Goal: Information Seeking & Learning: Learn about a topic

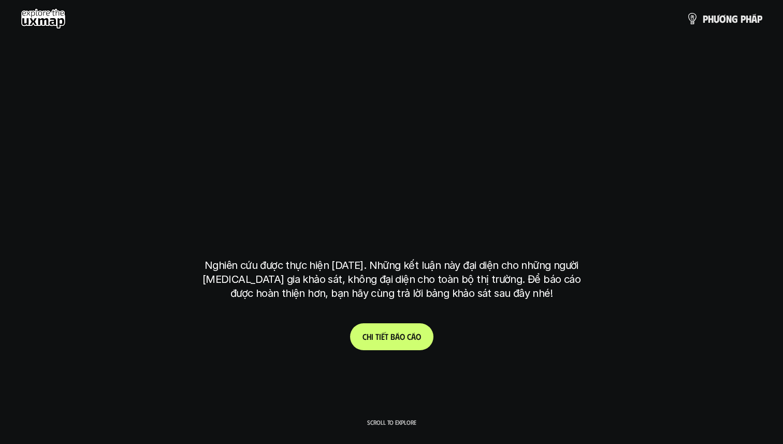
scroll to position [41, 0]
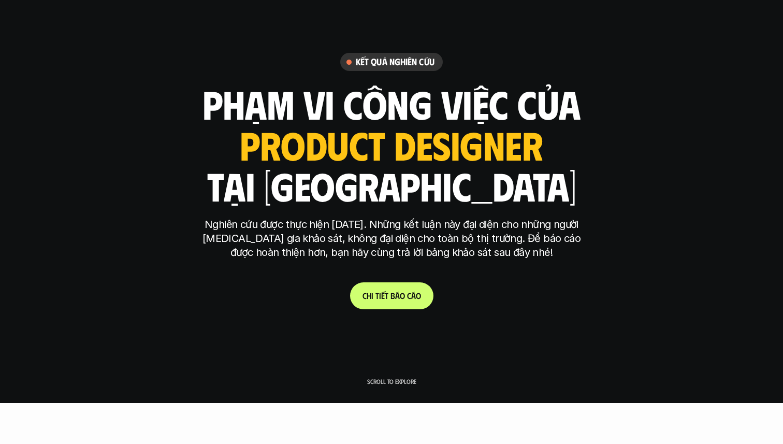
click at [399, 285] on link "C h i t i ế t b á o c á o" at bounding box center [391, 295] width 83 height 27
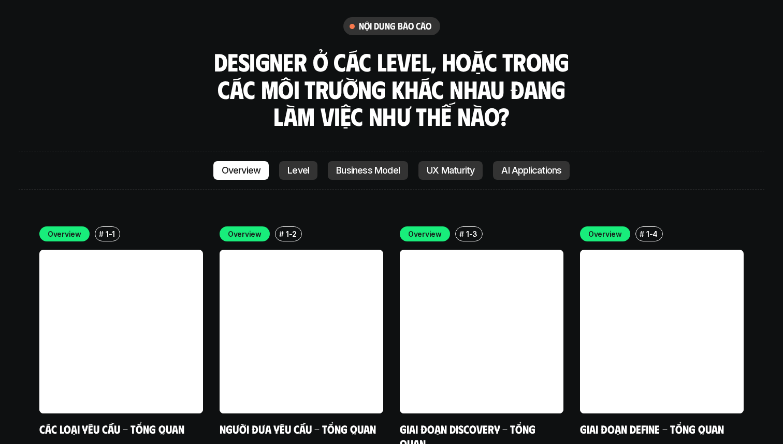
scroll to position [2883, 0]
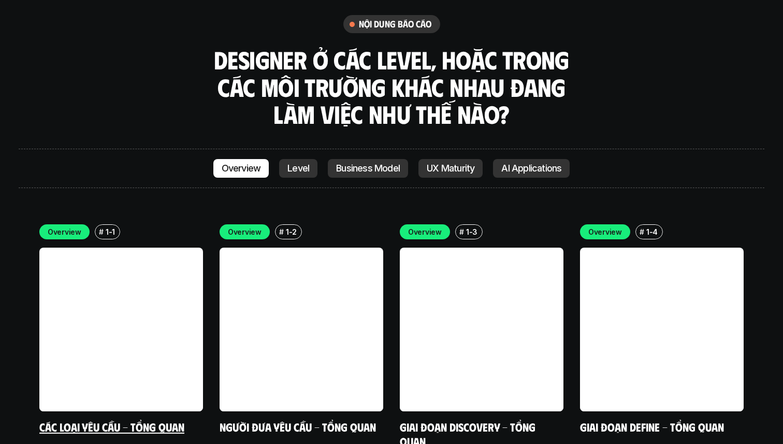
click at [103, 290] on link at bounding box center [121, 329] width 164 height 164
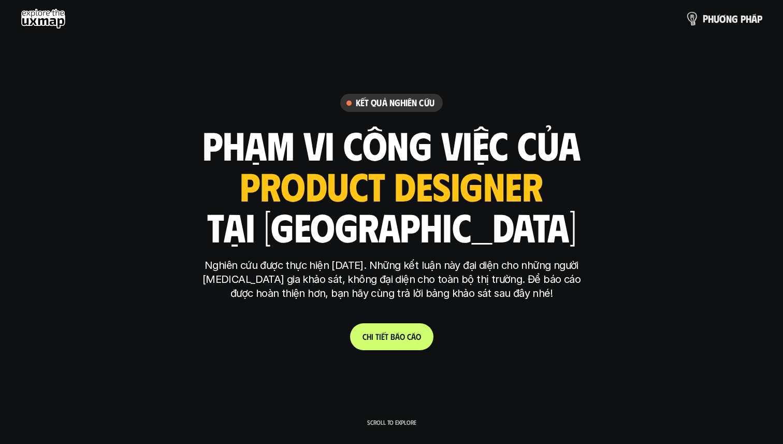
click at [726, 14] on span "n" at bounding box center [729, 18] width 6 height 11
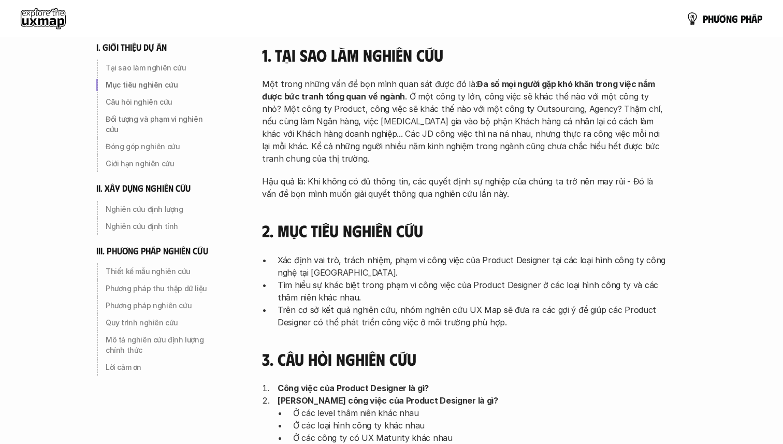
scroll to position [146, 0]
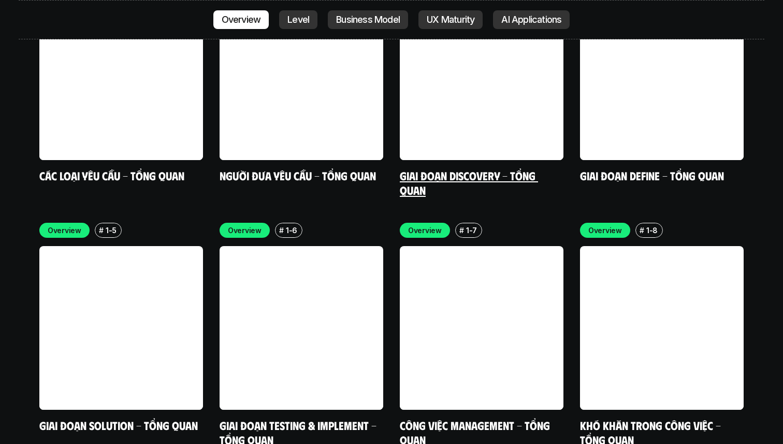
scroll to position [3189, 0]
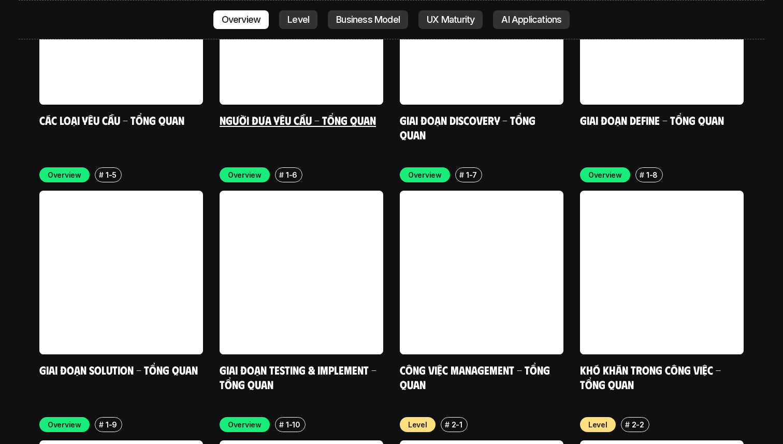
click at [296, 23] on link at bounding box center [301, 23] width 164 height 164
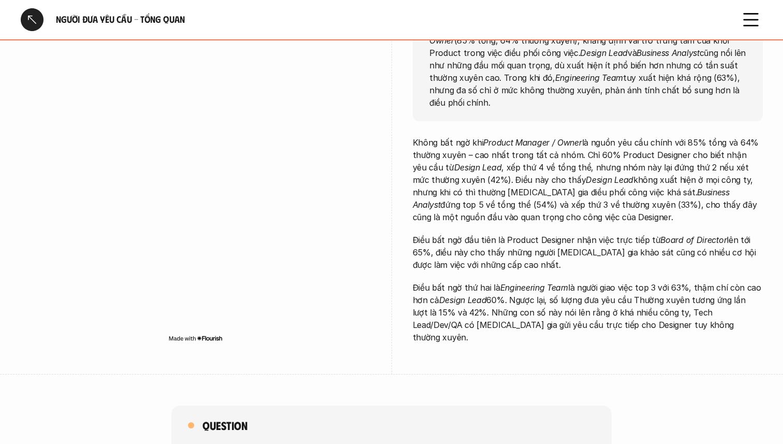
scroll to position [82, 0]
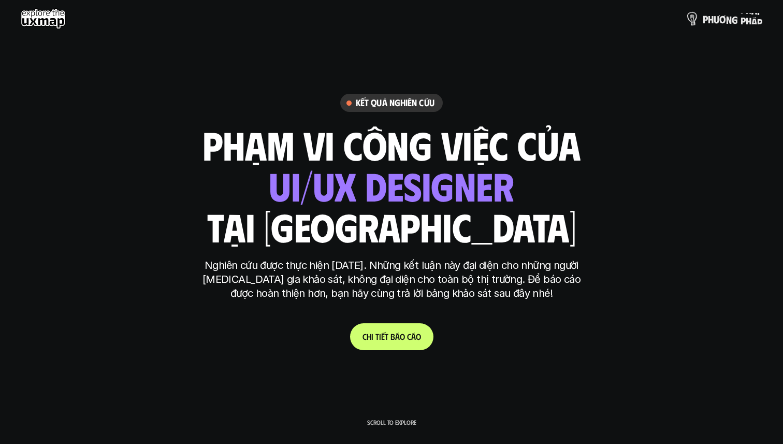
click at [735, 14] on p "p h ư ơ n g p h á p" at bounding box center [732, 18] width 60 height 11
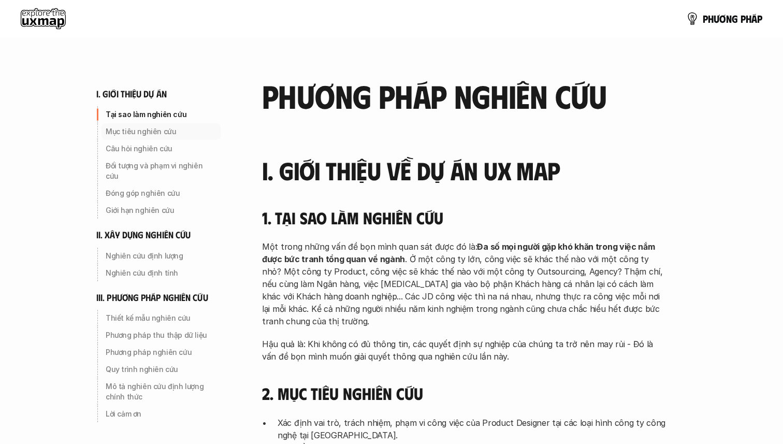
click at [146, 129] on p "Mục tiêu nghiên cứu" at bounding box center [161, 131] width 111 height 10
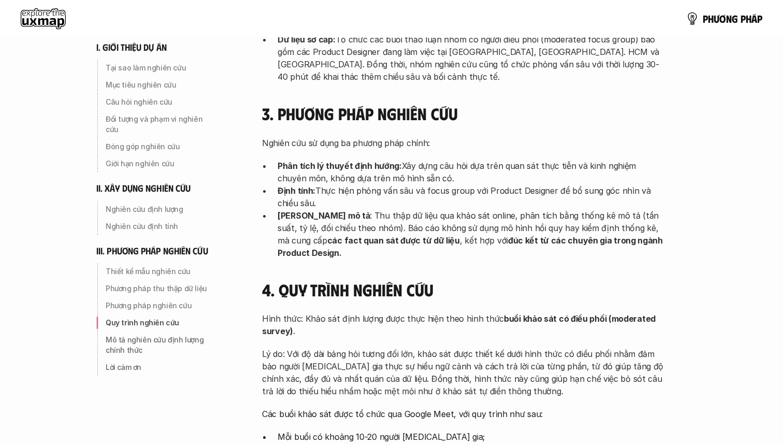
scroll to position [2619, 0]
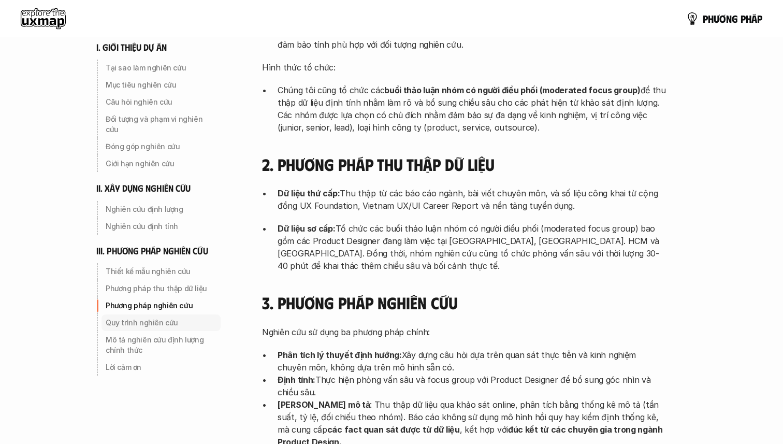
click at [154, 317] on p "Quy trình nghiên cứu" at bounding box center [161, 322] width 111 height 10
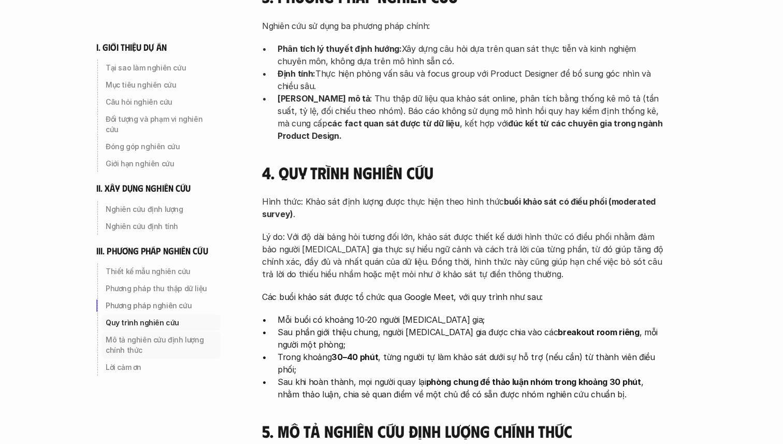
scroll to position [2934, 0]
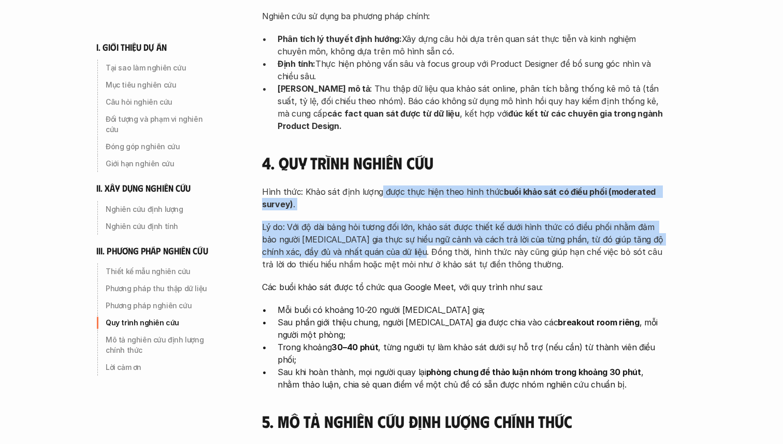
drag, startPoint x: 378, startPoint y: 115, endPoint x: 392, endPoint y: 175, distance: 61.6
click at [392, 185] on div "Hình thức: Khảo sát định lượng được thực hiện theo hình thức buổi khảo sát có đ…" at bounding box center [464, 287] width 404 height 205
click at [404, 201] on div "Hình thức: Khảo sát định lượng được thực hiện theo hình thức buổi khảo sát có đ…" at bounding box center [464, 287] width 404 height 205
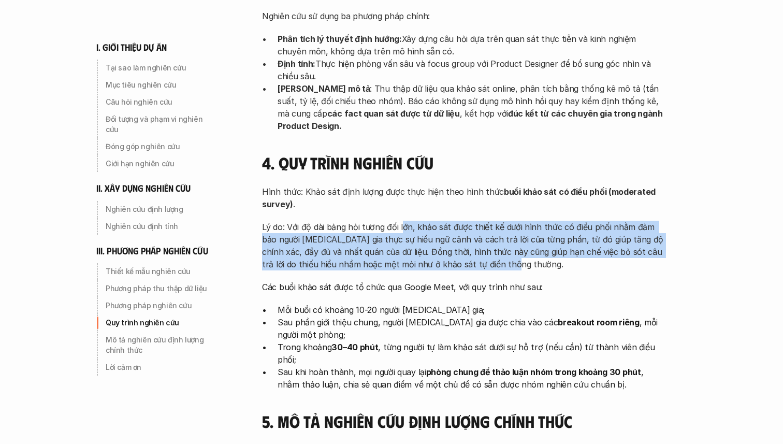
drag, startPoint x: 403, startPoint y: 153, endPoint x: 408, endPoint y: 195, distance: 42.2
click at [408, 195] on div "Hình thức: Khảo sát định lượng được thực hiện theo hình thức buổi khảo sát có đ…" at bounding box center [464, 287] width 404 height 205
click at [416, 316] on p "Sau phần giới thiệu chung, người [MEDICAL_DATA] gia được chia vào các breakout …" at bounding box center [471, 328] width 388 height 25
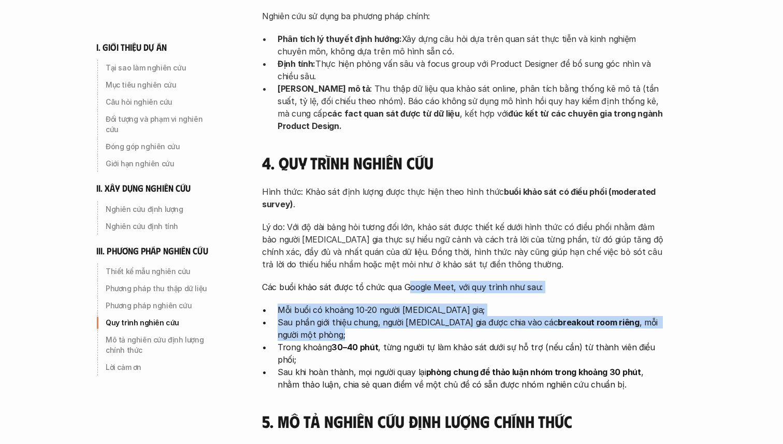
drag, startPoint x: 405, startPoint y: 210, endPoint x: 418, endPoint y: 259, distance: 51.0
click at [418, 259] on div "Hình thức: Khảo sát định lượng được thực hiện theo hình thức buổi khảo sát có đ…" at bounding box center [464, 287] width 404 height 205
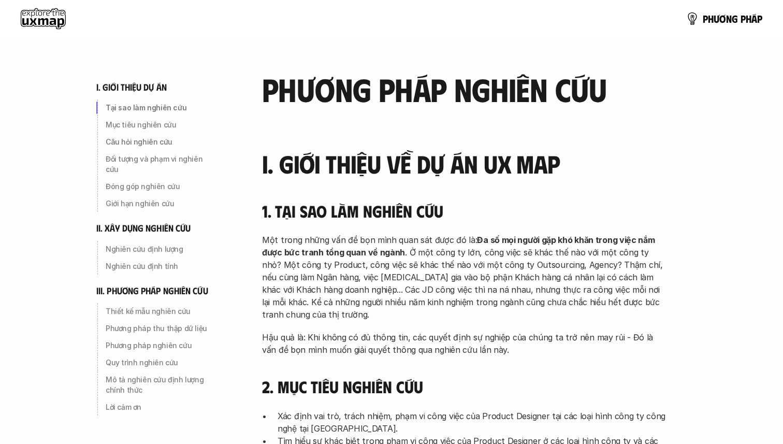
scroll to position [0, 0]
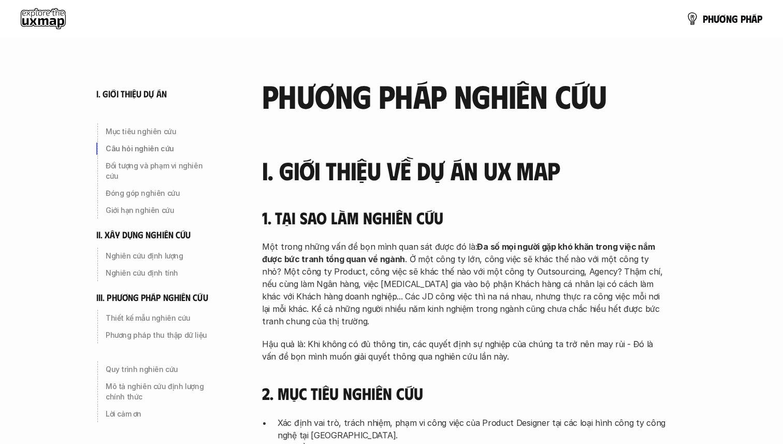
scroll to position [303, 0]
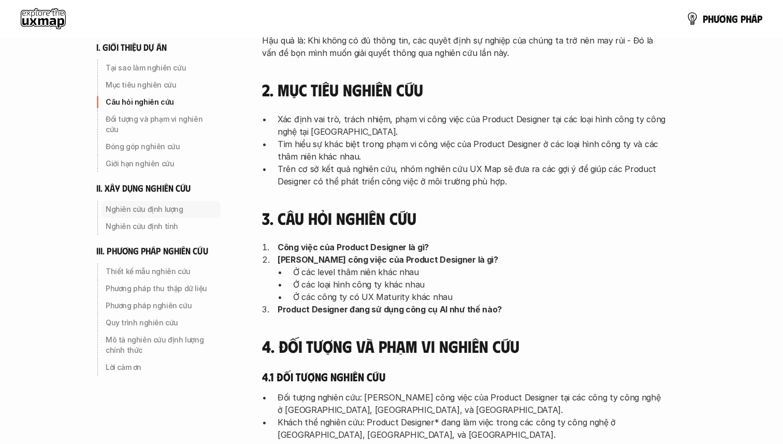
click at [165, 204] on p "Nghiên cứu định lượng" at bounding box center [161, 209] width 111 height 10
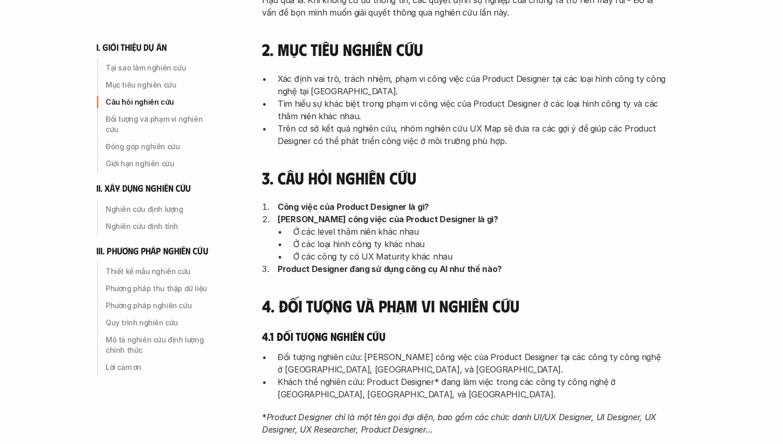
scroll to position [349, 0]
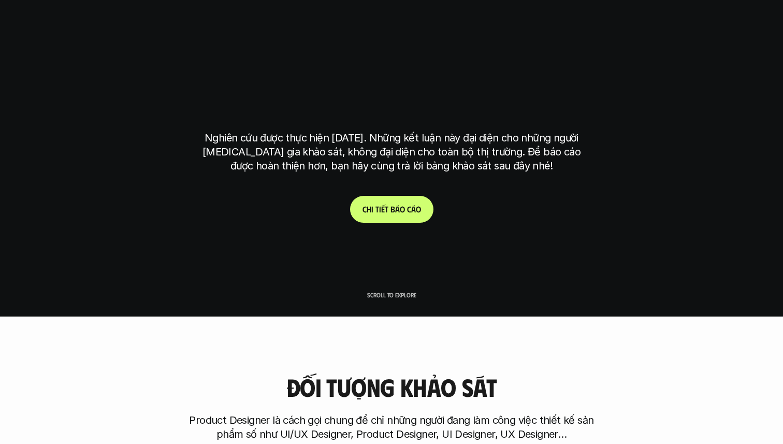
scroll to position [135, 0]
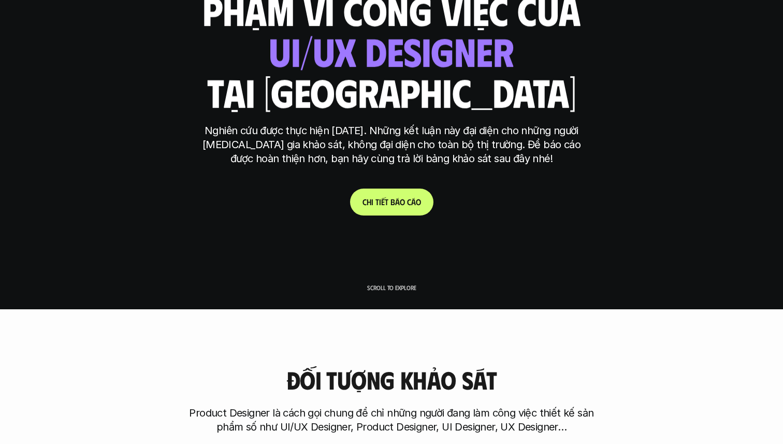
drag, startPoint x: 261, startPoint y: 103, endPoint x: 300, endPoint y: 163, distance: 71.2
click at [300, 163] on div "Kết quả nghiên cứu phạm vi công việc của ui designer ui/ux designer product des…" at bounding box center [391, 87] width 388 height 256
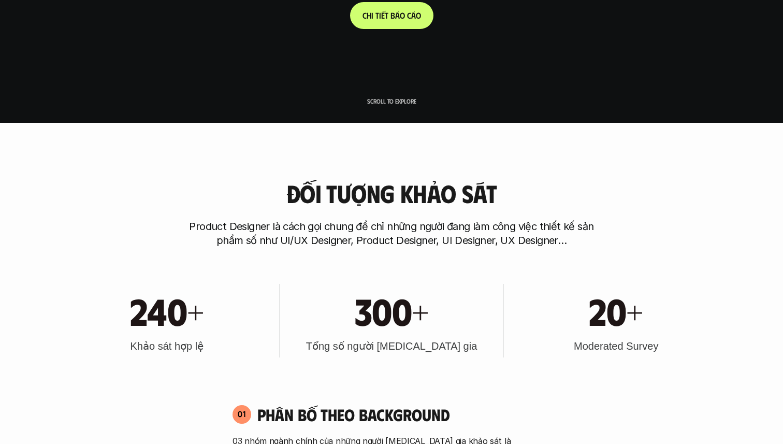
scroll to position [59, 0]
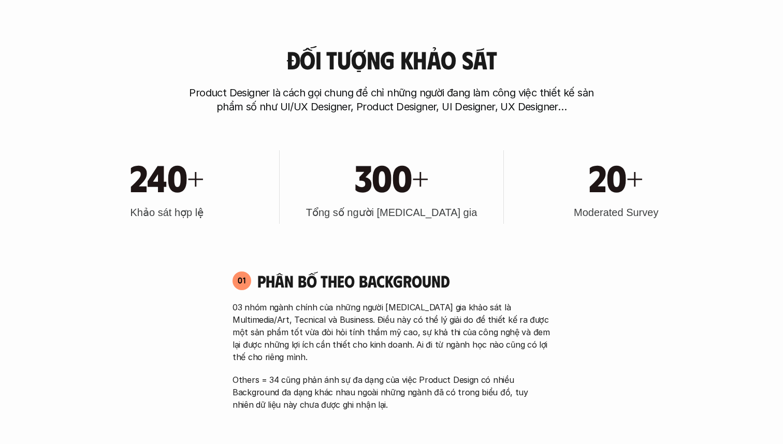
click at [410, 100] on p "Product Designer là cách gọi chung để chỉ những người đang làm công việc thiết …" at bounding box center [391, 100] width 414 height 28
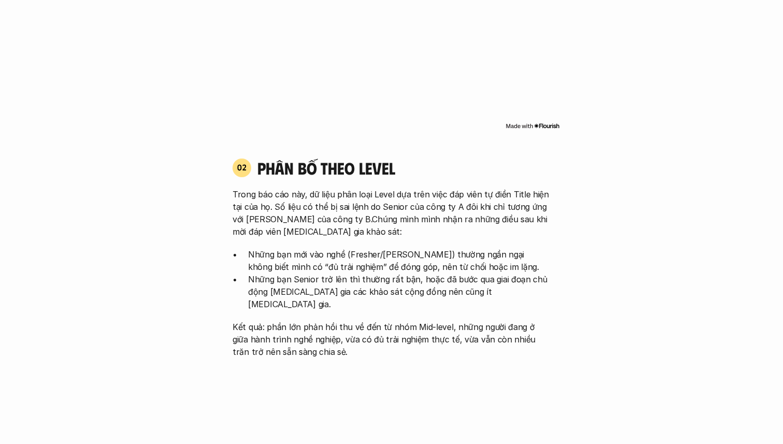
scroll to position [957, 0]
drag, startPoint x: 434, startPoint y: 178, endPoint x: 469, endPoint y: 260, distance: 89.2
click at [469, 260] on div "Trong báo cáo này, dữ liệu phân loại Level dựa trên việc đáp viên tự điền Title…" at bounding box center [391, 274] width 318 height 170
click at [471, 283] on p "Những bạn Senior trở lên thì thường rất bận, hoặc đã bước qua giai đoạn chủ độn…" at bounding box center [399, 292] width 302 height 37
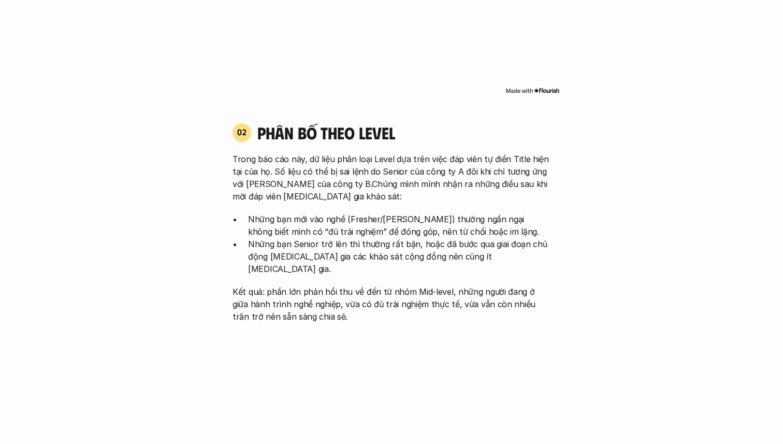
scroll to position [993, 0]
drag, startPoint x: 437, startPoint y: 140, endPoint x: 449, endPoint y: 192, distance: 53.0
click at [449, 192] on div "Trong báo cáo này, dữ liệu phân loại Level dựa trên việc đáp viên tự điền Title…" at bounding box center [391, 237] width 318 height 170
click at [458, 249] on p "Những bạn Senior trở lên thì thường rất bận, hoặc đã bước qua giai đoạn chủ độn…" at bounding box center [399, 255] width 302 height 37
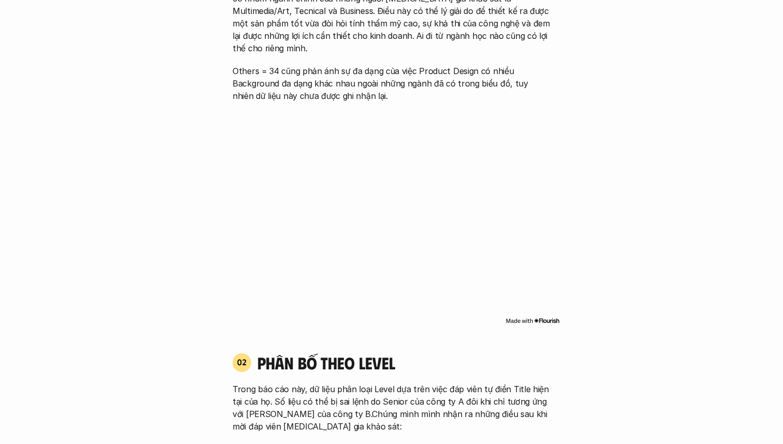
scroll to position [694, 0]
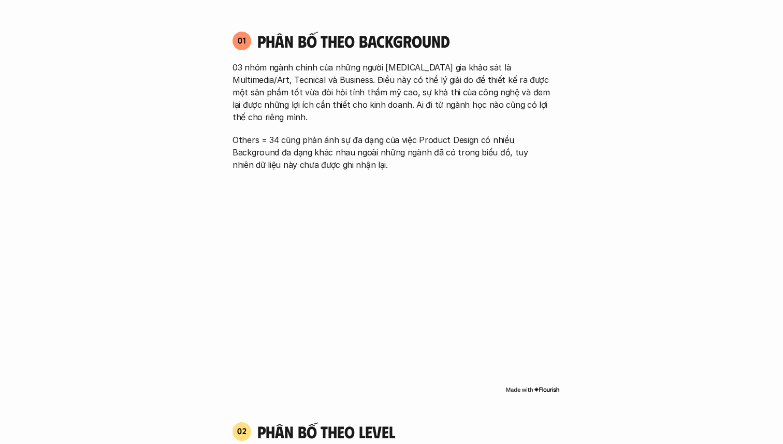
drag, startPoint x: 402, startPoint y: 67, endPoint x: 411, endPoint y: 134, distance: 67.9
click at [411, 134] on div "03 nhóm ngành chính của những người [MEDICAL_DATA] gia khảo sát là Multimedia/A…" at bounding box center [391, 116] width 318 height 110
drag, startPoint x: 370, startPoint y: 65, endPoint x: 384, endPoint y: 120, distance: 57.0
click at [384, 120] on div "03 nhóm ngành chính của những người [MEDICAL_DATA] gia khảo sát là Multimedia/A…" at bounding box center [391, 116] width 318 height 110
click at [379, 136] on p "Others = 34 cũng phản ánh sự đa dạng của việc Product Design có nhiều Backgroun…" at bounding box center [391, 152] width 318 height 37
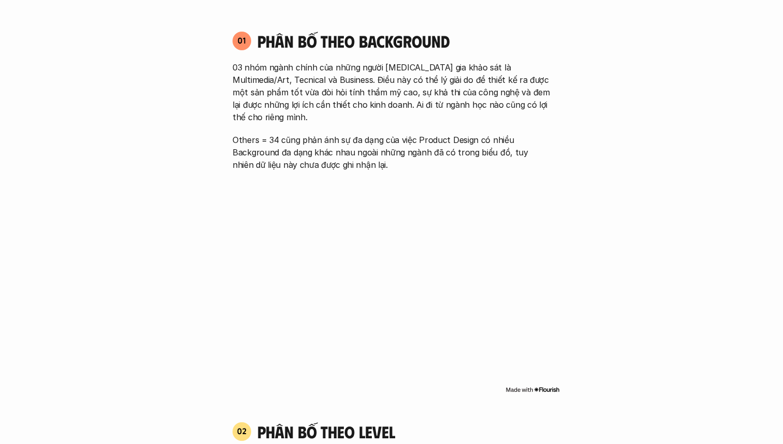
drag, startPoint x: 376, startPoint y: 149, endPoint x: 350, endPoint y: 64, distance: 88.9
click at [350, 64] on div "03 nhóm ngành chính của những người [MEDICAL_DATA] gia khảo sát là Multimedia/A…" at bounding box center [391, 116] width 318 height 110
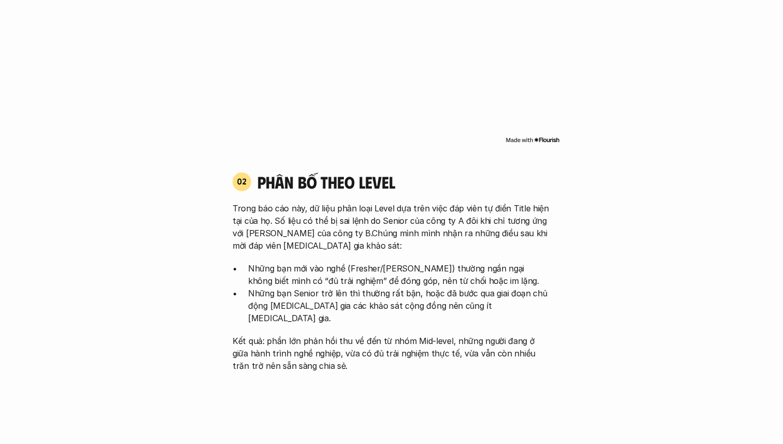
scroll to position [948, 0]
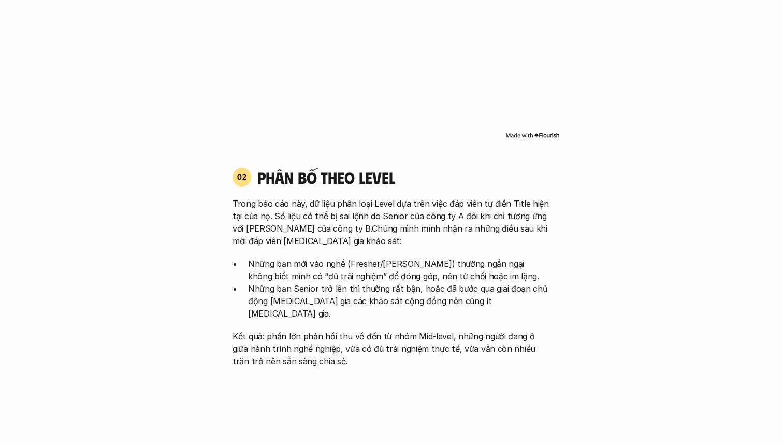
drag, startPoint x: 342, startPoint y: 187, endPoint x: 377, endPoint y: 317, distance: 135.1
click at [377, 317] on div "Trong báo cáo này, dữ liệu phân loại Level dựa trên việc đáp viên tự điền Title…" at bounding box center [391, 282] width 318 height 170
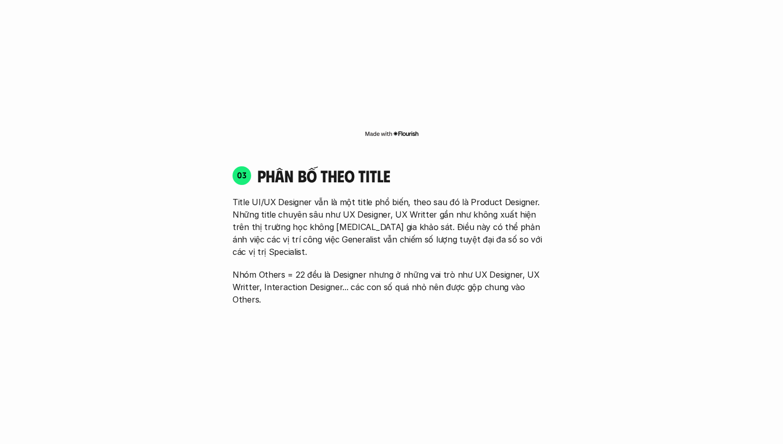
scroll to position [1421, 0]
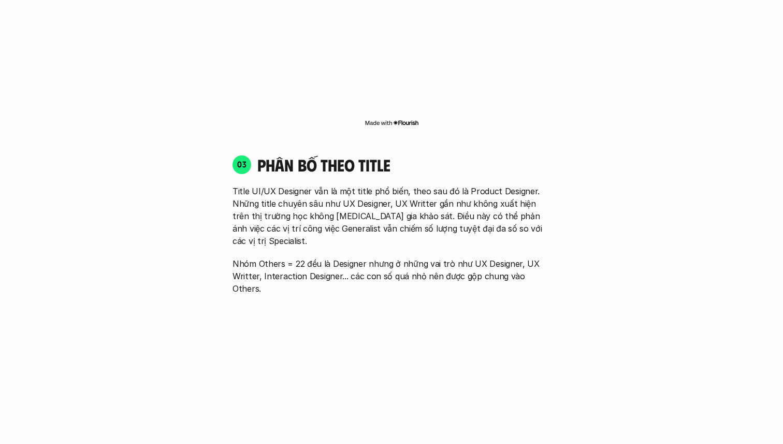
drag, startPoint x: 305, startPoint y: 160, endPoint x: 347, endPoint y: 223, distance: 74.9
click at [347, 223] on div "Title UI/UX Designer vẫn là một title phổ biến, theo sau đó là Product Designer…" at bounding box center [391, 240] width 318 height 110
click at [375, 247] on div "03 phân bố theo title Title UI/UX Designer vẫn là một title phổ biến, theo sau …" at bounding box center [391, 310] width 336 height 333
drag, startPoint x: 346, startPoint y: 160, endPoint x: 368, endPoint y: 251, distance: 93.3
click at [144, 4] on div "01 Phân bố theo background 03 nhóm ngành chính của những người [MEDICAL_DATA] g…" at bounding box center [391, 239] width 663 height 1893
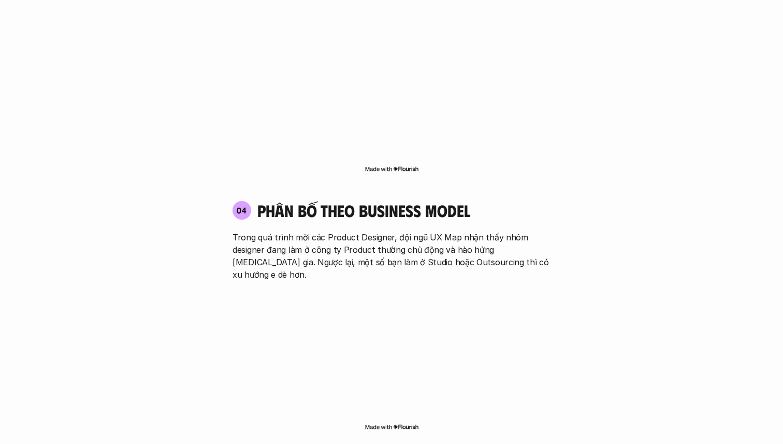
scroll to position [1715, 0]
drag, startPoint x: 314, startPoint y: 178, endPoint x: 344, endPoint y: 217, distance: 49.5
click at [344, 217] on div "04 phân bố theo business model Trong quá trình mời các Product Designer, đội ng…" at bounding box center [391, 239] width 336 height 80
click at [376, 199] on div "04 phân bố theo business model Trong quá trình mời các Product Designer, đội ng…" at bounding box center [391, 239] width 336 height 80
drag, startPoint x: 347, startPoint y: 184, endPoint x: 393, endPoint y: 215, distance: 55.6
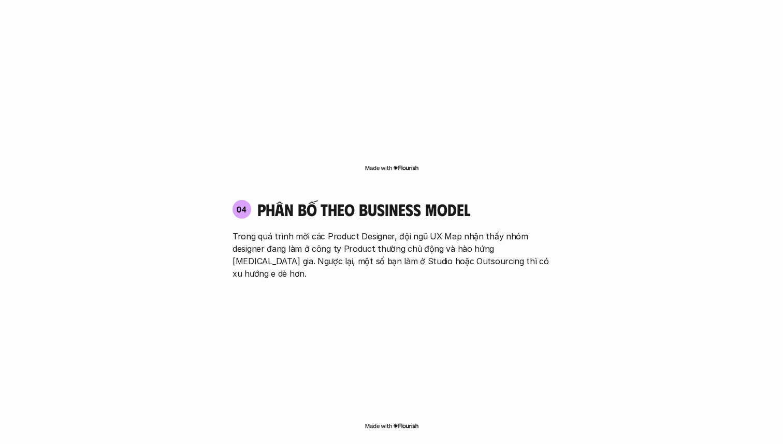
click at [393, 230] on p "Trong quá trình mời các Product Designer, đội ngũ UX Map nhận thấy nhóm designe…" at bounding box center [391, 255] width 318 height 50
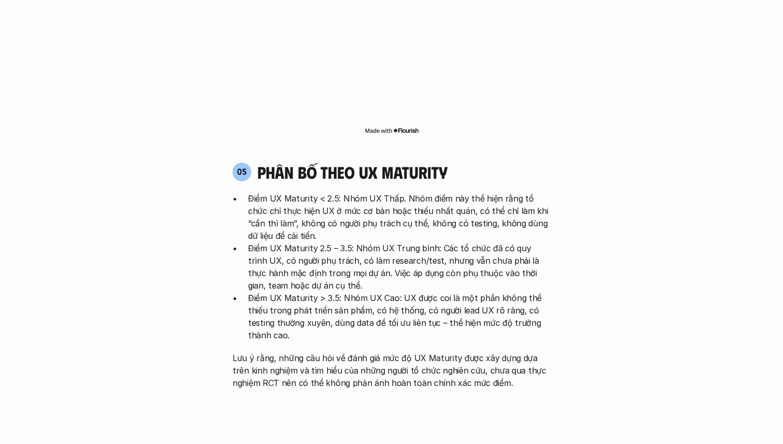
scroll to position [2065, 0]
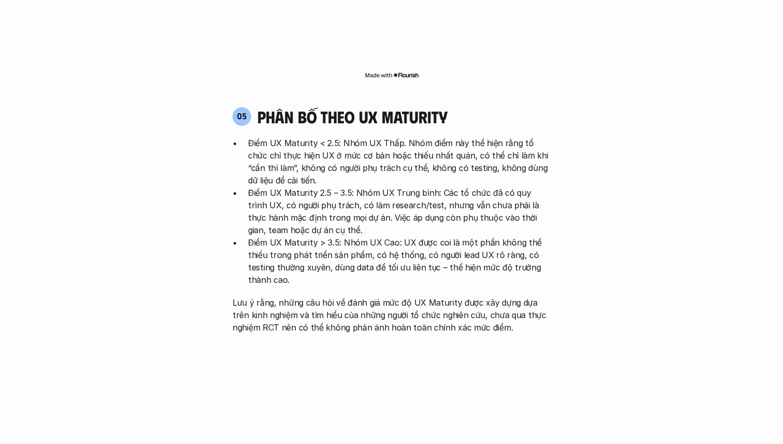
drag, startPoint x: 299, startPoint y: 75, endPoint x: 353, endPoint y: 154, distance: 95.9
click at [353, 154] on ul "Điểm UX Maturity < 2.5: Nhóm UX Thấp. Nhóm điểm này thể hiện rằng tổ chức chỉ t…" at bounding box center [391, 211] width 318 height 149
click at [386, 236] on p "Điểm UX Maturity > 3.5: Nhóm UX Cao: UX được coi là một phần không thể thiếu tr…" at bounding box center [399, 261] width 302 height 50
drag, startPoint x: 390, startPoint y: 91, endPoint x: 378, endPoint y: 224, distance: 133.6
click at [378, 224] on div "Điểm UX Maturity < 2.5: Nhóm UX Thấp. Nhóm điểm này thể hiện rằng tổ chức chỉ t…" at bounding box center [391, 235] width 318 height 197
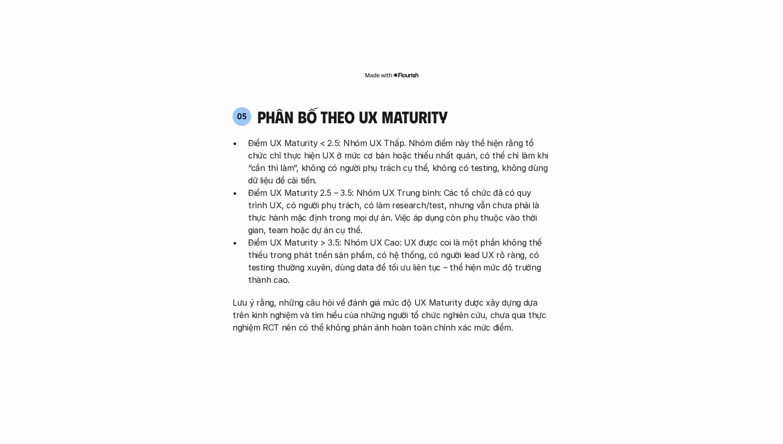
click at [376, 233] on div "Điểm UX Maturity < 2.5: Nhóm UX Thấp. Nhóm điểm này thể hiện rằng tổ chức chỉ t…" at bounding box center [391, 235] width 318 height 197
drag, startPoint x: 366, startPoint y: 108, endPoint x: 378, endPoint y: 189, distance: 82.7
click at [378, 189] on ul "Điểm UX Maturity < 2.5: Nhóm UX Thấp. Nhóm điểm này thể hiện rằng tổ chức chỉ t…" at bounding box center [391, 211] width 318 height 149
click at [378, 236] on p "Điểm UX Maturity > 3.5: Nhóm UX Cao: UX được coi là một phần không thể thiếu tr…" at bounding box center [399, 261] width 302 height 50
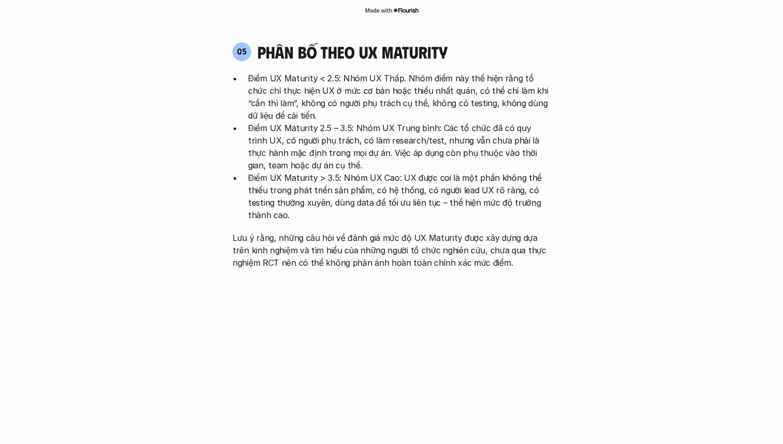
scroll to position [2123, 0]
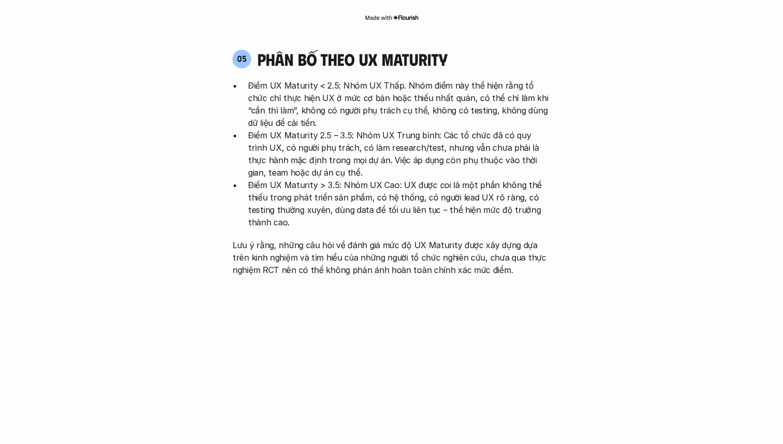
drag, startPoint x: 406, startPoint y: 168, endPoint x: 422, endPoint y: 207, distance: 42.7
click at [422, 207] on div "Điểm UX Maturity < 2.5: Nhóm UX Thấp. Nhóm điểm này thể hiện rằng tổ chức chỉ t…" at bounding box center [391, 177] width 318 height 197
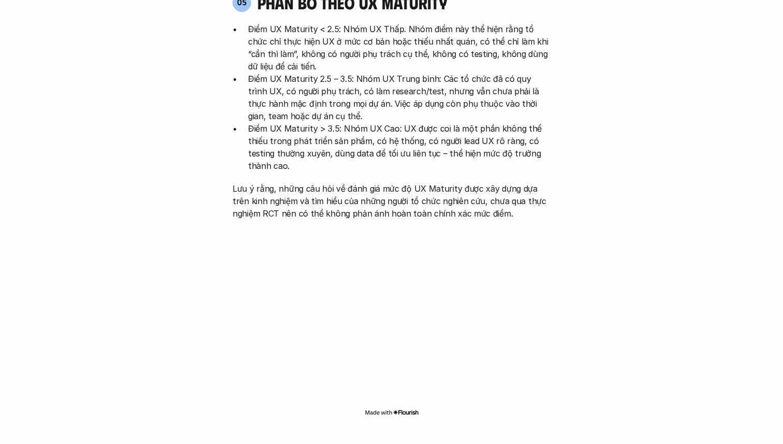
scroll to position [2182, 0]
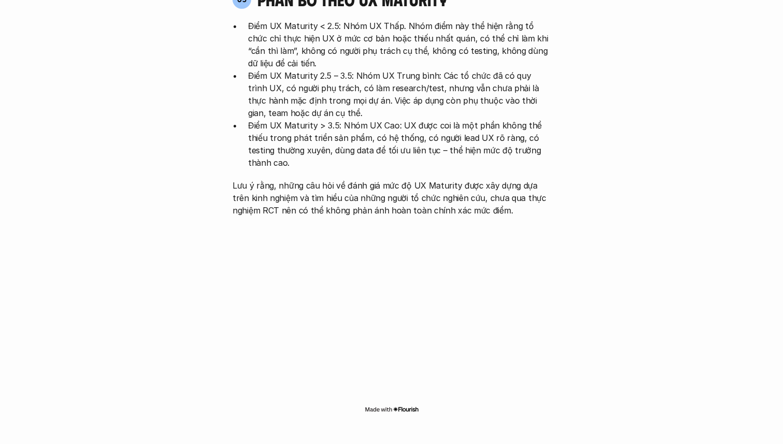
click at [390, 179] on p "Lưu ý rằng, những câu hỏi về đánh giá mức độ UX Maturity được xây dựng dựa trên…" at bounding box center [391, 197] width 318 height 37
drag, startPoint x: 324, startPoint y: 112, endPoint x: 356, endPoint y: 151, distance: 50.8
click at [356, 151] on div "Điểm UX Maturity < 2.5: Nhóm UX Thấp. Nhóm điểm này thể hiện rằng tổ chức chỉ t…" at bounding box center [391, 118] width 318 height 197
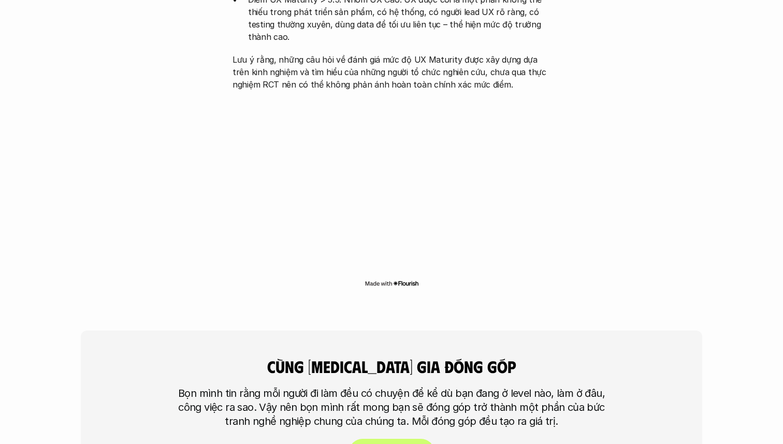
scroll to position [2330, 0]
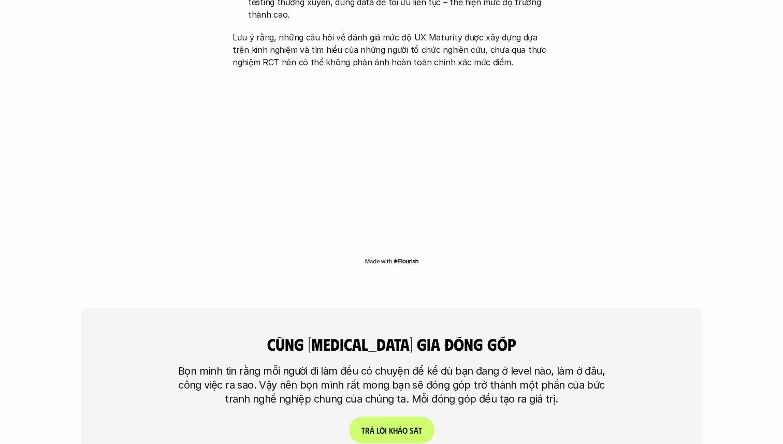
click at [375, 277] on div "cùng [MEDICAL_DATA] gia đóng góp Bọn mình tin rằng mỗi người đi làm đều có chuy…" at bounding box center [391, 383] width 621 height 213
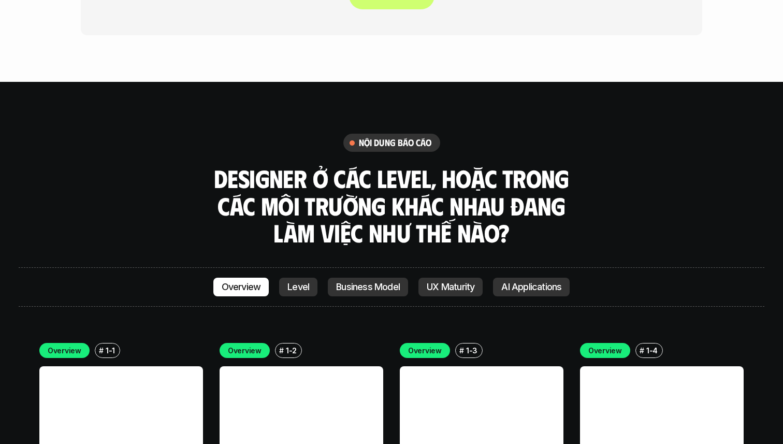
scroll to position [2765, 0]
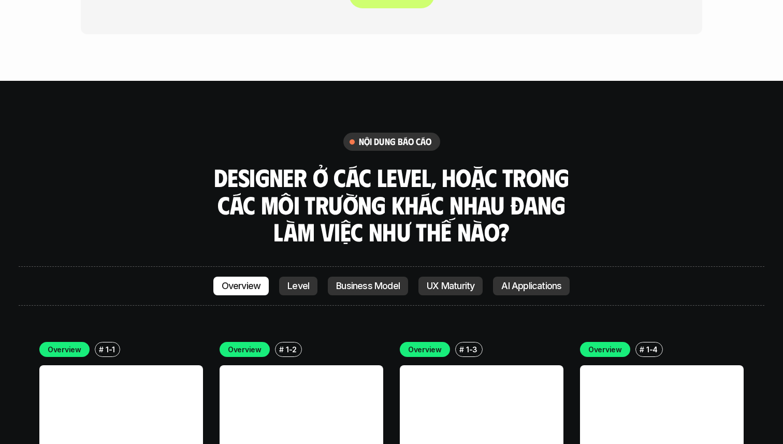
drag, startPoint x: 328, startPoint y: 126, endPoint x: 376, endPoint y: 188, distance: 77.9
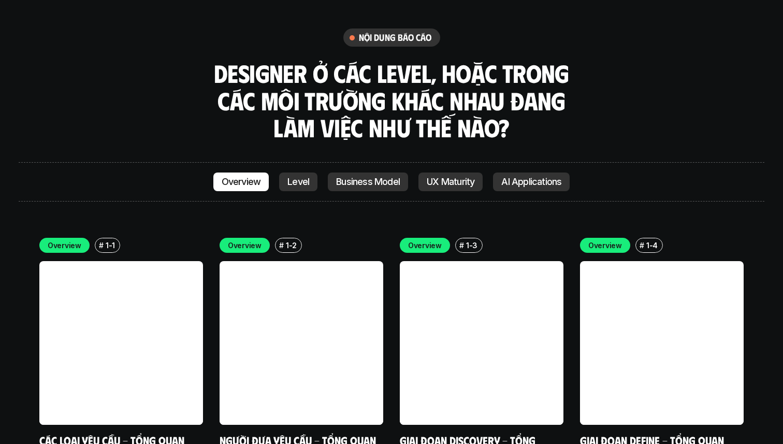
scroll to position [2875, 0]
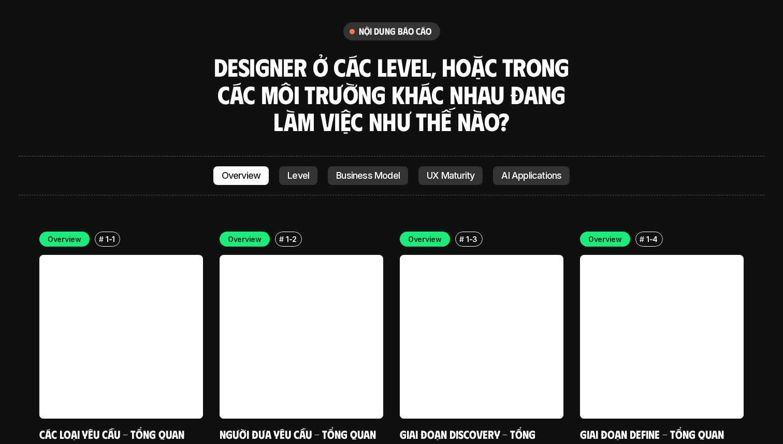
click at [297, 170] on p "Level" at bounding box center [298, 175] width 22 height 10
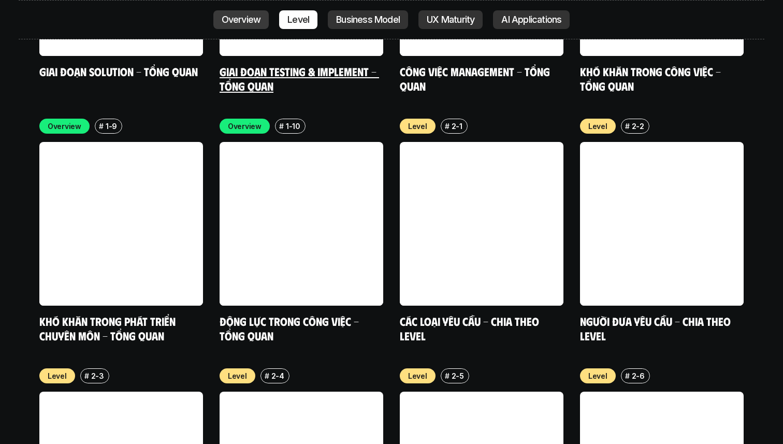
scroll to position [3497, 0]
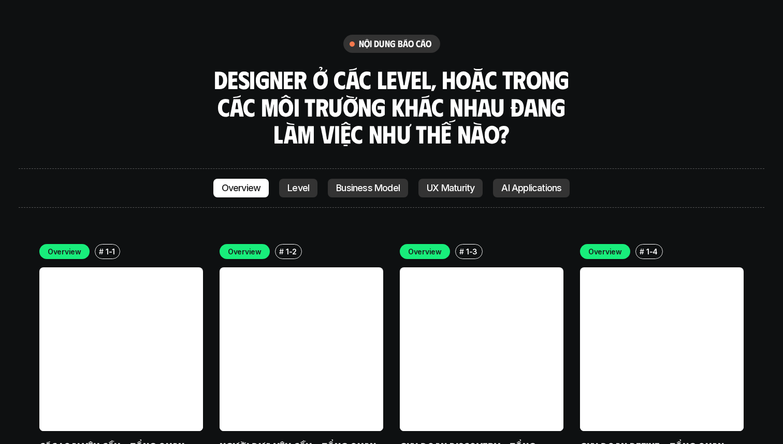
click at [295, 183] on p "Level" at bounding box center [298, 188] width 22 height 10
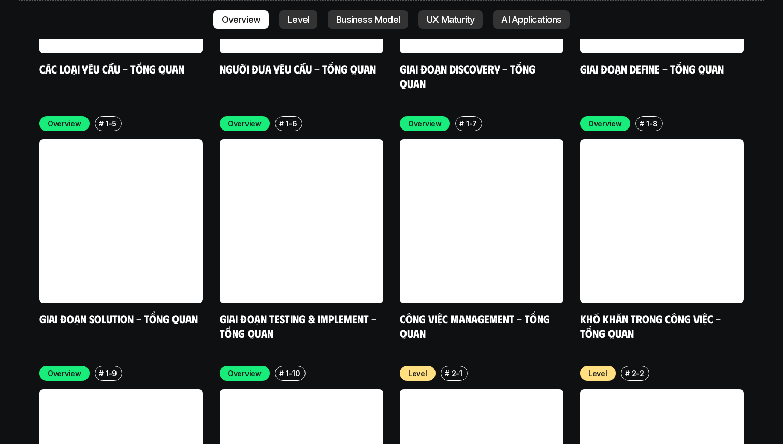
click at [369, 16] on p "Business Model" at bounding box center [368, 19] width 64 height 10
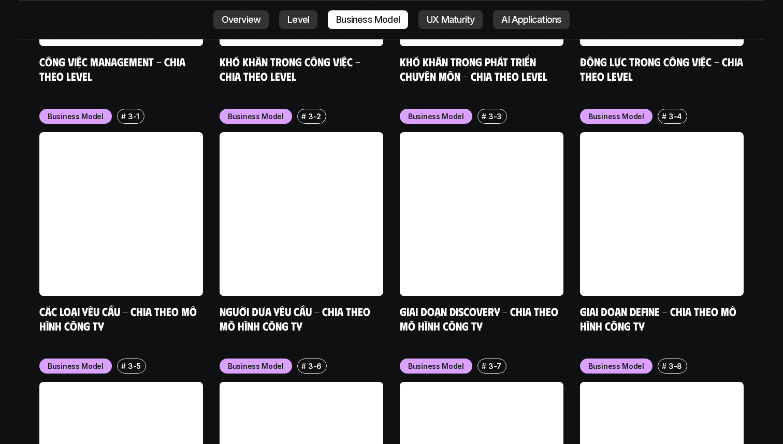
click at [442, 15] on p "UX Maturity" at bounding box center [451, 19] width 48 height 10
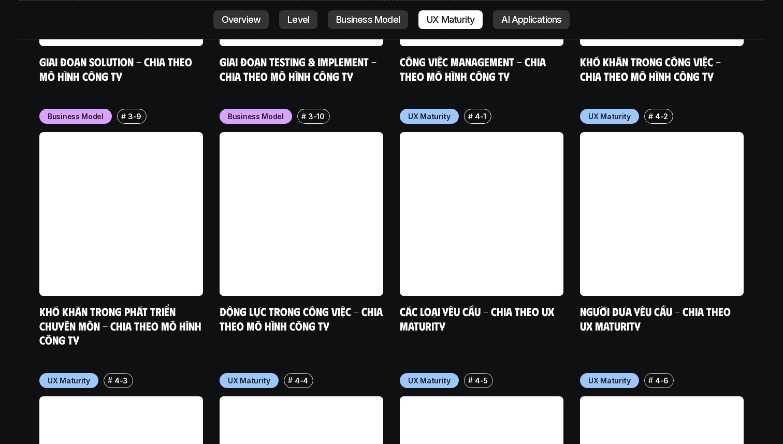
click at [516, 21] on p "AI Applications" at bounding box center [531, 19] width 60 height 10
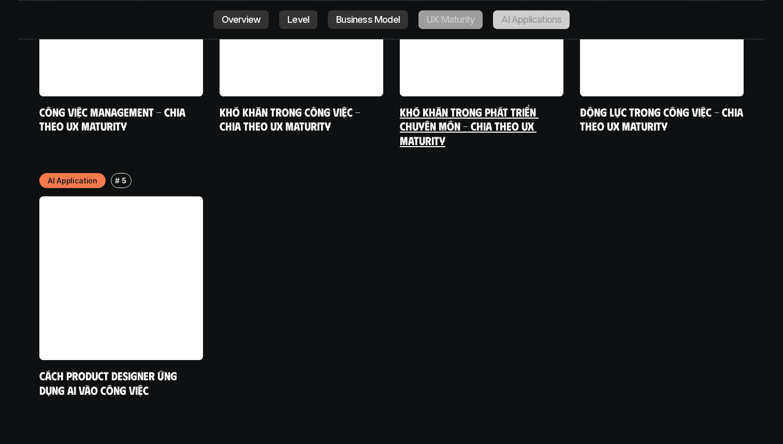
scroll to position [5522, 0]
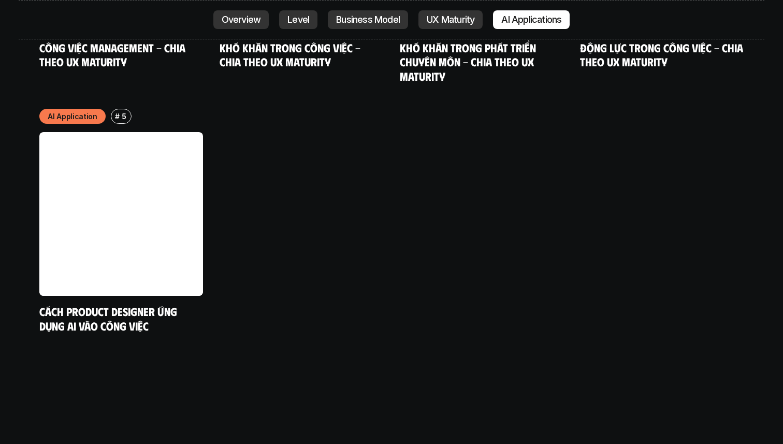
click at [310, 16] on link "Level" at bounding box center [298, 19] width 38 height 19
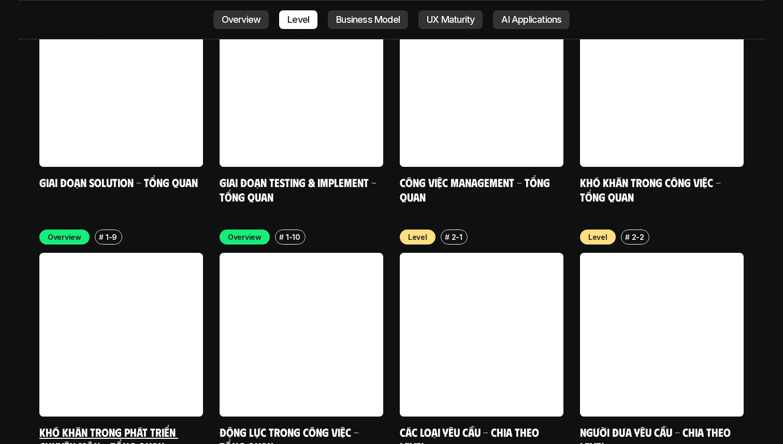
scroll to position [3371, 0]
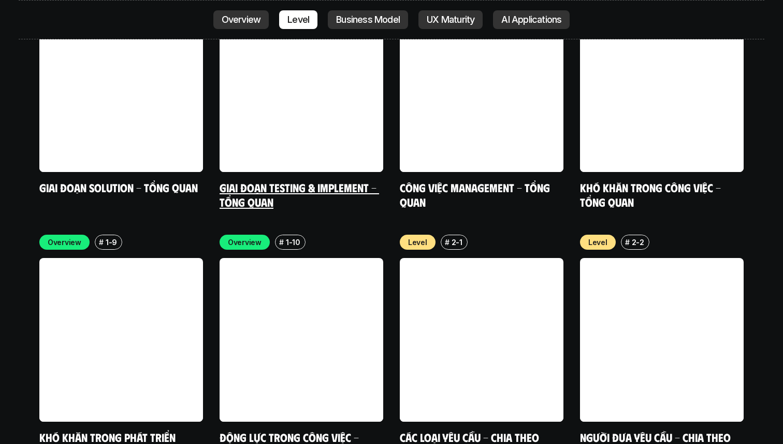
click at [301, 8] on link at bounding box center [301, 90] width 164 height 164
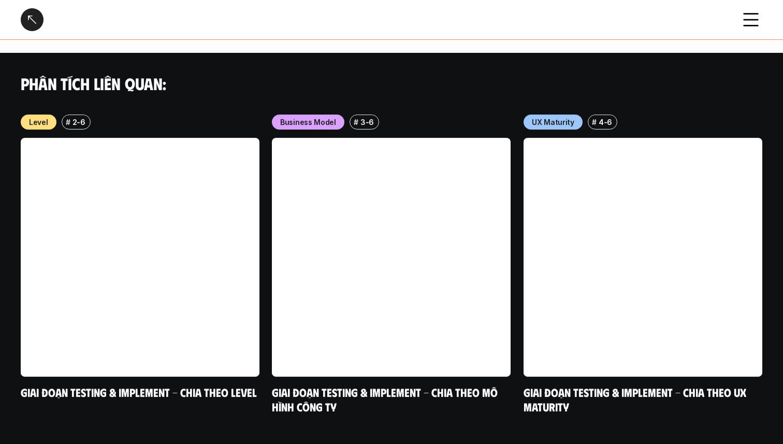
scroll to position [3497, 0]
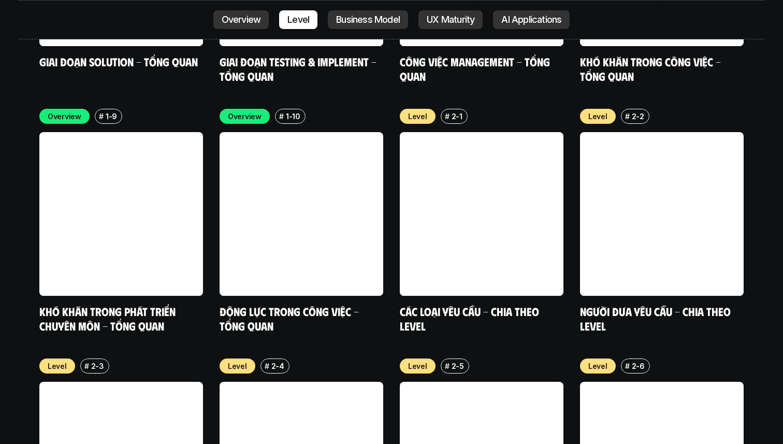
click at [300, 14] on p "Level" at bounding box center [298, 19] width 22 height 10
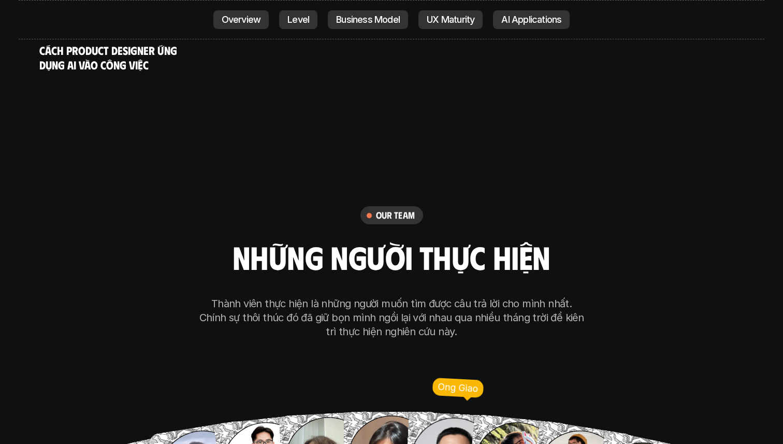
scroll to position [5810, 0]
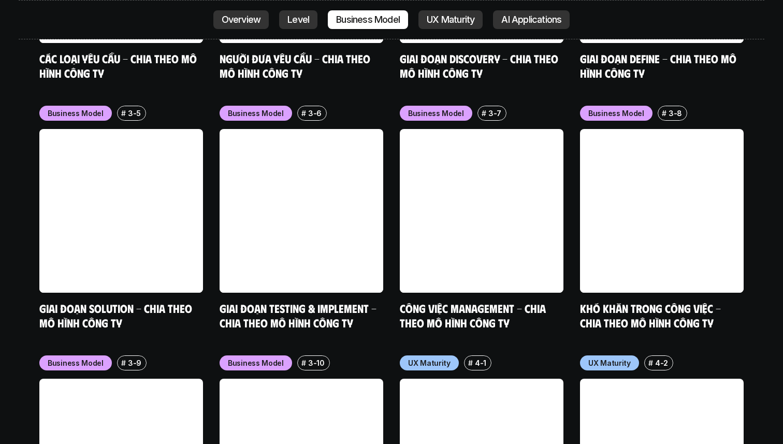
click at [256, 24] on p "Overview" at bounding box center [241, 19] width 39 height 10
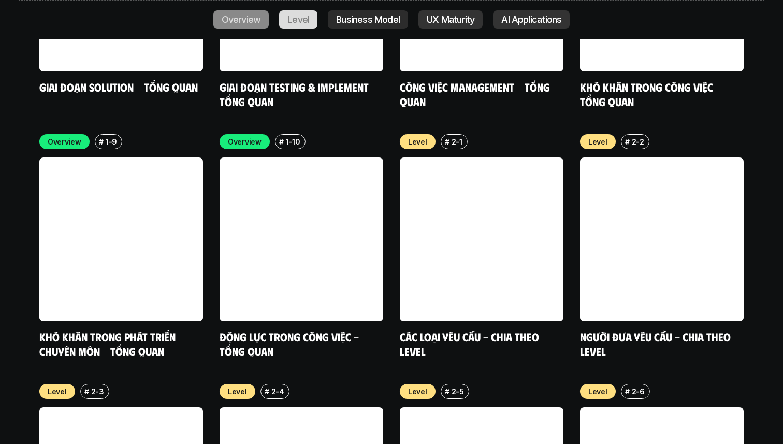
scroll to position [2988, 0]
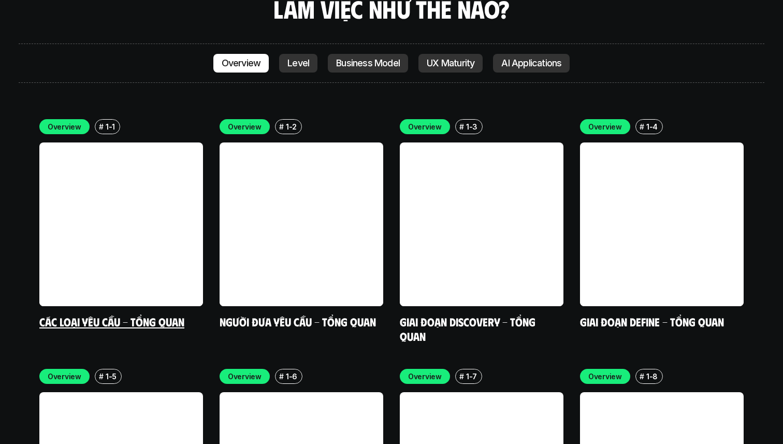
click at [115, 314] on link "Các loại yêu cầu - Tổng quan" at bounding box center [111, 321] width 145 height 14
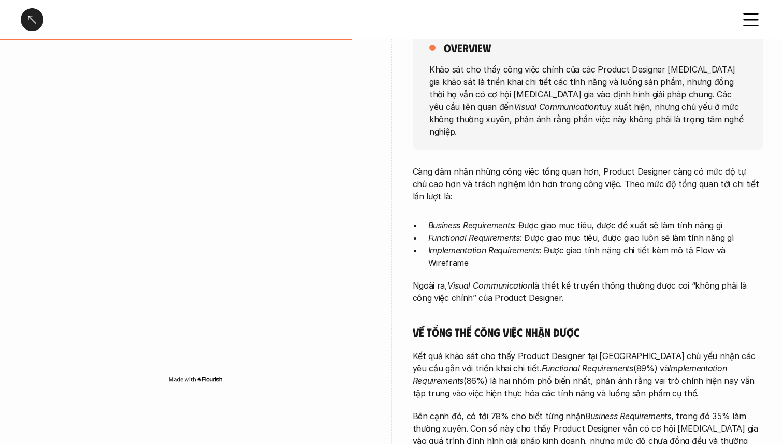
scroll to position [144, 0]
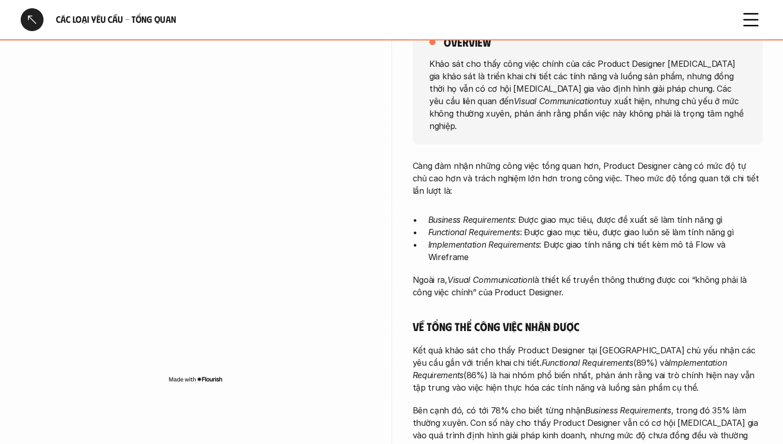
drag, startPoint x: 477, startPoint y: 256, endPoint x: 531, endPoint y: 268, distance: 55.0
click at [531, 273] on p "Ngoài ra, Visual Communication là thiết kế truyền thông thường được coi “không …" at bounding box center [588, 285] width 350 height 25
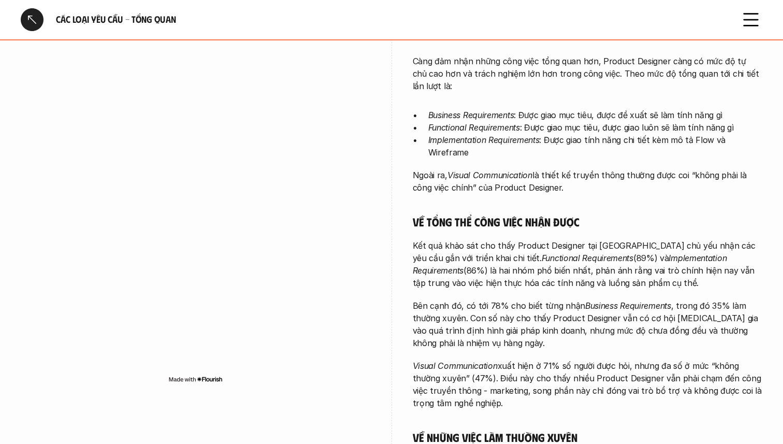
scroll to position [260, 0]
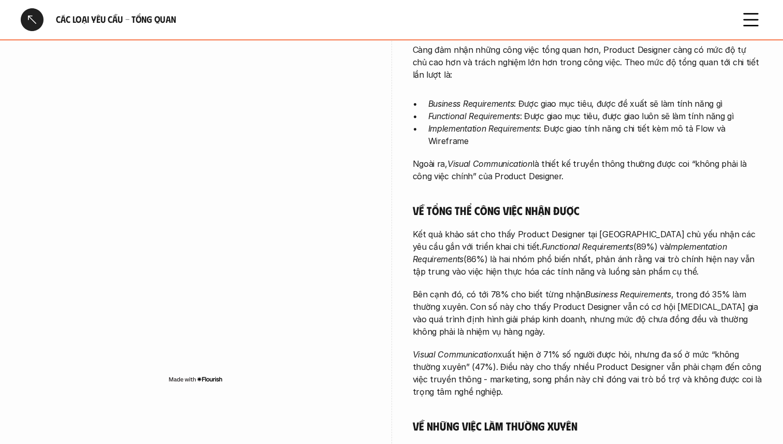
drag, startPoint x: 475, startPoint y: 204, endPoint x: 489, endPoint y: 252, distance: 49.6
click at [489, 252] on div "Càng đảm nhận những công việc tổng quan hơn, Product Designer càng có mức độ tự…" at bounding box center [588, 303] width 350 height 521
click at [507, 295] on p "Bên cạnh đó, có tới 78% cho biết từng nhận Business Requirements , trong đó 35%…" at bounding box center [588, 313] width 350 height 50
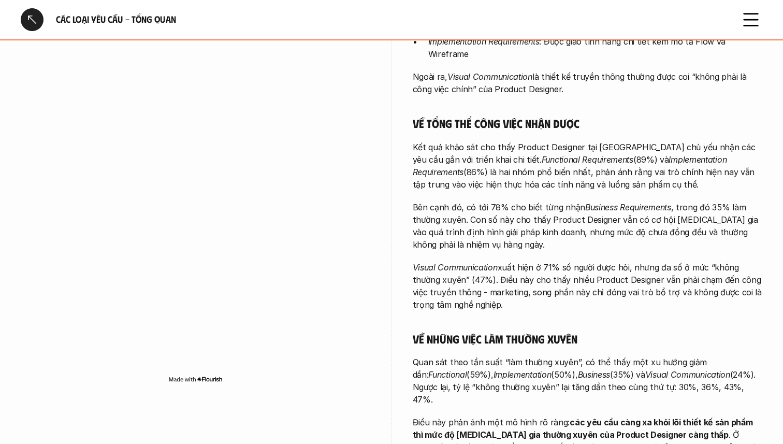
scroll to position [349, 0]
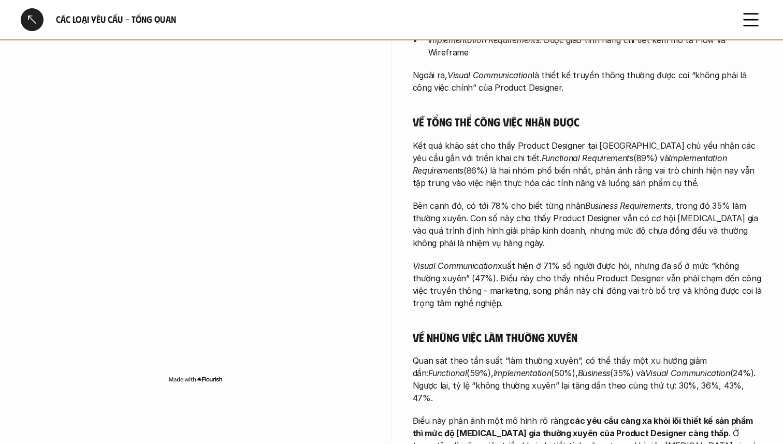
drag, startPoint x: 471, startPoint y: 104, endPoint x: 494, endPoint y: 163, distance: 63.0
click at [494, 163] on div "Càng đảm nhận những công việc tổng quan hơn, Product Designer càng có mức độ tự…" at bounding box center [588, 215] width 350 height 521
click at [515, 199] on p "Bên cạnh đó, có tới 78% cho biết từng nhận Business Requirements , trong đó 35%…" at bounding box center [588, 224] width 350 height 50
drag, startPoint x: 515, startPoint y: 121, endPoint x: 518, endPoint y: 149, distance: 28.2
click at [518, 149] on p "Kết quả khảo sát cho thấy Product Designer tại [GEOGRAPHIC_DATA] chủ yếu nhận c…" at bounding box center [588, 164] width 350 height 50
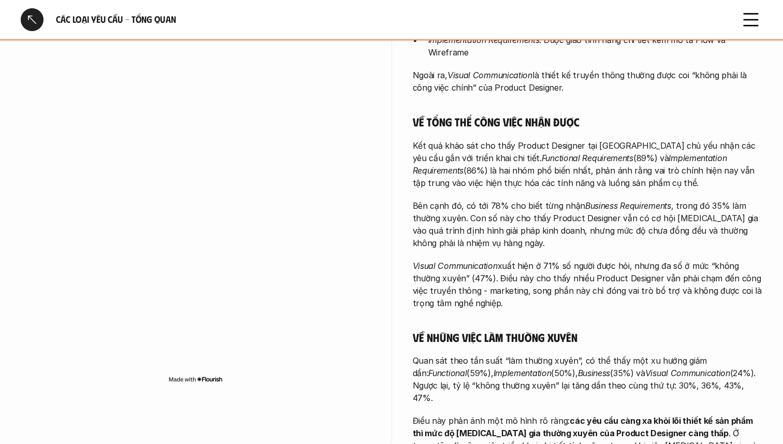
click at [527, 171] on div "Càng đảm nhận những công việc tổng quan hơn, Product Designer càng có mức độ tự…" at bounding box center [588, 215] width 350 height 521
drag, startPoint x: 496, startPoint y: 120, endPoint x: 511, endPoint y: 162, distance: 44.4
click at [511, 162] on p "Kết quả khảo sát cho thấy Product Designer tại [GEOGRAPHIC_DATA] chủ yếu nhận c…" at bounding box center [588, 164] width 350 height 50
click at [527, 200] on p "Bên cạnh đó, có tới 78% cho biết từng nhận Business Requirements , trong đó 35%…" at bounding box center [588, 224] width 350 height 50
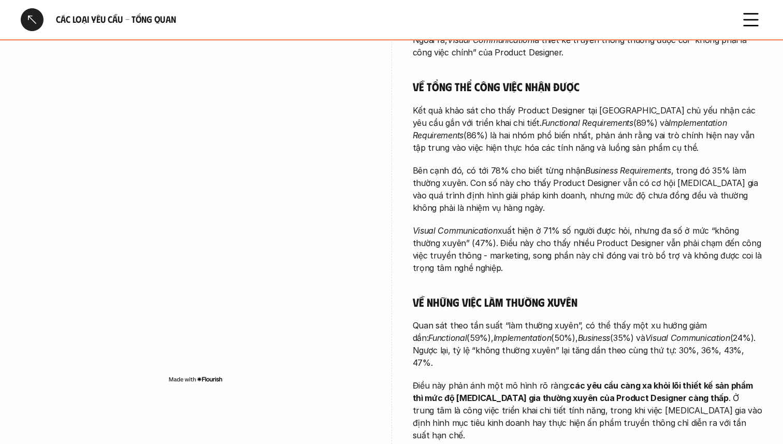
scroll to position [387, 0]
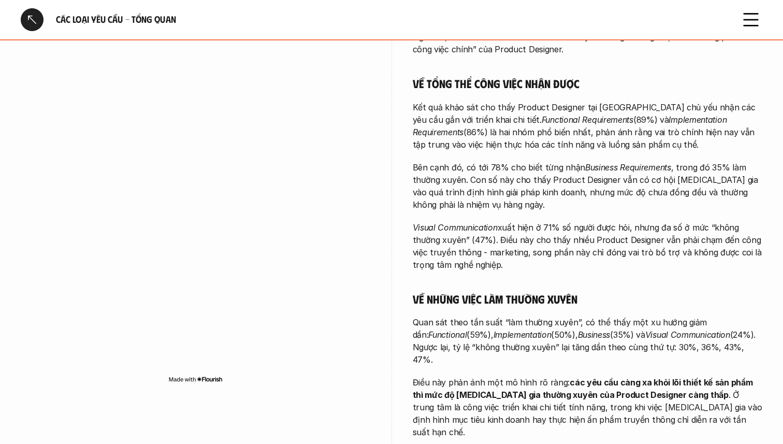
drag, startPoint x: 518, startPoint y: 136, endPoint x: 547, endPoint y: 187, distance: 58.6
click at [547, 187] on div "Càng đảm nhận những công việc tổng quan hơn, Product Designer càng có mức độ tự…" at bounding box center [588, 177] width 350 height 521
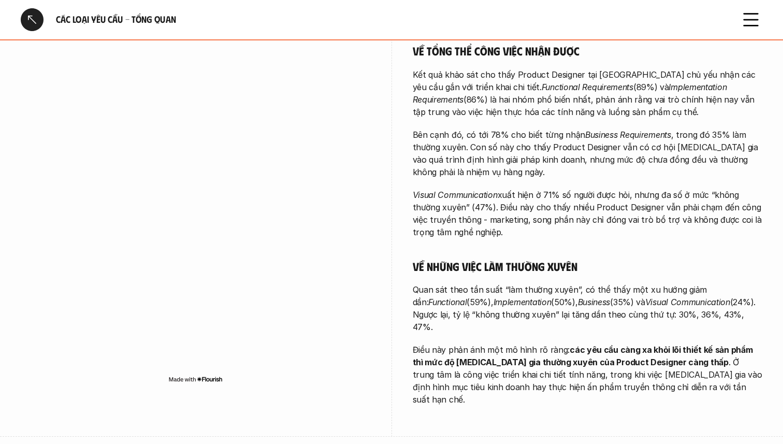
scroll to position [434, 0]
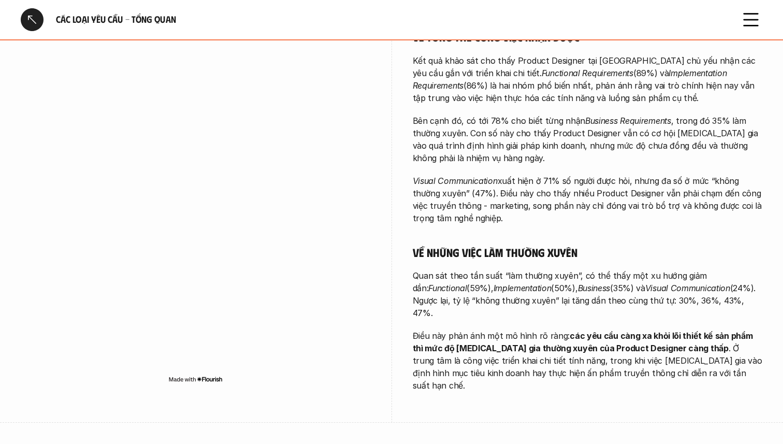
drag, startPoint x: 504, startPoint y: 114, endPoint x: 518, endPoint y: 188, distance: 75.4
click at [518, 188] on div "Càng đảm nhận những công việc tổng quan hơn, Product Designer càng có mức độ tự…" at bounding box center [588, 130] width 350 height 521
click at [554, 245] on h5 "Về những việc làm thường xuyên" at bounding box center [588, 252] width 350 height 14
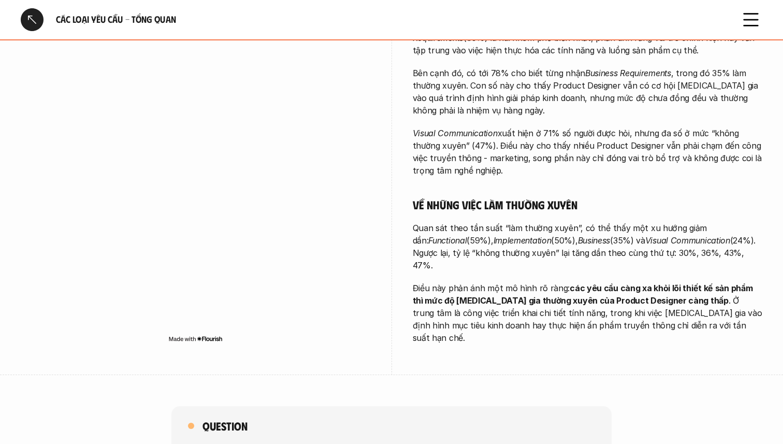
scroll to position [482, 0]
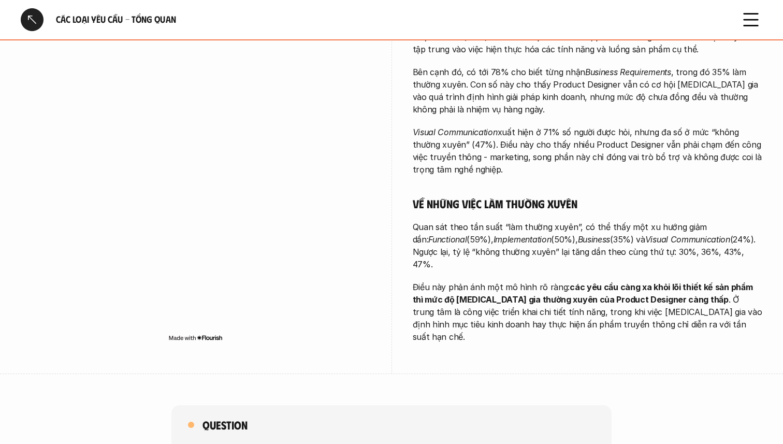
drag, startPoint x: 520, startPoint y: 101, endPoint x: 544, endPoint y: 166, distance: 68.9
click at [544, 166] on div "Càng đảm nhận những công việc tổng quan hơn, Product Designer càng có mức độ tự…" at bounding box center [588, 81] width 350 height 521
click at [554, 221] on p "Quan sát theo tần suất “làm thường xuyên”, có thể thấy một xu hướng giảm dần: F…" at bounding box center [588, 246] width 350 height 50
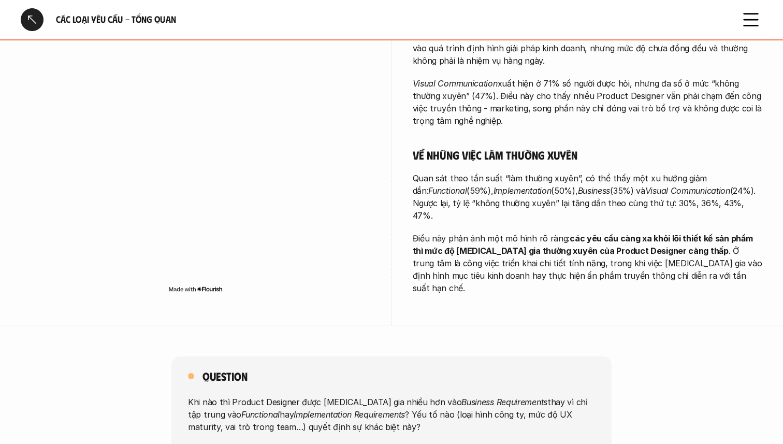
scroll to position [534, 0]
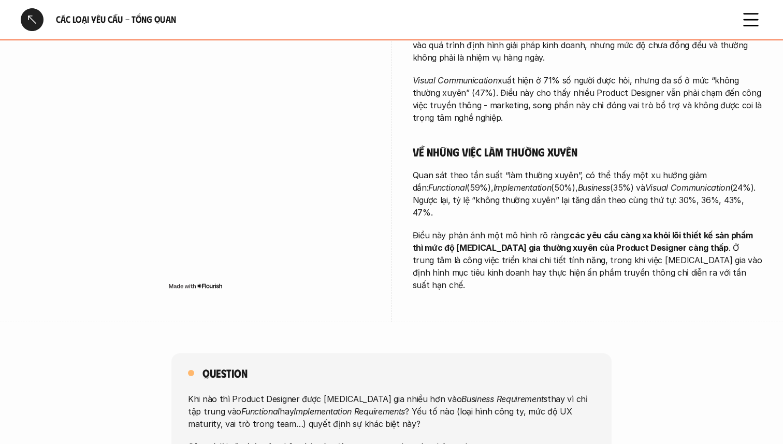
drag, startPoint x: 522, startPoint y: 157, endPoint x: 568, endPoint y: 221, distance: 79.0
click at [568, 221] on div "Càng đảm nhận những công việc tổng quan hơn, Product Designer càng có mức độ tự…" at bounding box center [588, 30] width 350 height 521
click at [547, 187] on div "Càng đảm nhận những công việc tổng quan hơn, Product Designer càng có mức độ tự…" at bounding box center [588, 30] width 350 height 521
drag, startPoint x: 543, startPoint y: 138, endPoint x: 557, endPoint y: 180, distance: 44.2
click at [557, 180] on div "Càng đảm nhận những công việc tổng quan hơn, Product Designer càng có mức độ tự…" at bounding box center [588, 30] width 350 height 521
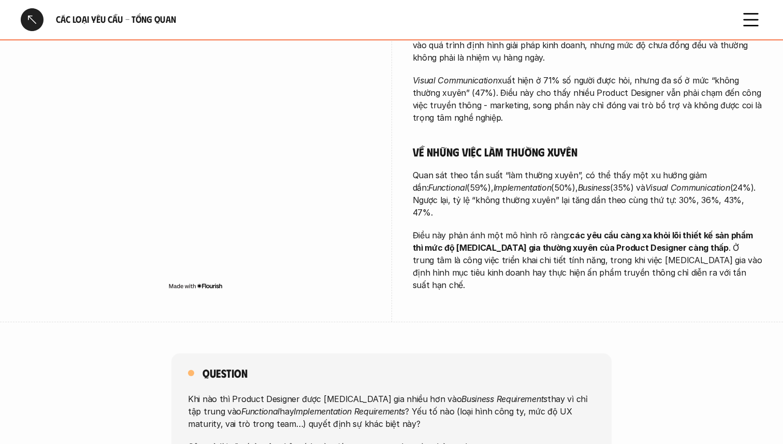
click at [570, 229] on p "Điều này phản ánh một mô hình rõ ràng: các yêu cầu càng xa khỏi lõi thiết kế sả…" at bounding box center [588, 260] width 350 height 62
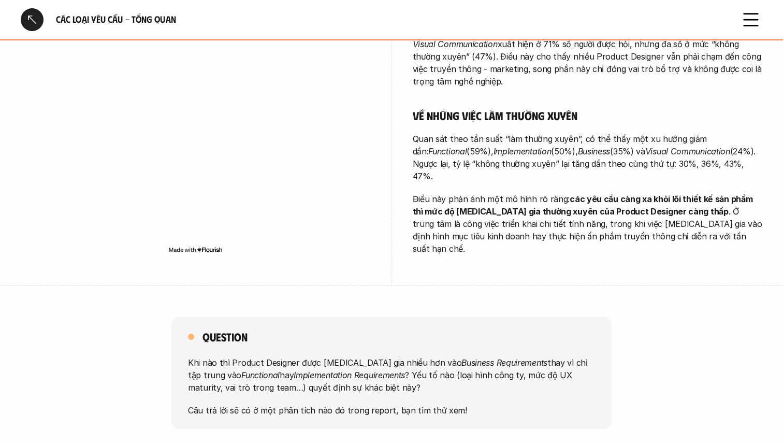
scroll to position [570, 0]
drag, startPoint x: 535, startPoint y: 109, endPoint x: 558, endPoint y: 172, distance: 67.6
click at [562, 193] on p "Điều này phản ánh một mô hình rõ ràng: các yêu cầu càng xa khỏi lõi thiết kế sả…" at bounding box center [588, 224] width 350 height 62
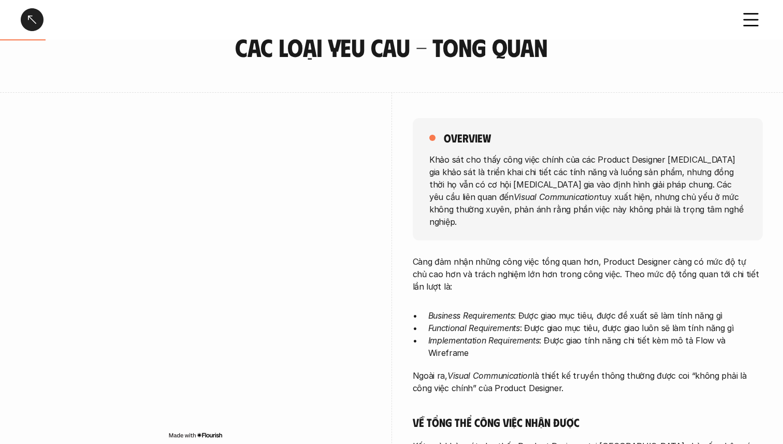
scroll to position [0, 0]
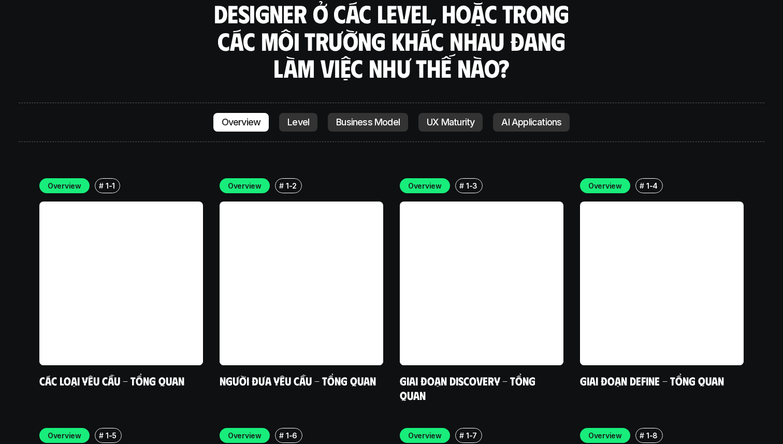
scroll to position [2930, 0]
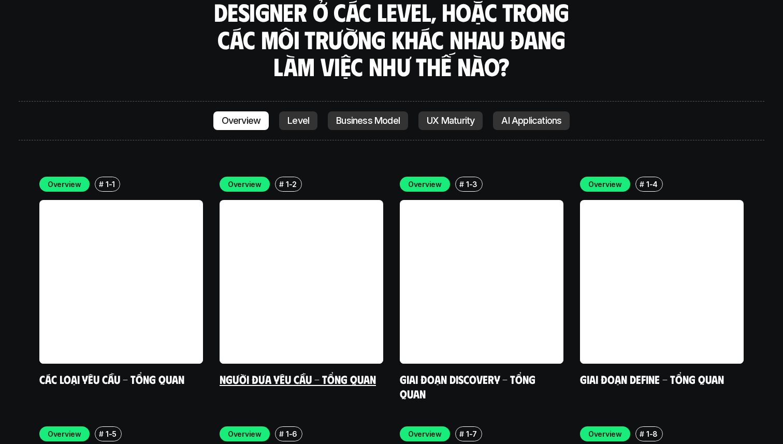
click at [309, 250] on link at bounding box center [301, 282] width 164 height 164
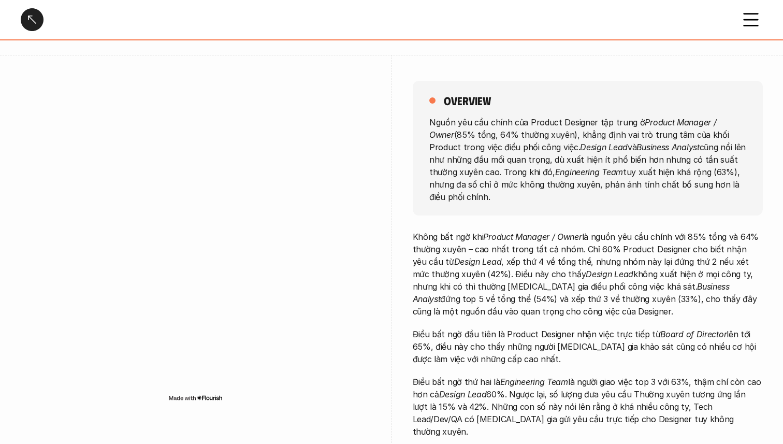
scroll to position [91, 0]
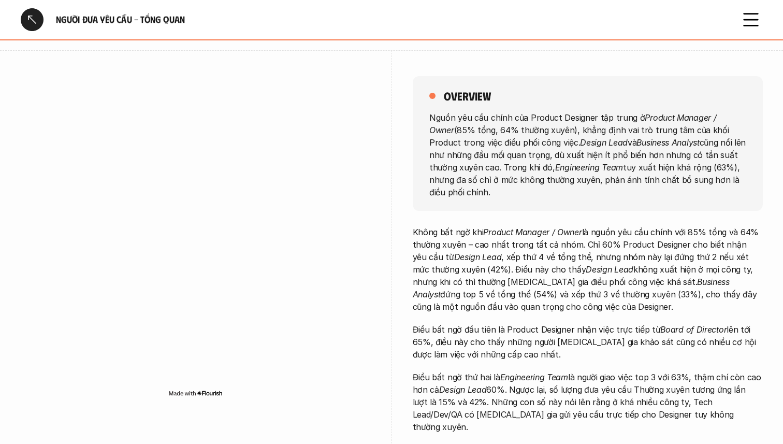
click at [623, 61] on div "overview Nguồn yêu cầu chính của Product Designer tập trung ở Product Manager /…" at bounding box center [588, 257] width 350 height 414
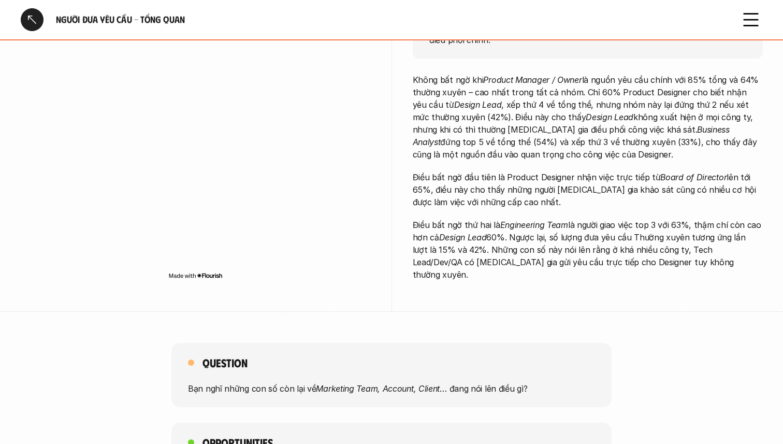
scroll to position [246, 0]
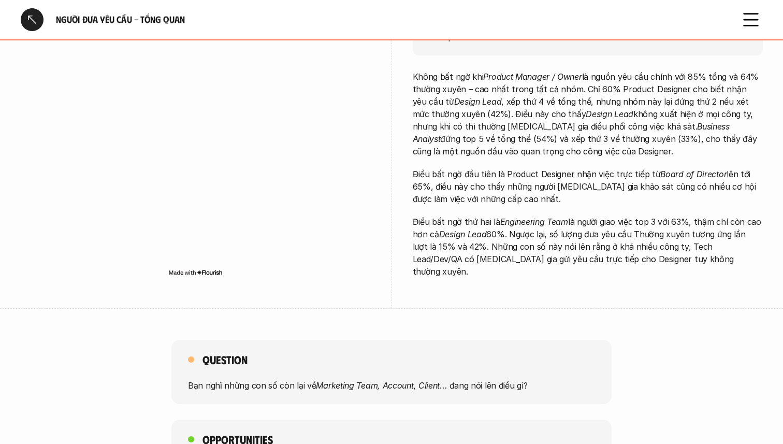
drag, startPoint x: 580, startPoint y: 216, endPoint x: 623, endPoint y: 286, distance: 82.0
click at [623, 286] on div "overview Nguồn yêu cầu chính của Product Designer tập trung ở Product Manager /…" at bounding box center [588, 102] width 350 height 414
click at [597, 233] on p "Điều bất ngờ thứ hai là Engineering Team là người giao việc top 3 với 63%, thậm…" at bounding box center [588, 246] width 350 height 62
drag, startPoint x: 571, startPoint y: 209, endPoint x: 598, endPoint y: 245, distance: 44.4
click at [598, 245] on div "Không bất ngờ khi Product Manager / Owner là nguồn yêu cầu chính với 85% tổng v…" at bounding box center [588, 173] width 350 height 207
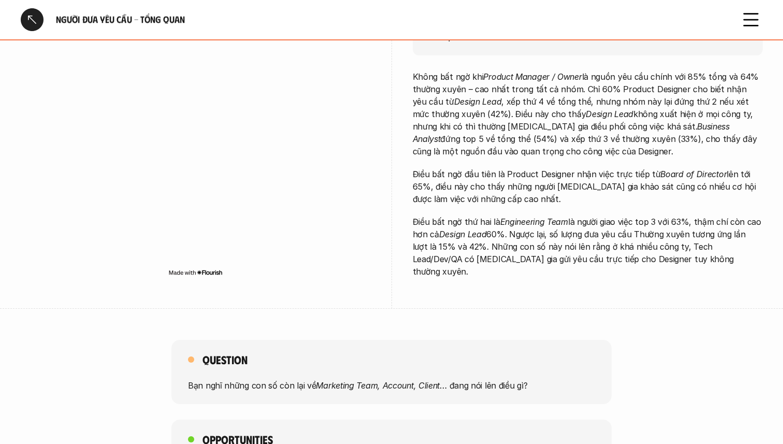
click at [611, 261] on p "Điều bất ngờ thứ hai là Engineering Team là người giao việc top 3 với 63%, thậm…" at bounding box center [588, 246] width 350 height 62
drag, startPoint x: 593, startPoint y: 218, endPoint x: 614, endPoint y: 255, distance: 42.6
click at [614, 255] on p "Điều bất ngờ thứ hai là Engineering Team là người giao việc top 3 với 63%, thậm…" at bounding box center [588, 246] width 350 height 62
click at [612, 263] on p "Điều bất ngờ thứ hai là Engineering Team là người giao việc top 3 với 63%, thậm…" at bounding box center [588, 246] width 350 height 62
drag, startPoint x: 602, startPoint y: 222, endPoint x: 608, endPoint y: 240, distance: 19.2
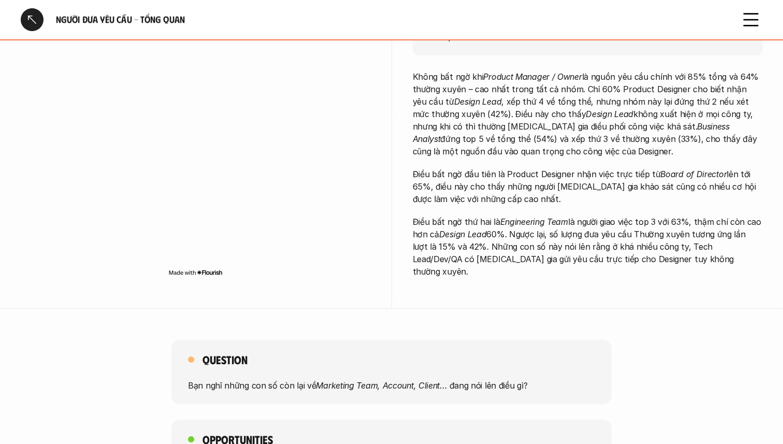
click at [608, 240] on p "Điều bất ngờ thứ hai là Engineering Team là người giao việc top 3 với 63%, thậm…" at bounding box center [588, 246] width 350 height 62
click at [615, 255] on p "Điều bất ngờ thứ hai là Engineering Team là người giao việc top 3 với 63%, thậm…" at bounding box center [588, 246] width 350 height 62
drag, startPoint x: 619, startPoint y: 255, endPoint x: 585, endPoint y: 209, distance: 57.4
click at [585, 209] on div "Không bất ngờ khi Product Manager / Owner là nguồn yêu cầu chính với 85% tổng v…" at bounding box center [588, 173] width 350 height 207
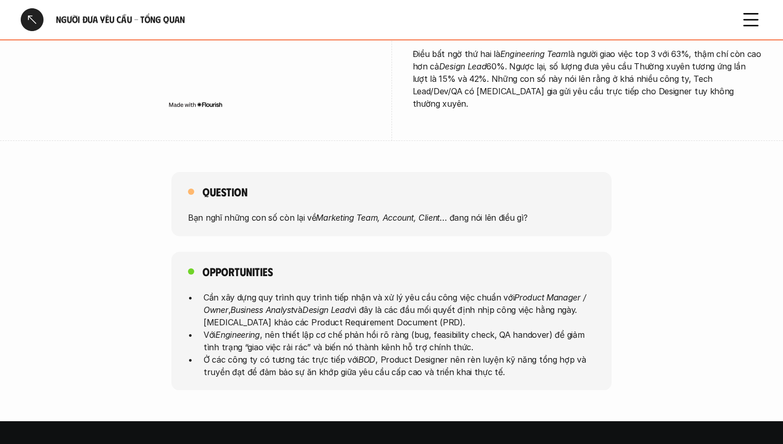
scroll to position [413, 0]
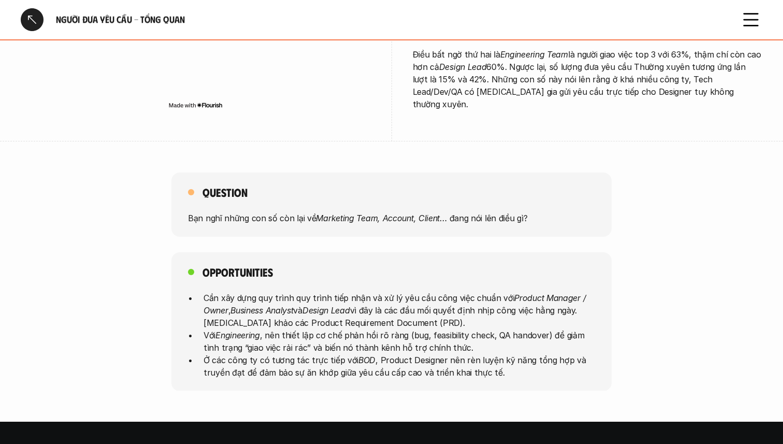
drag, startPoint x: 442, startPoint y: 184, endPoint x: 471, endPoint y: 232, distance: 56.5
click at [471, 232] on div "Question Bạn nghĩ những con số còn lại về Marketing Team, Account, Client … đan…" at bounding box center [391, 281] width 783 height 218
click at [467, 301] on p "Cần xây dựng quy trình quy trình tiếp nhận và xử lý yêu cầu công việc chuẩn với…" at bounding box center [398, 309] width 391 height 37
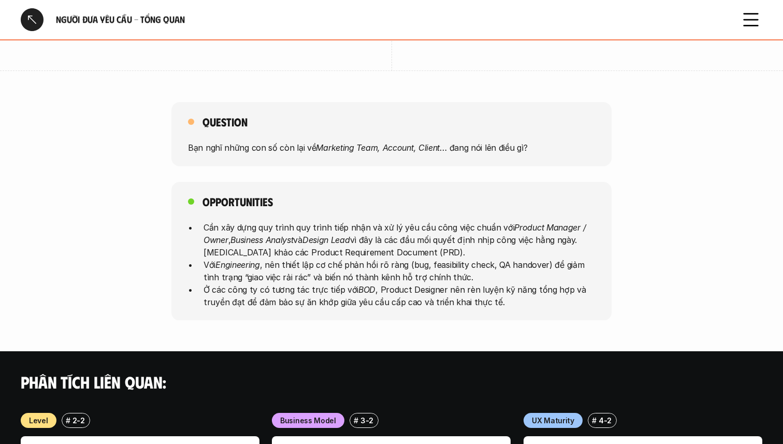
scroll to position [487, 0]
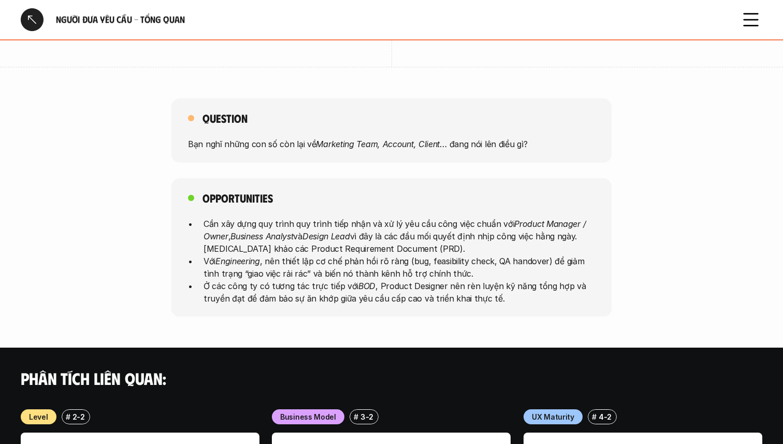
drag, startPoint x: 268, startPoint y: 204, endPoint x: 374, endPoint y: 231, distance: 109.5
click at [374, 231] on p "Cần xây dựng quy trình quy trình tiếp nhận và xử lý yêu cầu công việc chuẩn với…" at bounding box center [398, 235] width 391 height 37
click at [406, 279] on p "Ở các công ty có tương tác trực tiếp với BOD , Product Designer nên rèn luyện k…" at bounding box center [398, 291] width 391 height 25
drag, startPoint x: 304, startPoint y: 245, endPoint x: 404, endPoint y: 258, distance: 100.8
click at [404, 258] on p "Với Engineering , nên thiết lập cơ chế phản hồi rõ ràng (bug, feasibility check…" at bounding box center [398, 266] width 391 height 25
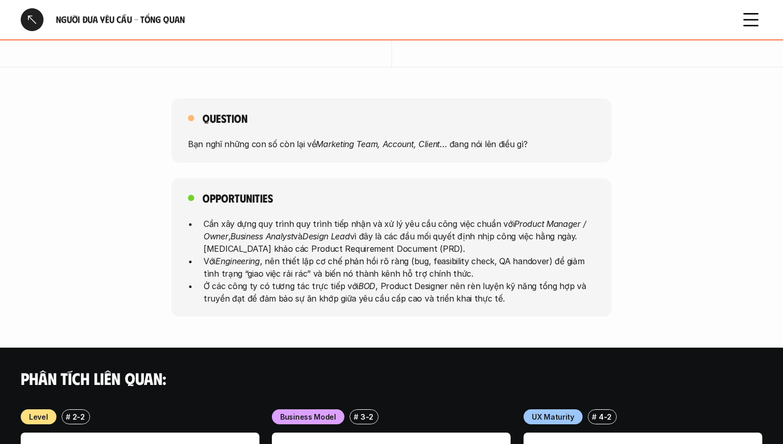
drag, startPoint x: 461, startPoint y: 288, endPoint x: 316, endPoint y: 223, distance: 159.1
click at [316, 223] on ul "Cần xây dựng quy trình quy trình tiếp nhận và xử lý yêu cầu công việc chuẩn với…" at bounding box center [391, 260] width 407 height 87
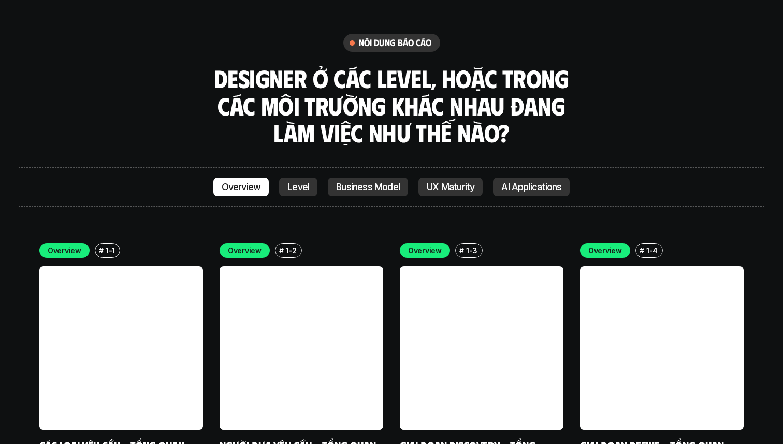
scroll to position [2929, 0]
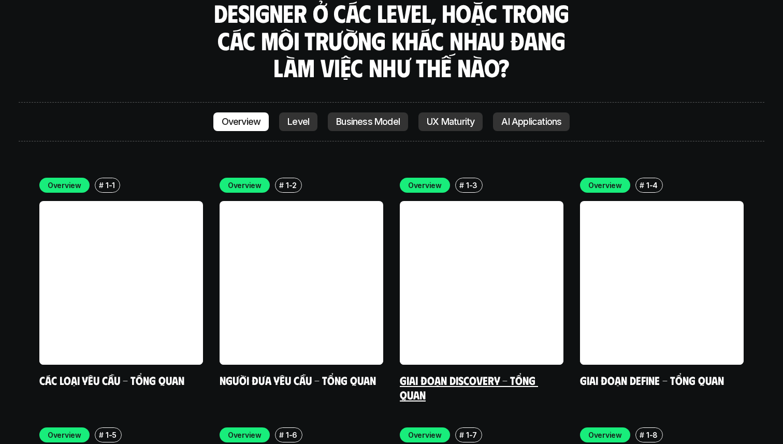
click at [461, 262] on link at bounding box center [482, 283] width 164 height 164
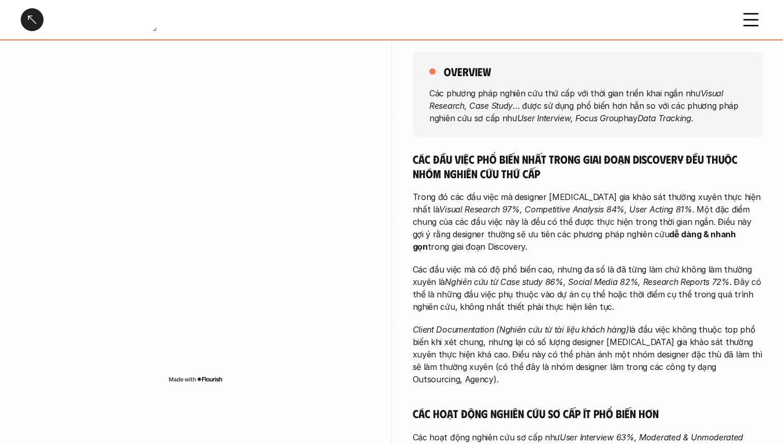
scroll to position [116, 0]
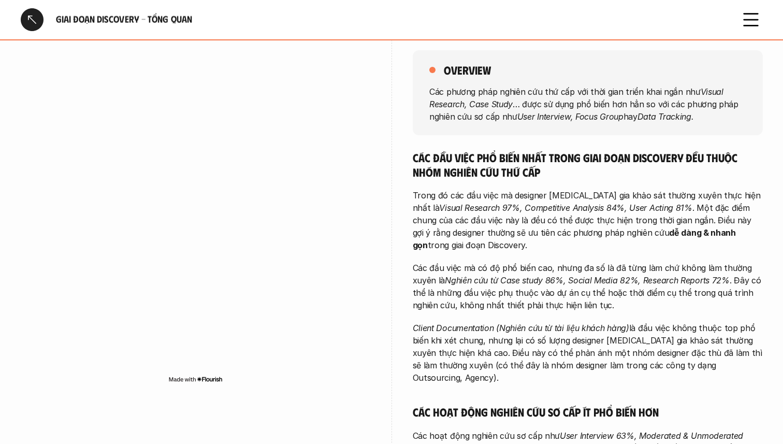
drag, startPoint x: 423, startPoint y: 154, endPoint x: 490, endPoint y: 187, distance: 75.0
click at [507, 205] on em "Visual Research 97%, Competitive Analysis 84%, User Acting 81%" at bounding box center [565, 207] width 253 height 10
drag, startPoint x: 534, startPoint y: 169, endPoint x: 483, endPoint y: 158, distance: 51.4
click at [483, 158] on h5 "Các đầu việc phổ biến nhất trong giai đoạn Discovery đều thuộc nhóm nghiên cứu …" at bounding box center [588, 164] width 350 height 28
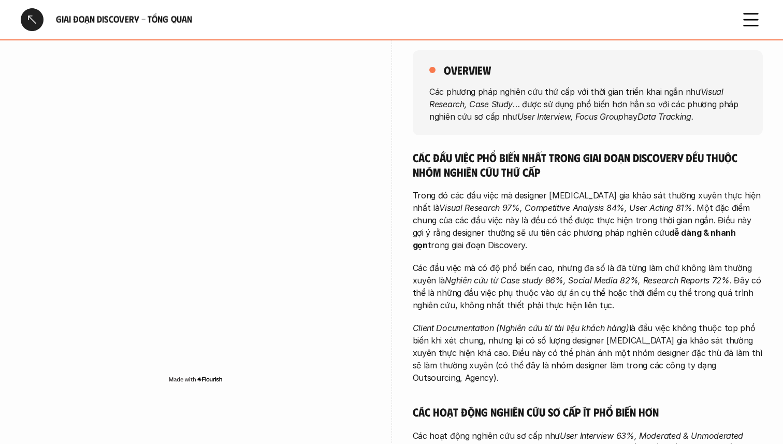
drag, startPoint x: 513, startPoint y: 198, endPoint x: 543, endPoint y: 248, distance: 58.1
click at [543, 248] on p "Trong đó các đầu việc mà designer [MEDICAL_DATA] gia khảo sát thường xuyên thực…" at bounding box center [588, 220] width 350 height 62
click at [550, 262] on p "Các đầu việc mà có độ phổ biến cao, nhưng đa số là đã từng làm chứ không làm th…" at bounding box center [588, 286] width 350 height 50
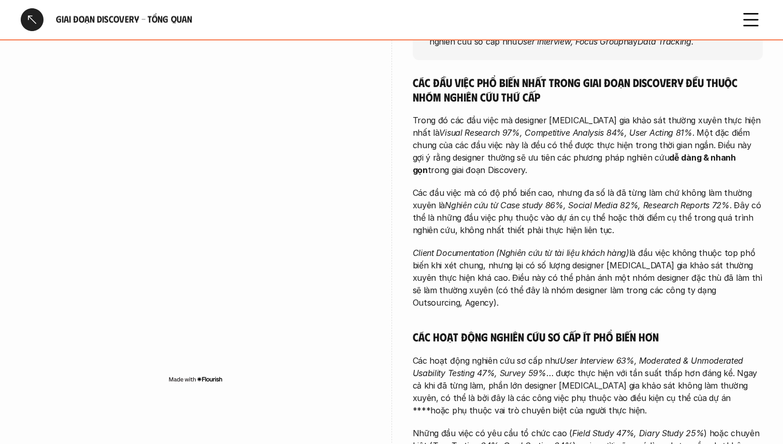
scroll to position [194, 0]
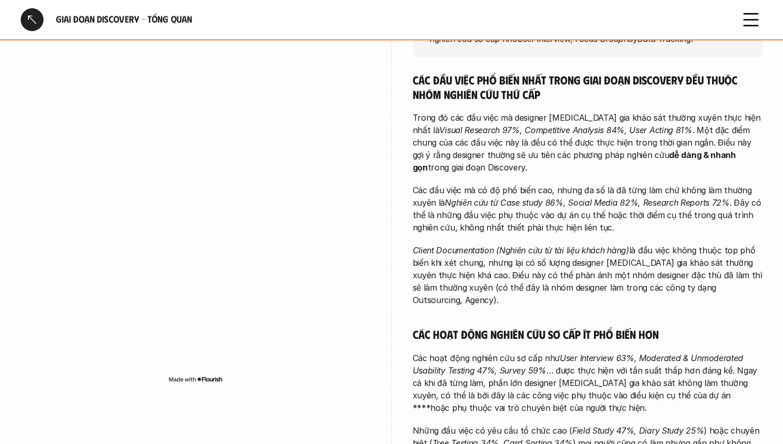
drag, startPoint x: 500, startPoint y: 119, endPoint x: 511, endPoint y: 159, distance: 42.3
click at [511, 159] on p "Trong đó các đầu việc mà designer [MEDICAL_DATA] gia khảo sát thường xuyên thực…" at bounding box center [588, 142] width 350 height 62
drag, startPoint x: 547, startPoint y: 170, endPoint x: 493, endPoint y: 124, distance: 70.8
click at [493, 124] on p "Trong đó các đầu việc mà designer [MEDICAL_DATA] gia khảo sát thường xuyên thực…" at bounding box center [588, 142] width 350 height 62
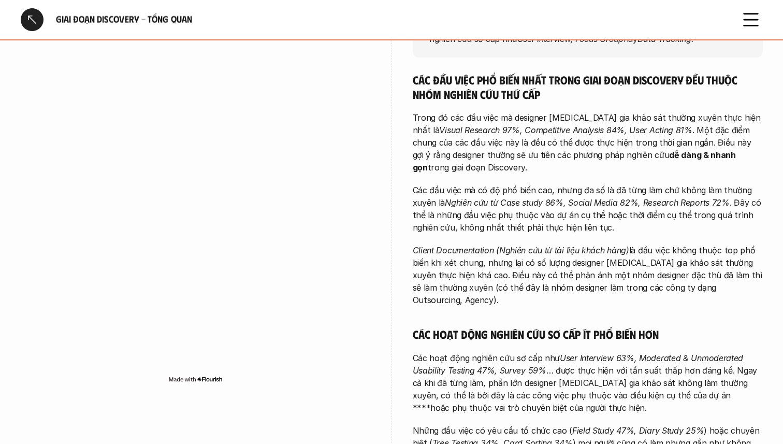
drag, startPoint x: 495, startPoint y: 183, endPoint x: 509, endPoint y: 213, distance: 33.4
click at [512, 220] on p "Các đầu việc mà có độ phổ biến cao, nhưng đa số là đã từng làm chứ không làm th…" at bounding box center [588, 209] width 350 height 50
drag, startPoint x: 537, startPoint y: 179, endPoint x: 541, endPoint y: 213, distance: 35.0
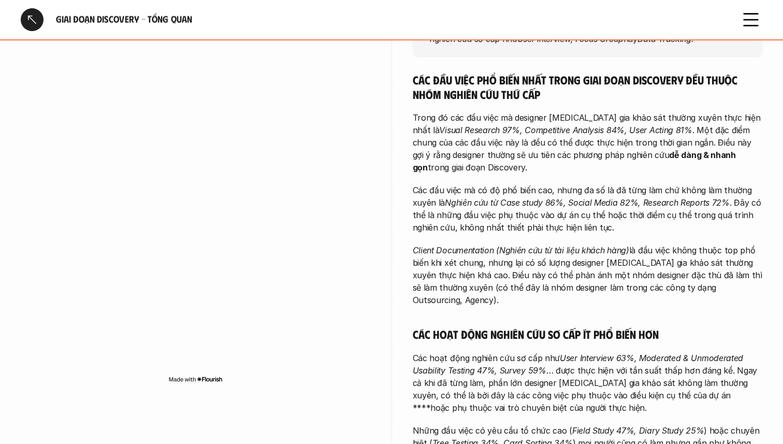
click at [545, 227] on p "Các đầu việc mà có độ phổ biến cao, nhưng đa số là đã từng làm chứ không làm th…" at bounding box center [588, 209] width 350 height 50
drag, startPoint x: 555, startPoint y: 187, endPoint x: 536, endPoint y: 267, distance: 82.1
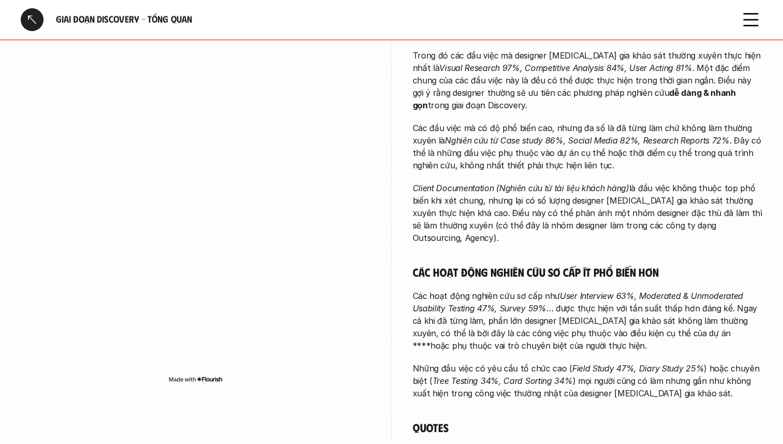
scroll to position [263, 0]
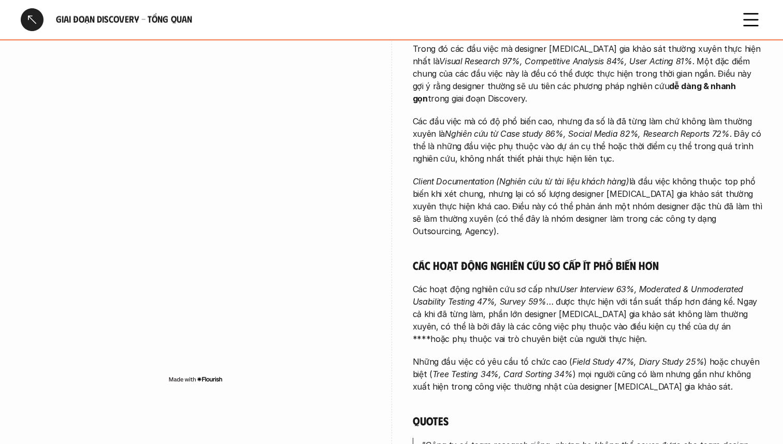
click at [547, 208] on p "Client Documentation (Nghiên cứu từ tài liệu khách hàng) là đầu việc không thuộ…" at bounding box center [588, 206] width 350 height 62
drag, startPoint x: 543, startPoint y: 175, endPoint x: 539, endPoint y: 227, distance: 51.9
click at [539, 227] on div "Các đầu việc phổ biến nhất trong giai đoạn Discovery đều thuộc nhóm nghiên cứu …" at bounding box center [588, 387] width 350 height 766
drag, startPoint x: 561, startPoint y: 175, endPoint x: 541, endPoint y: 211, distance: 40.8
click at [541, 211] on p "Client Documentation (Nghiên cứu từ tài liệu khách hàng) là đầu việc không thuộ…" at bounding box center [588, 206] width 350 height 62
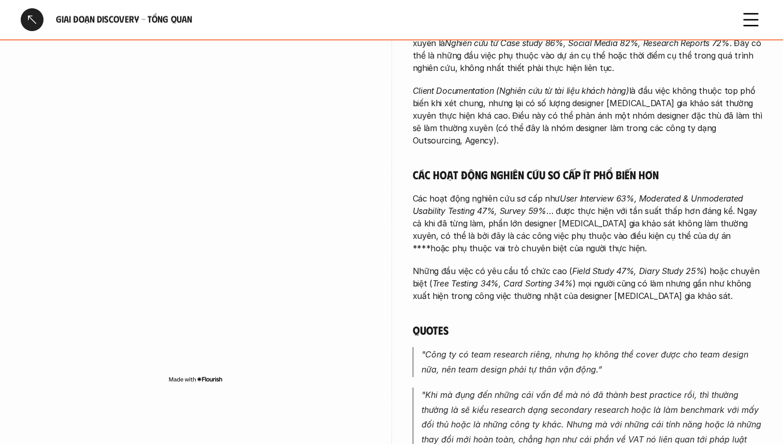
scroll to position [359, 0]
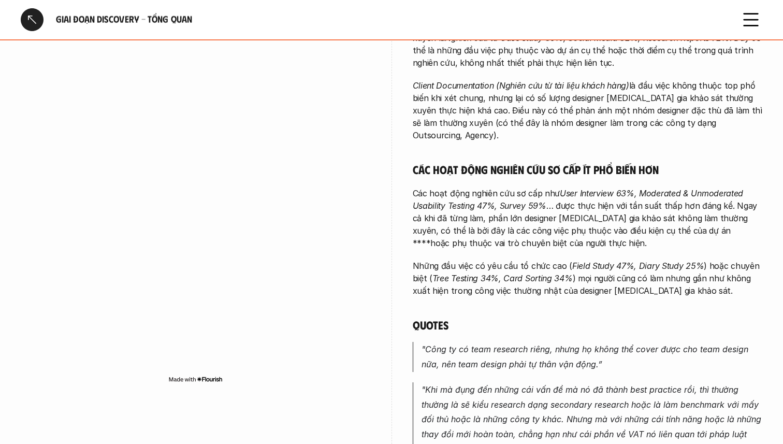
drag, startPoint x: 566, startPoint y: 192, endPoint x: 587, endPoint y: 230, distance: 43.5
click at [587, 230] on p "Các hoạt động nghiên cứu sơ cấp như User Interview 63%, Moderated & Unmoderated…" at bounding box center [588, 218] width 350 height 62
click at [592, 260] on em "Field Study 47%, Diary Study 25%" at bounding box center [637, 265] width 131 height 10
drag, startPoint x: 584, startPoint y: 188, endPoint x: 596, endPoint y: 224, distance: 37.2
click at [596, 224] on p "Các hoạt động nghiên cứu sơ cấp như User Interview 63%, Moderated & Unmoderated…" at bounding box center [588, 218] width 350 height 62
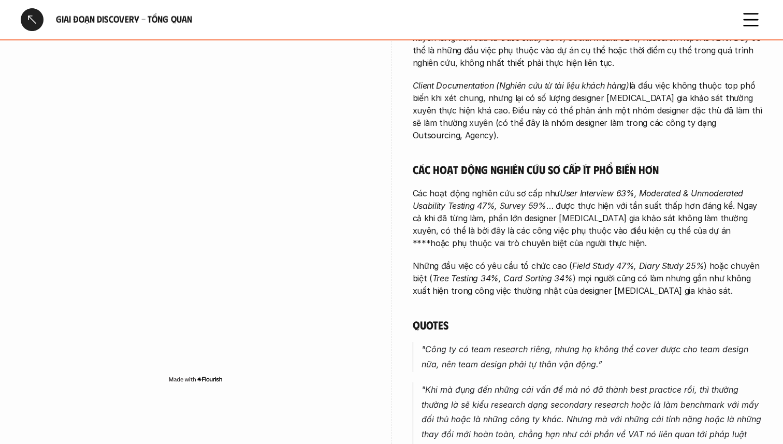
click at [595, 232] on p "Các hoạt động nghiên cứu sơ cấp như User Interview 63%, Moderated & Unmoderated…" at bounding box center [588, 218] width 350 height 62
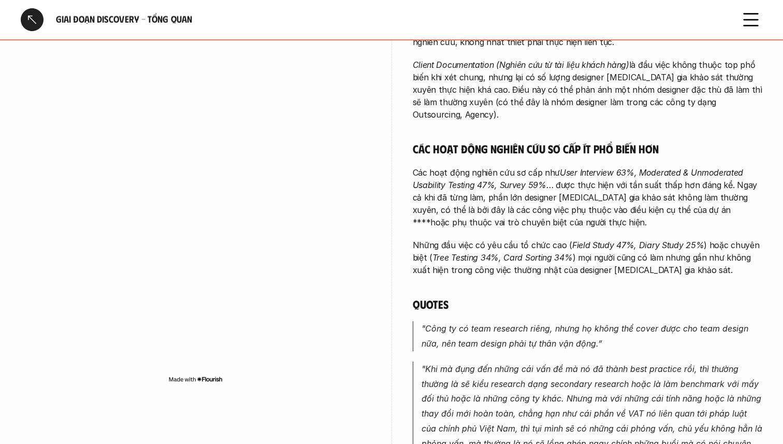
scroll to position [390, 0]
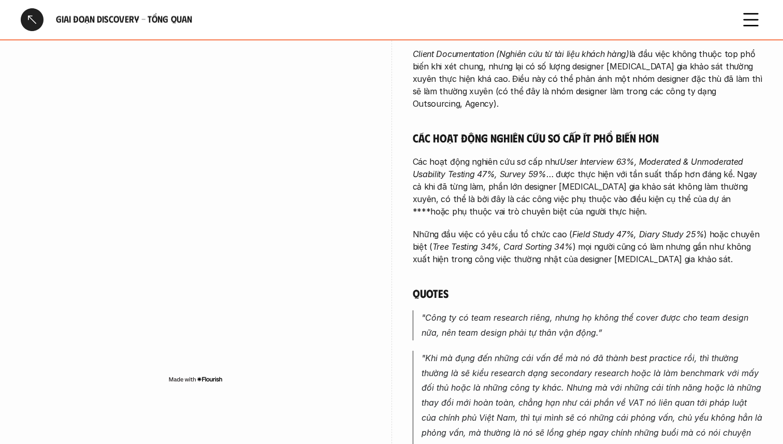
drag, startPoint x: 559, startPoint y: 199, endPoint x: 545, endPoint y: 145, distance: 55.6
click at [545, 155] on p "Các hoạt động nghiên cứu sơ cấp như User Interview 63%, Moderated & Unmoderated…" at bounding box center [588, 186] width 350 height 62
click at [562, 187] on p "Các hoạt động nghiên cứu sơ cấp như User Interview 63%, Moderated & Unmoderated…" at bounding box center [588, 186] width 350 height 62
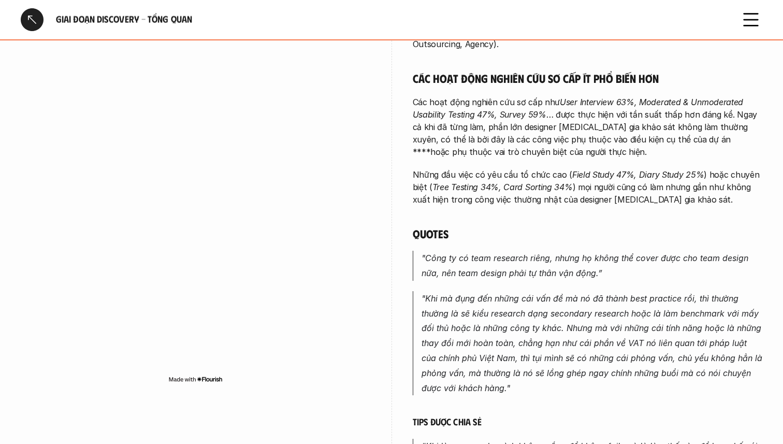
scroll to position [453, 0]
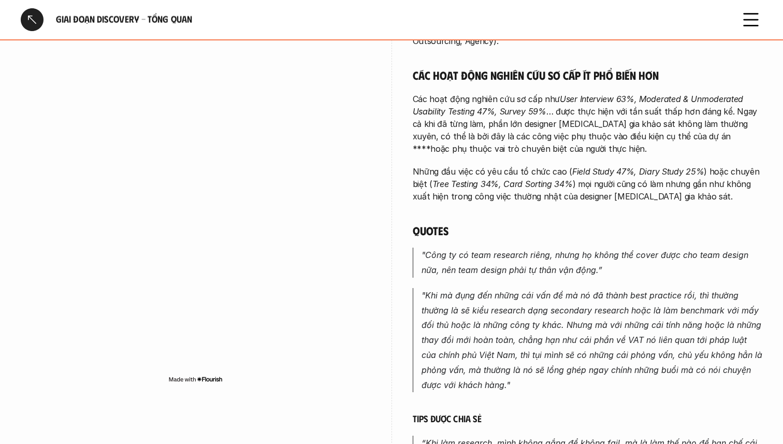
drag, startPoint x: 543, startPoint y: 130, endPoint x: 558, endPoint y: 180, distance: 51.9
click at [558, 180] on div "Các đầu việc phổ biến nhất trong giai đoạn Discovery đều thuộc nhóm nghiên cứu …" at bounding box center [588, 197] width 350 height 766
click at [564, 196] on div "Các đầu việc phổ biến nhất trong giai đoạn Discovery đều thuộc nhóm nghiên cứu …" at bounding box center [588, 197] width 350 height 766
drag, startPoint x: 581, startPoint y: 173, endPoint x: 575, endPoint y: 160, distance: 14.4
click at [575, 165] on p "Những đầu việc có yêu cầu tổ chức cao ( Field Study 47%, Diary Study 25% ) hoặc…" at bounding box center [588, 183] width 350 height 37
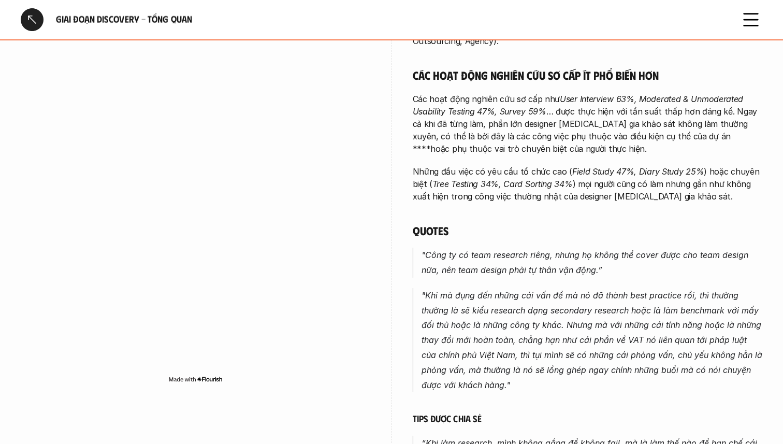
click at [580, 174] on p "Những đầu việc có yêu cầu tổ chức cao ( Field Study 47%, Diary Study 25% ) hoặc…" at bounding box center [588, 183] width 350 height 37
drag, startPoint x: 589, startPoint y: 155, endPoint x: 589, endPoint y: 177, distance: 21.7
click at [589, 177] on p "Những đầu việc có yêu cầu tổ chức cao ( Field Study 47%, Diary Study 25% ) hoặc…" at bounding box center [588, 183] width 350 height 37
click at [617, 186] on p "Những đầu việc có yêu cầu tổ chức cao ( Field Study 47%, Diary Study 25% ) hoặc…" at bounding box center [588, 183] width 350 height 37
drag, startPoint x: 594, startPoint y: 185, endPoint x: 577, endPoint y: 155, distance: 34.7
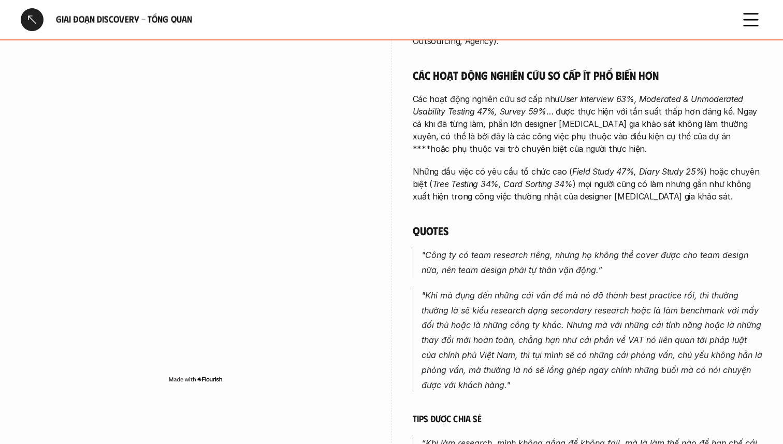
click at [577, 165] on p "Những đầu việc có yêu cầu tổ chức cao ( Field Study 47%, Diary Study 25% ) hoặc…" at bounding box center [588, 183] width 350 height 37
click at [589, 191] on div "Các đầu việc phổ biến nhất trong giai đoạn Discovery đều thuộc nhóm nghiên cứu …" at bounding box center [588, 197] width 350 height 766
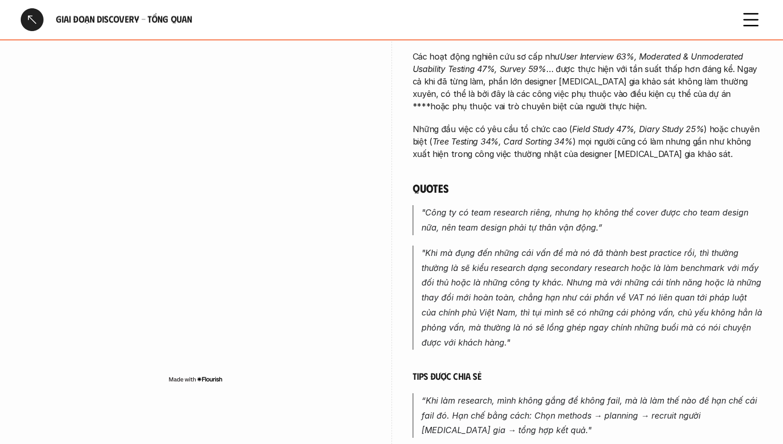
scroll to position [498, 0]
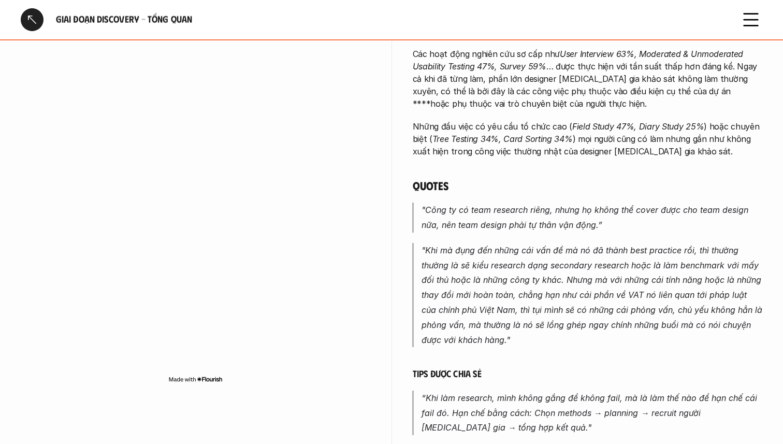
drag, startPoint x: 552, startPoint y: 186, endPoint x: 565, endPoint y: 217, distance: 33.9
click at [565, 217] on div "Các đầu việc phổ biến nhất trong giai đoạn Discovery đều thuộc nhóm nghiên cứu …" at bounding box center [588, 152] width 350 height 766
click at [583, 255] on em ""Khi mà đụng đến những cái vấn đề mà nó đã thành best practice rồi, thì thường …" at bounding box center [592, 295] width 343 height 100
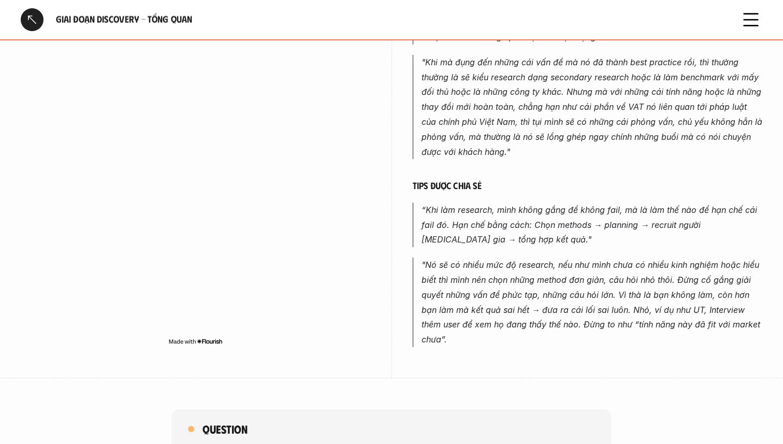
scroll to position [699, 0]
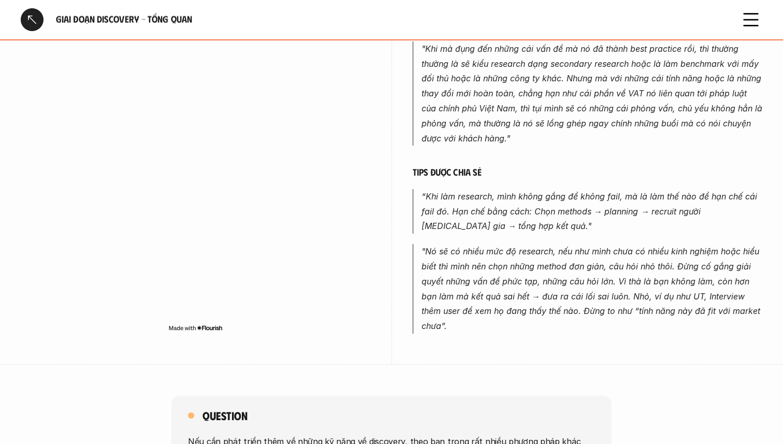
drag, startPoint x: 565, startPoint y: 187, endPoint x: 576, endPoint y: 222, distance: 35.7
click at [556, 204] on p "“Khi làm research, mình không gắng để không fail, mà là làm thế nào để hạn chế …" at bounding box center [591, 211] width 341 height 45
drag, startPoint x: 540, startPoint y: 217, endPoint x: 537, endPoint y: 190, distance: 27.1
click at [537, 190] on p "“Khi làm research, mình không gắng để không fail, mà là làm thế nào để hạn chế …" at bounding box center [591, 211] width 341 height 45
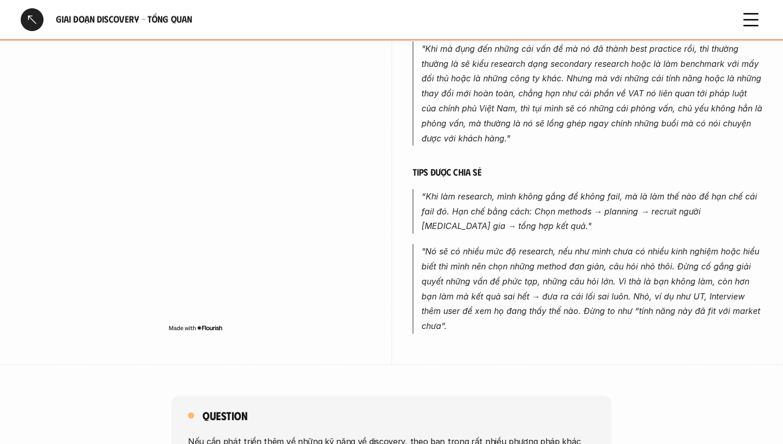
click at [550, 218] on p "“Khi làm research, mình không gắng để không fail, mà là làm thế nào để hạn chế …" at bounding box center [591, 211] width 341 height 45
drag, startPoint x: 530, startPoint y: 209, endPoint x: 525, endPoint y: 186, distance: 23.9
click at [525, 189] on p "“Khi làm research, mình không gắng để không fail, mà là làm thế nào để hạn chế …" at bounding box center [591, 211] width 341 height 45
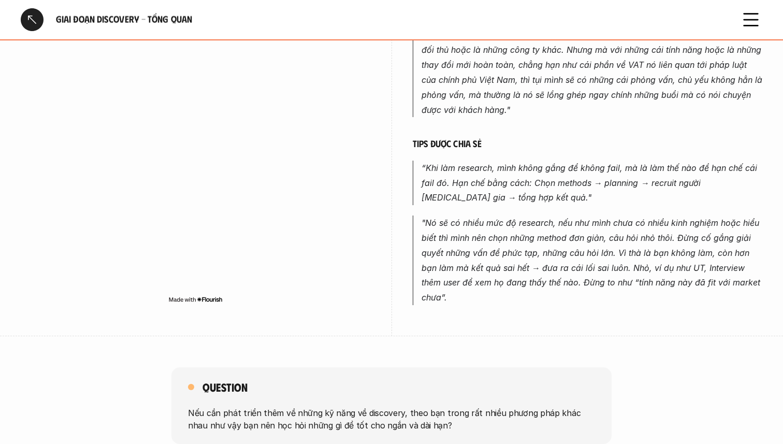
drag, startPoint x: 537, startPoint y: 192, endPoint x: 535, endPoint y: 157, distance: 34.2
click at [535, 160] on p "“Khi làm research, mình không gắng để không fail, mà là làm thế nào để hạn chế …" at bounding box center [591, 182] width 341 height 45
drag, startPoint x: 564, startPoint y: 211, endPoint x: 571, endPoint y: 272, distance: 61.4
click at [571, 272] on em ""Nó sẽ có nhiều mức độ research, nếu như mình chưa có nhiều kinh nghiệm hoặc hi…" at bounding box center [591, 259] width 341 height 85
click at [584, 291] on p ""Nó sẽ có nhiều mức độ research, nếu như mình chưa có nhiều kinh nghiệm hoặc hi…" at bounding box center [591, 260] width 341 height 90
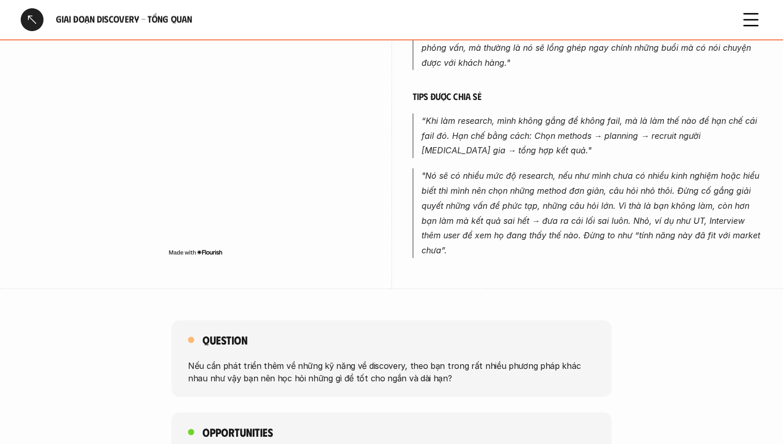
scroll to position [775, 0]
drag, startPoint x: 567, startPoint y: 246, endPoint x: 563, endPoint y: 166, distance: 80.4
click at [583, 222] on em ""Nó sẽ có nhiều mức độ research, nếu như mình chưa có nhiều kinh nghiệm hoặc hi…" at bounding box center [591, 212] width 341 height 85
drag, startPoint x: 586, startPoint y: 238, endPoint x: 585, endPoint y: 167, distance: 70.9
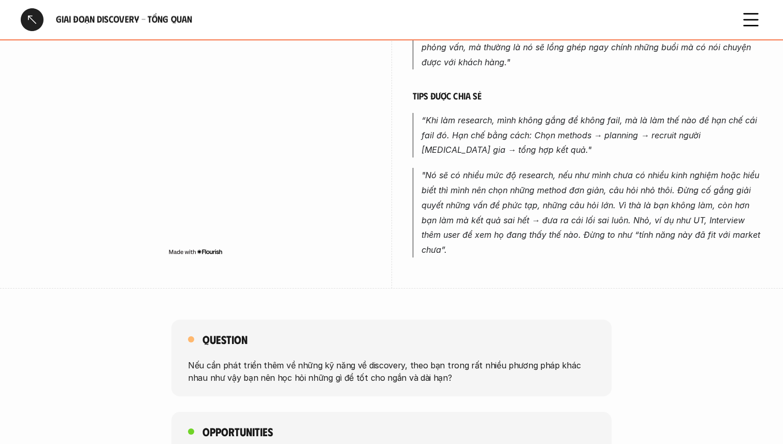
click at [585, 168] on p ""Nó sẽ có nhiều mức độ research, nếu như mình chưa có nhiều kinh nghiệm hoặc hi…" at bounding box center [591, 213] width 341 height 90
click at [603, 229] on p ""Nó sẽ có nhiều mức độ research, nếu như mình chưa có nhiều kinh nghiệm hoặc hi…" at bounding box center [591, 213] width 341 height 90
drag, startPoint x: 595, startPoint y: 232, endPoint x: 583, endPoint y: 167, distance: 66.8
click at [583, 168] on p ""Nó sẽ có nhiều mức độ research, nếu như mình chưa có nhiều kinh nghiệm hoặc hi…" at bounding box center [591, 213] width 341 height 90
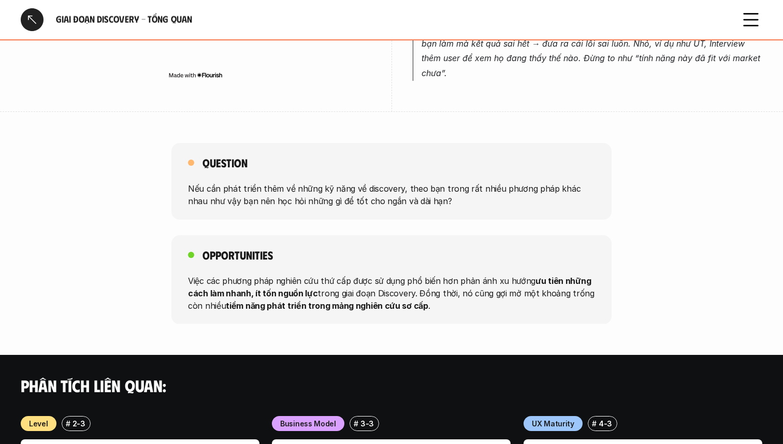
scroll to position [955, 0]
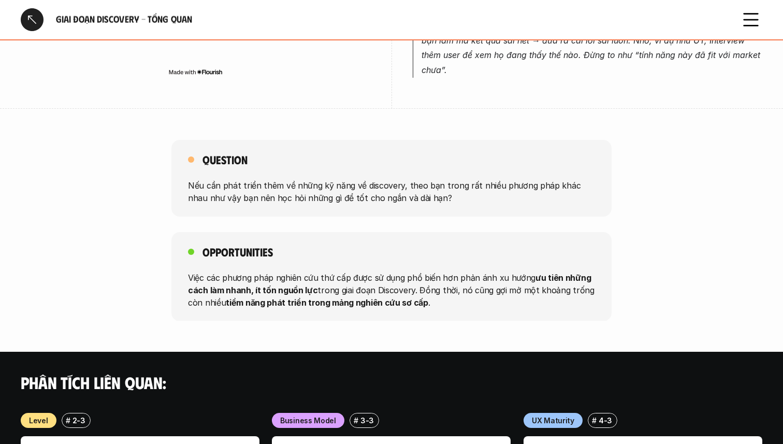
drag, startPoint x: 363, startPoint y: 169, endPoint x: 391, endPoint y: 208, distance: 47.5
click at [391, 208] on div "Question Nếu cần phát triển thêm về những kỹ năng về discovery, theo bạn trong …" at bounding box center [391, 230] width 783 height 181
click at [410, 238] on div "Opportunities Việc các phương pháp nghiên cứu thứ cấp được sử dụng phổ biến hơn…" at bounding box center [391, 276] width 440 height 89
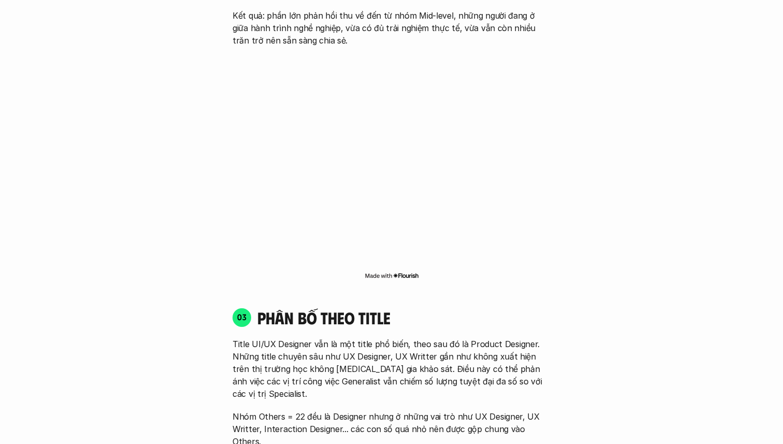
scroll to position [2988, 0]
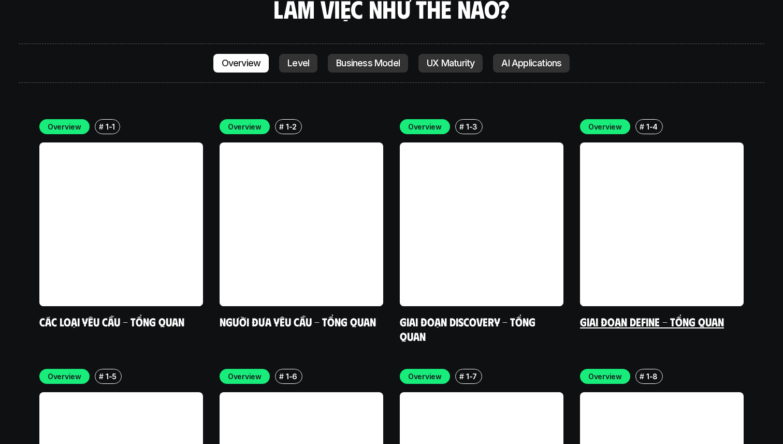
click at [655, 314] on link "Giai đoạn Define - Tổng quan" at bounding box center [652, 321] width 144 height 14
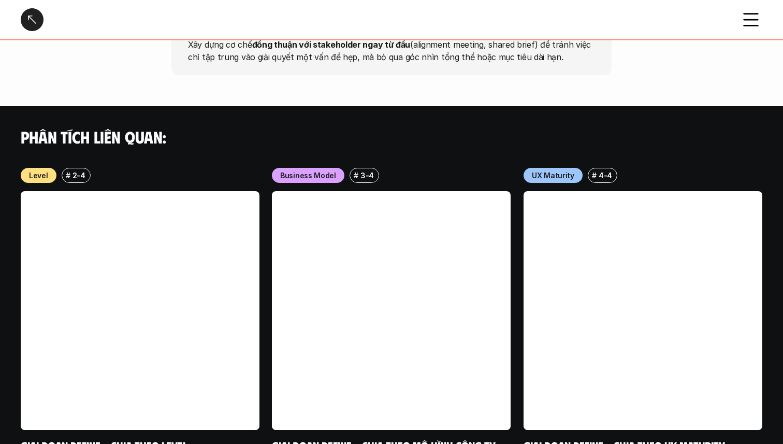
scroll to position [2988, 0]
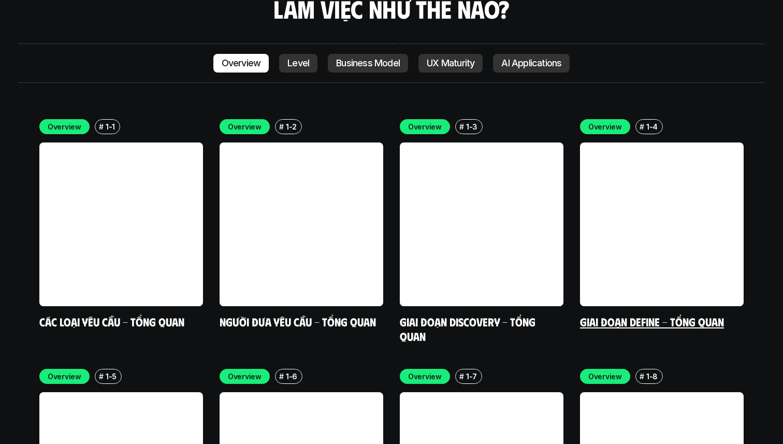
click at [707, 208] on link at bounding box center [662, 224] width 164 height 164
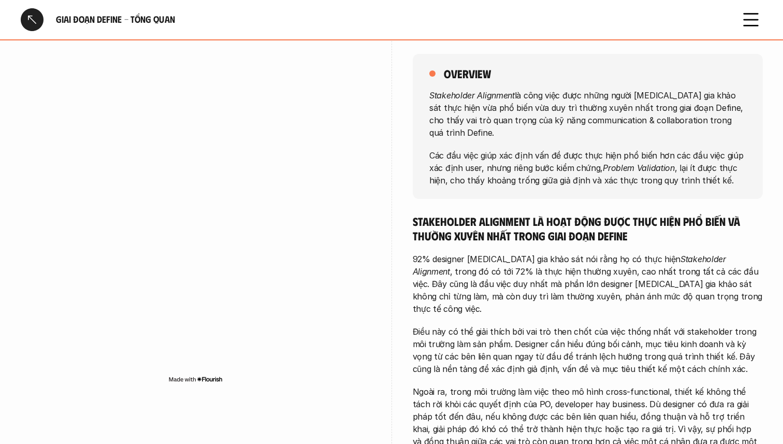
scroll to position [111, 0]
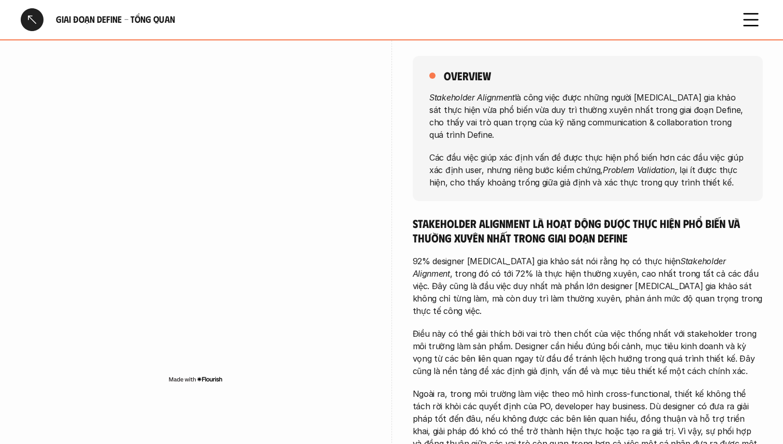
drag, startPoint x: 521, startPoint y: 97, endPoint x: 535, endPoint y: 155, distance: 59.1
click at [535, 155] on div "Stakeholder Alignment là công việc được những người [MEDICAL_DATA] gia khảo sát…" at bounding box center [587, 139] width 317 height 97
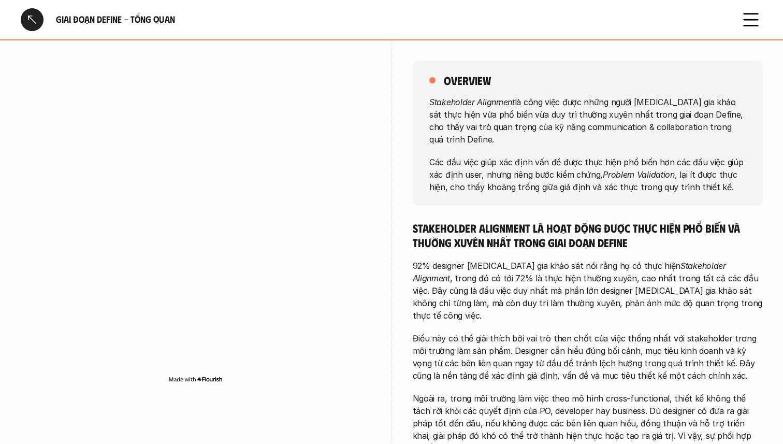
click at [550, 178] on p "Các đầu việc giúp xác định vấn đề được thực hiện phổ biến hơn các đầu việc giúp…" at bounding box center [587, 173] width 317 height 37
drag, startPoint x: 552, startPoint y: 89, endPoint x: 555, endPoint y: 167, distance: 77.7
click at [555, 167] on div "overview Stakeholder Alignment là công việc được những người [MEDICAL_DATA] gia…" at bounding box center [588, 133] width 350 height 145
click at [568, 188] on div "overview Stakeholder Alignment là công việc được những người [MEDICAL_DATA] gia…" at bounding box center [588, 133] width 350 height 145
drag, startPoint x: 616, startPoint y: 173, endPoint x: 545, endPoint y: 101, distance: 101.0
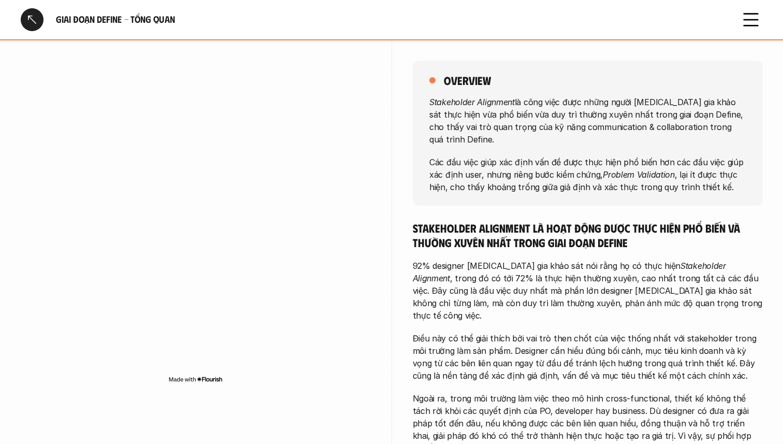
click at [545, 101] on div "Stakeholder Alignment là công việc được những người [MEDICAL_DATA] gia khảo sát…" at bounding box center [587, 143] width 317 height 97
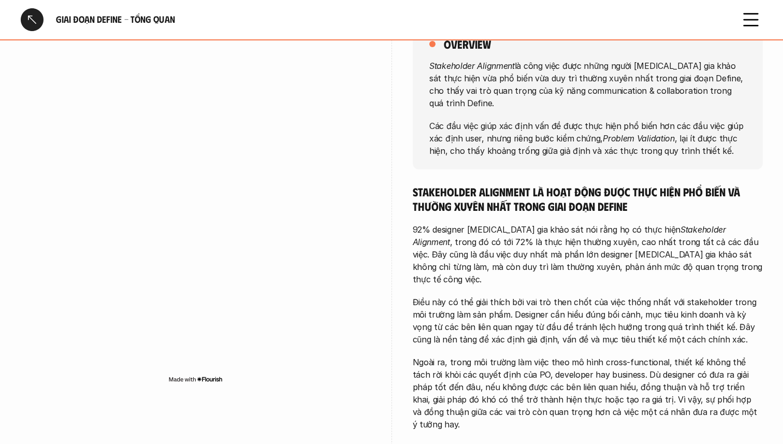
scroll to position [137, 0]
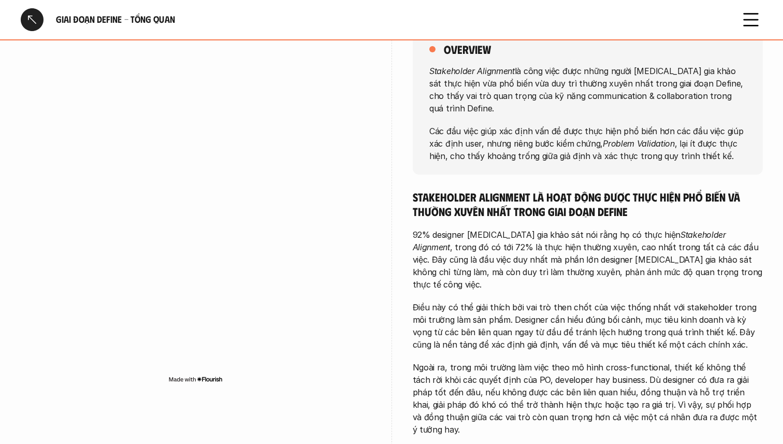
drag, startPoint x: 486, startPoint y: 183, endPoint x: 494, endPoint y: 208, distance: 26.7
click at [504, 228] on p "92% designer [MEDICAL_DATA] gia khảo sát nói rằng họ có thực hiện Stakeholder A…" at bounding box center [588, 259] width 350 height 62
drag, startPoint x: 512, startPoint y: 215, endPoint x: 516, endPoint y: 268, distance: 53.0
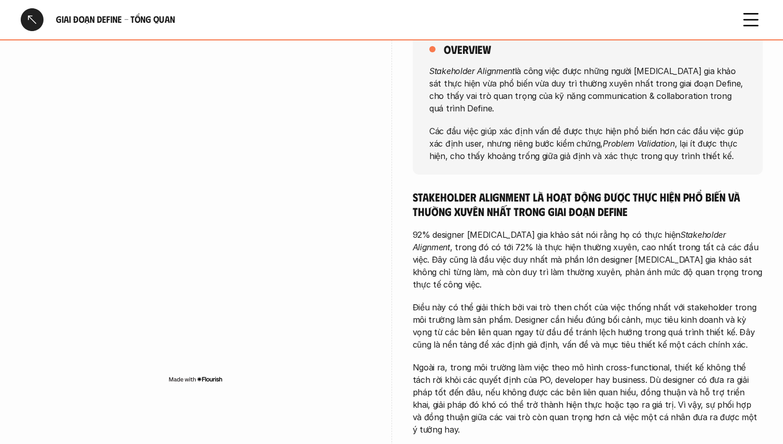
click at [531, 314] on p "Điều này có thể giải thích bởi vai trò then chốt của việc thống nhất với stakeh…" at bounding box center [588, 326] width 350 height 50
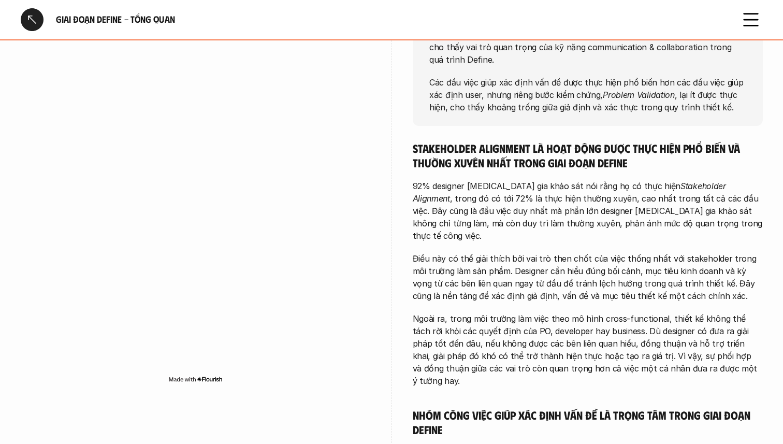
scroll to position [187, 0]
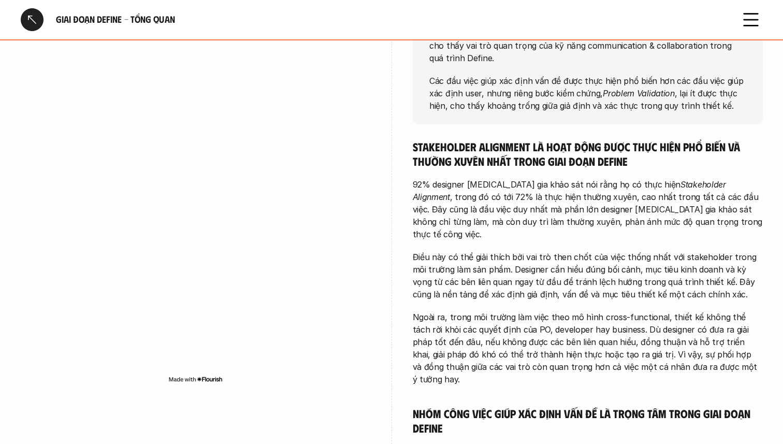
drag, startPoint x: 524, startPoint y: 167, endPoint x: 529, endPoint y: 208, distance: 41.2
click at [529, 208] on p "92% designer [MEDICAL_DATA] gia khảo sát nói rằng họ có thực hiện Stakeholder A…" at bounding box center [588, 209] width 350 height 62
drag, startPoint x: 534, startPoint y: 163, endPoint x: 543, endPoint y: 216, distance: 54.1
click at [551, 251] on p "Điều này có thể giải thích bởi vai trò then chốt của việc thống nhất với stakeh…" at bounding box center [588, 276] width 350 height 50
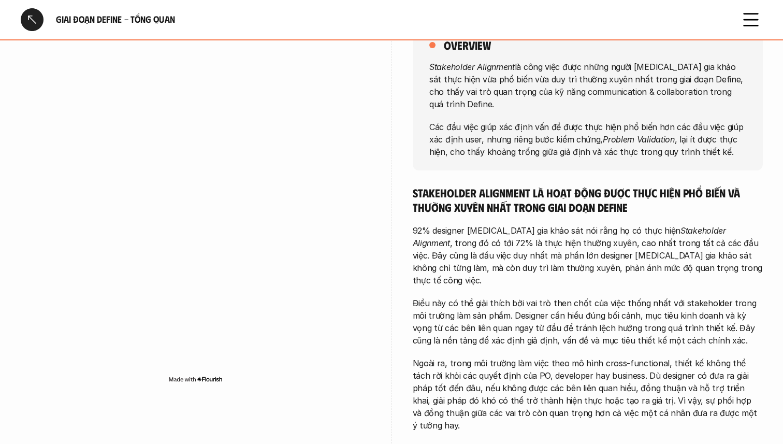
scroll to position [142, 0]
drag, startPoint x: 560, startPoint y: 178, endPoint x: 570, endPoint y: 205, distance: 29.1
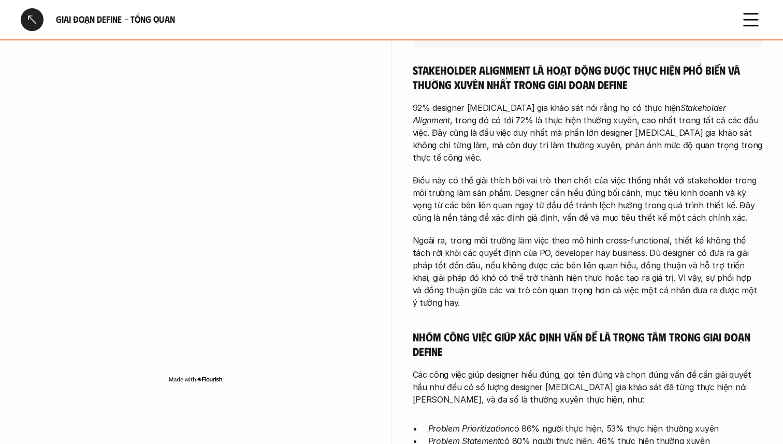
scroll to position [266, 0]
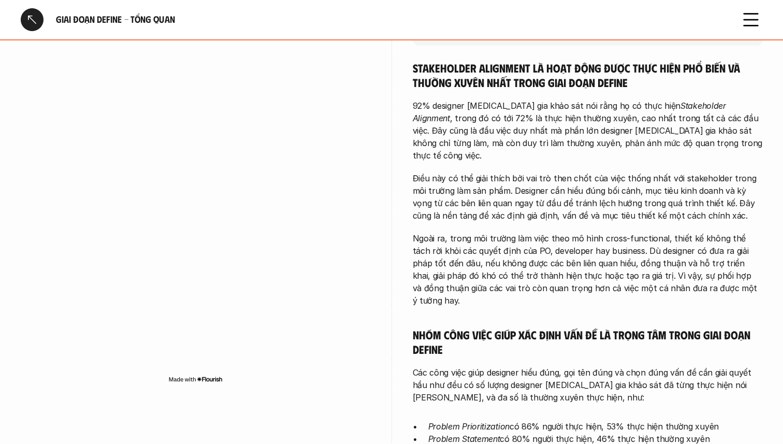
drag, startPoint x: 553, startPoint y: 157, endPoint x: 575, endPoint y: 231, distance: 77.1
click at [575, 231] on div "Stakeholder Alignment là hoạt động được thực hiện phổ biến và thường xuyên nhất…" at bounding box center [588, 422] width 350 height 723
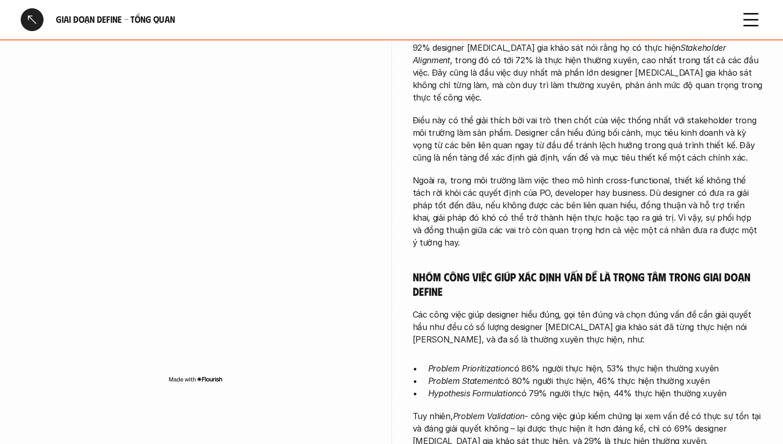
scroll to position [331, 0]
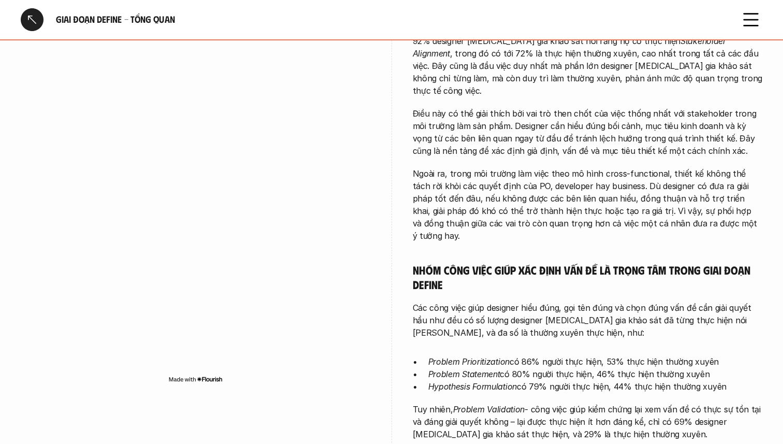
drag, startPoint x: 576, startPoint y: 151, endPoint x: 582, endPoint y: 180, distance: 29.1
click at [582, 180] on p "Ngoài ra, trong môi trường làm việc theo mô hình cross-functional, thiết kế khô…" at bounding box center [588, 204] width 350 height 75
click at [591, 198] on p "Ngoài ra, trong môi trường làm việc theo mô hình cross-functional, thiết kế khô…" at bounding box center [588, 204] width 350 height 75
drag, startPoint x: 577, startPoint y: 151, endPoint x: 599, endPoint y: 189, distance: 44.5
click at [599, 189] on p "Ngoài ra, trong môi trường làm việc theo mô hình cross-functional, thiết kế khô…" at bounding box center [588, 204] width 350 height 75
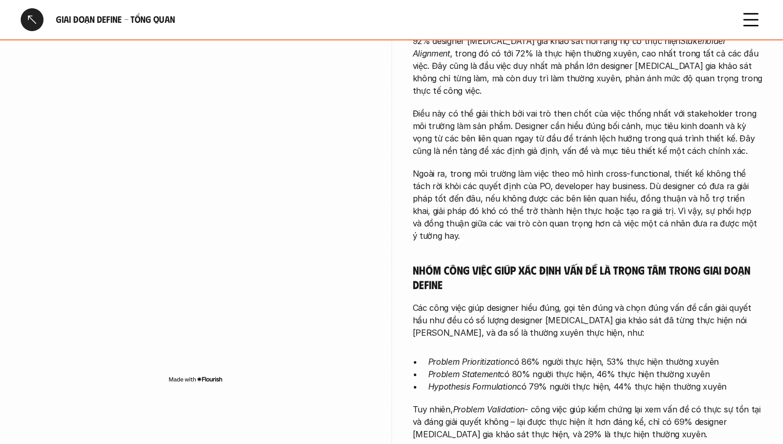
click at [609, 210] on div "Stakeholder Alignment là hoạt động được thực hiện phổ biến và thường xuyên nhất…" at bounding box center [588, 357] width 350 height 723
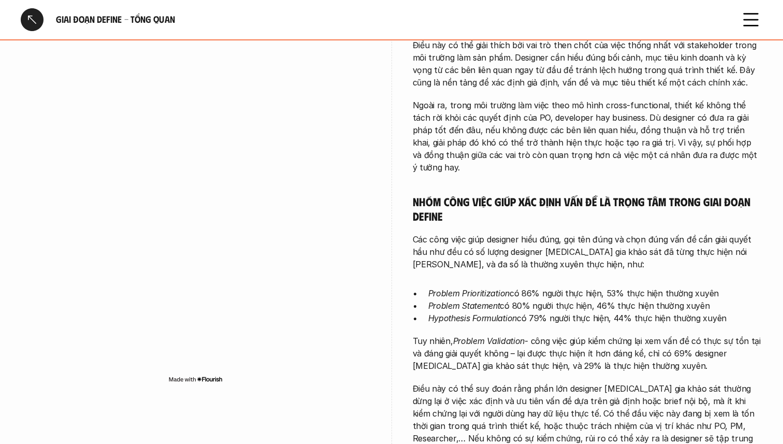
scroll to position [400, 0]
drag, startPoint x: 569, startPoint y: 79, endPoint x: 580, endPoint y: 111, distance: 33.9
click at [580, 111] on p "Ngoài ra, trong môi trường làm việc theo mô hình cross-functional, thiết kế khô…" at bounding box center [588, 135] width 350 height 75
click at [574, 111] on p "Ngoài ra, trong môi trường làm việc theo mô hình cross-functional, thiết kế khô…" at bounding box center [588, 135] width 350 height 75
drag, startPoint x: 552, startPoint y: 61, endPoint x: 571, endPoint y: 150, distance: 91.6
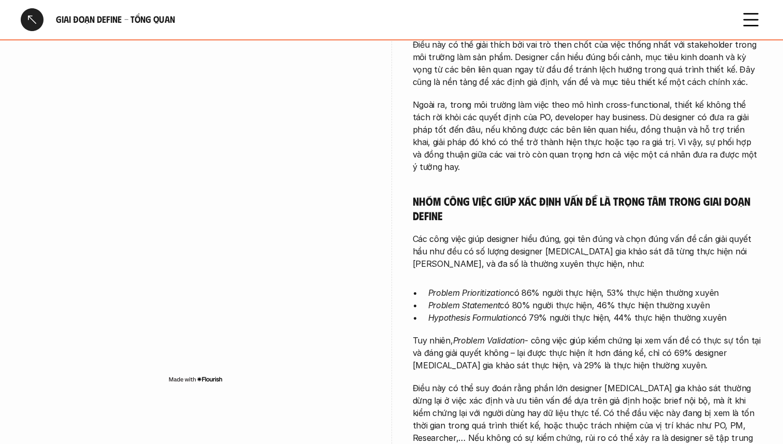
click at [571, 150] on div "Stakeholder Alignment là hoạt động được thực hiện phổ biến và thường xuyên nhất…" at bounding box center [588, 288] width 350 height 723
click at [580, 192] on div "Stakeholder Alignment là hoạt động được thực hiện phổ biến và thường xuyên nhất…" at bounding box center [588, 288] width 350 height 723
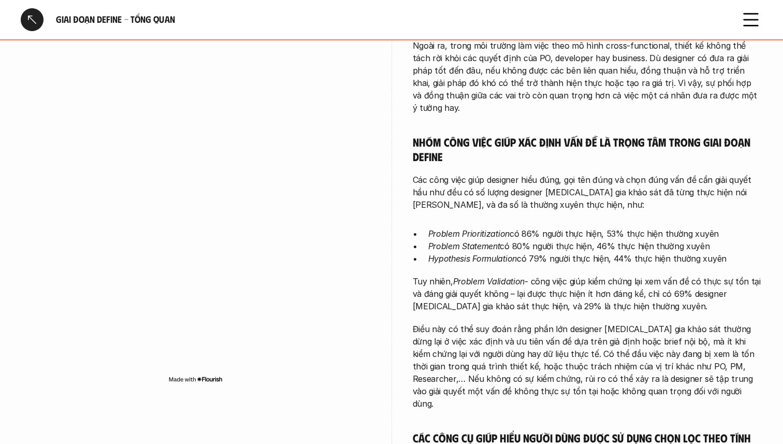
scroll to position [462, 0]
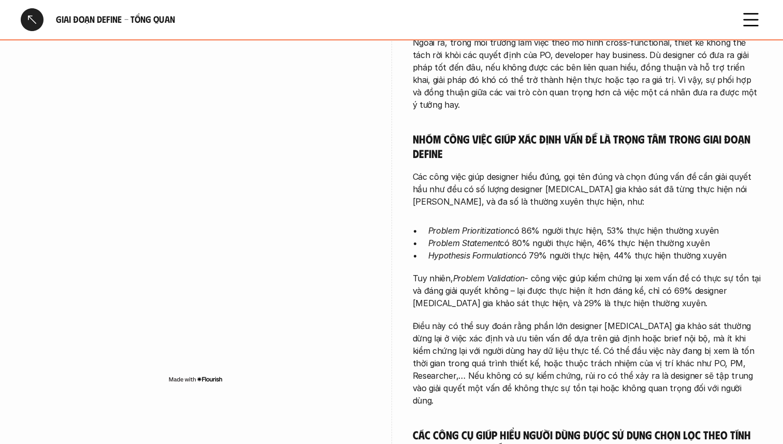
drag, startPoint x: 562, startPoint y: 109, endPoint x: 588, endPoint y: 208, distance: 101.7
click at [588, 208] on div "Stakeholder Alignment là hoạt động được thực hiện phổ biến và thường xuyên nhất…" at bounding box center [588, 226] width 350 height 723
click at [592, 277] on div "Stakeholder Alignment là hoạt động được thực hiện phổ biến và thường xuyên nhất…" at bounding box center [588, 226] width 350 height 723
drag, startPoint x: 560, startPoint y: 140, endPoint x: 572, endPoint y: 201, distance: 62.7
click at [572, 201] on div "Stakeholder Alignment là hoạt động được thực hiện phổ biến và thường xuyên nhất…" at bounding box center [588, 226] width 350 height 723
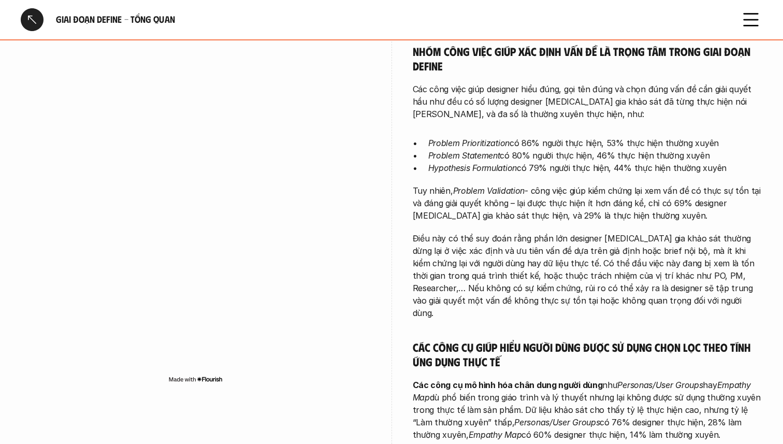
scroll to position [553, 0]
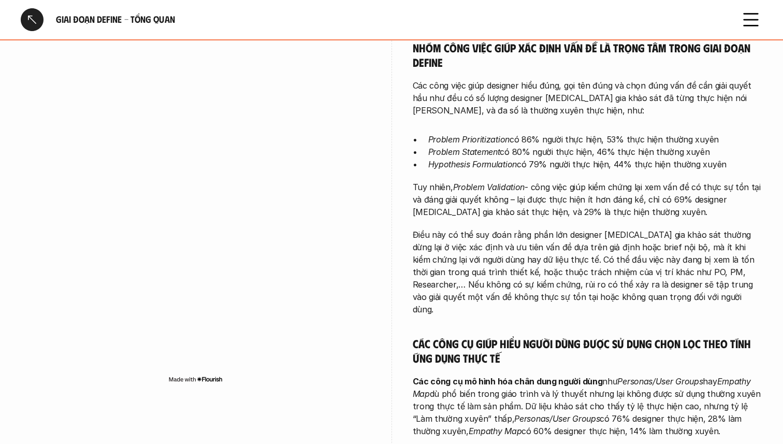
drag, startPoint x: 539, startPoint y: 99, endPoint x: 563, endPoint y: 163, distance: 67.5
click at [563, 163] on div "Stakeholder Alignment là hoạt động được thực hiện phổ biến và thường xuyên nhất…" at bounding box center [588, 135] width 350 height 723
click at [538, 145] on p "Problem Statement có 80% người thực hiện, 46% thực hiện thường xuyên" at bounding box center [595, 151] width 334 height 12
drag, startPoint x: 574, startPoint y: 117, endPoint x: 564, endPoint y: 86, distance: 31.9
click at [564, 86] on div "Stakeholder Alignment là hoạt động được thực hiện phổ biến và thường xuyên nhất…" at bounding box center [588, 135] width 350 height 723
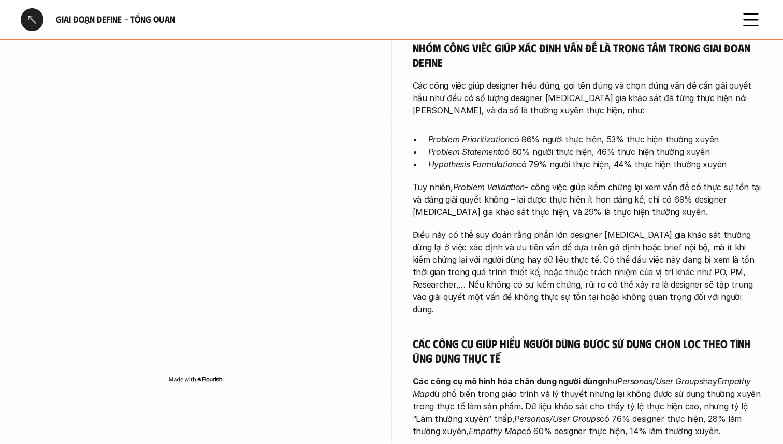
click at [575, 145] on p "Problem Statement có 80% người thực hiện, 46% thực hiện thường xuyên" at bounding box center [595, 151] width 334 height 12
drag, startPoint x: 572, startPoint y: 91, endPoint x: 589, endPoint y: 138, distance: 49.4
click at [589, 138] on div "Stakeholder Alignment là hoạt động được thực hiện phổ biến và thường xuyên nhất…" at bounding box center [588, 135] width 350 height 723
click at [591, 181] on p "Tuy nhiên, Problem Validation - công việc giúp kiểm chứng lại xem vấn đề có thự…" at bounding box center [588, 199] width 350 height 37
drag, startPoint x: 574, startPoint y: 156, endPoint x: 592, endPoint y: 212, distance: 58.9
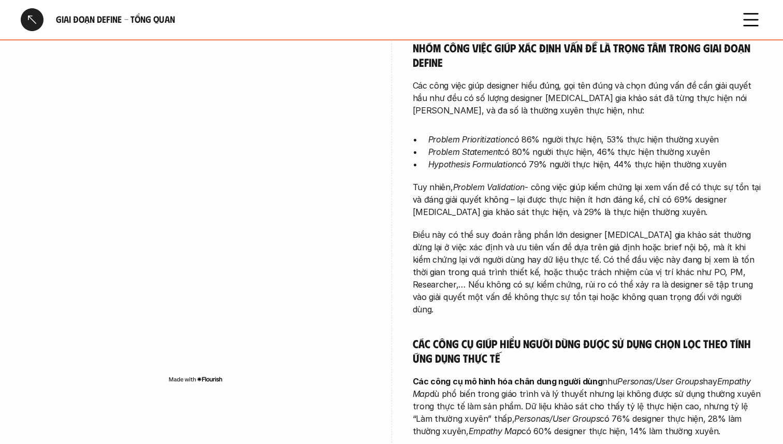
click at [592, 212] on div "Stakeholder Alignment là hoạt động được thực hiện phổ biến và thường xuyên nhất…" at bounding box center [588, 135] width 350 height 723
click at [585, 228] on p "Điều này có thể suy đoán rằng phần lớn designer [MEDICAL_DATA] gia khảo sát thư…" at bounding box center [588, 271] width 350 height 87
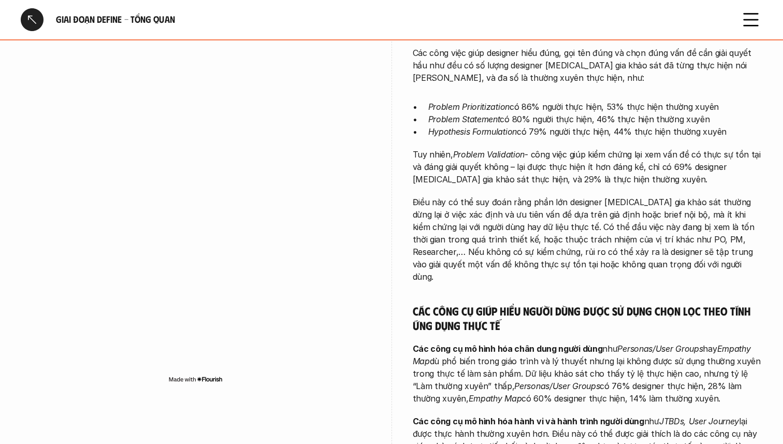
drag, startPoint x: 542, startPoint y: 117, endPoint x: 556, endPoint y: 150, distance: 35.7
click at [556, 150] on div "Stakeholder Alignment là hoạt động được thực hiện phổ biến và thường xuyên nhất…" at bounding box center [588, 102] width 350 height 723
click at [589, 196] on p "Điều này có thể suy đoán rằng phần lớn designer [MEDICAL_DATA] gia khảo sát thư…" at bounding box center [588, 239] width 350 height 87
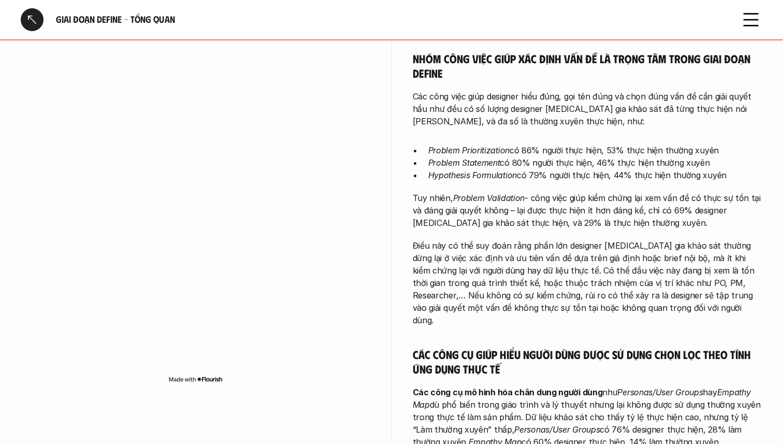
scroll to position [538, 0]
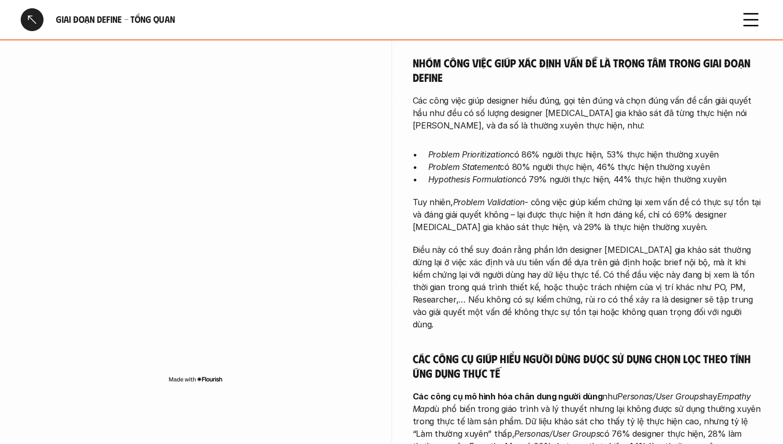
drag, startPoint x: 571, startPoint y: 153, endPoint x: 583, endPoint y: 183, distance: 32.3
click at [583, 183] on div "Stakeholder Alignment là hoạt động được thực hiện phổ biến và thường xuyên nhất…" at bounding box center [588, 150] width 350 height 723
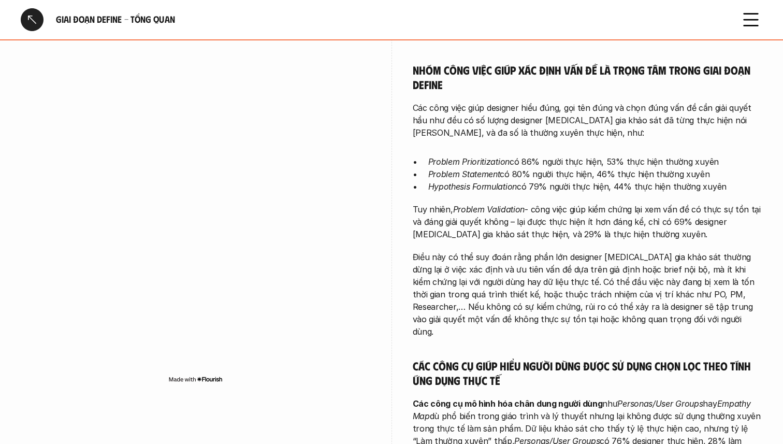
scroll to position [536, 0]
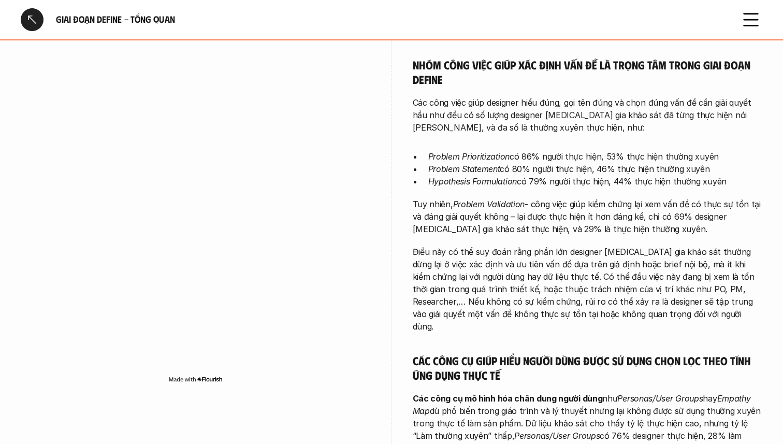
drag, startPoint x: 588, startPoint y: 158, endPoint x: 600, endPoint y: 202, distance: 46.1
click at [600, 202] on div "Stakeholder Alignment là hoạt động được thực hiện phổ biến và thường xuyên nhất…" at bounding box center [588, 152] width 350 height 723
click at [606, 245] on p "Điều này có thể suy đoán rằng phần lớn designer [MEDICAL_DATA] gia khảo sát thư…" at bounding box center [588, 288] width 350 height 87
drag, startPoint x: 587, startPoint y: 166, endPoint x: 593, endPoint y: 214, distance: 49.0
click at [593, 214] on div "Stakeholder Alignment là hoạt động được thực hiện phổ biến và thường xuyên nhất…" at bounding box center [588, 152] width 350 height 723
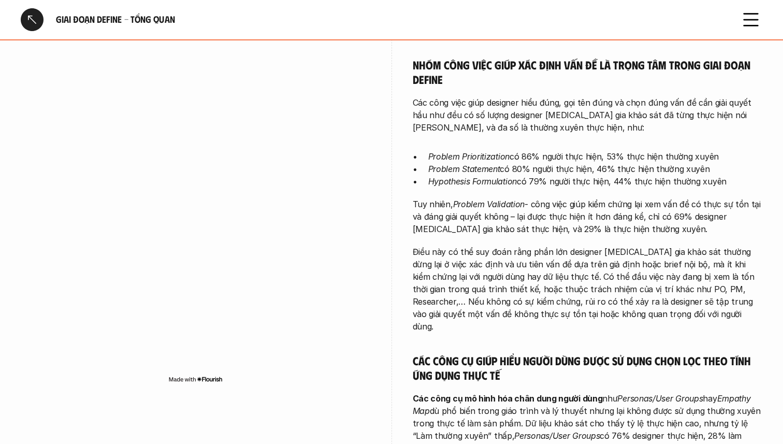
click at [595, 245] on p "Điều này có thể suy đoán rằng phần lớn designer [MEDICAL_DATA] gia khảo sát thư…" at bounding box center [588, 288] width 350 height 87
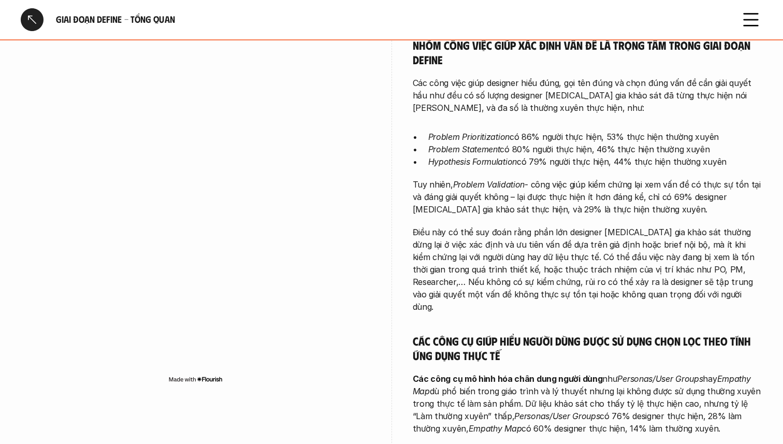
scroll to position [541, 0]
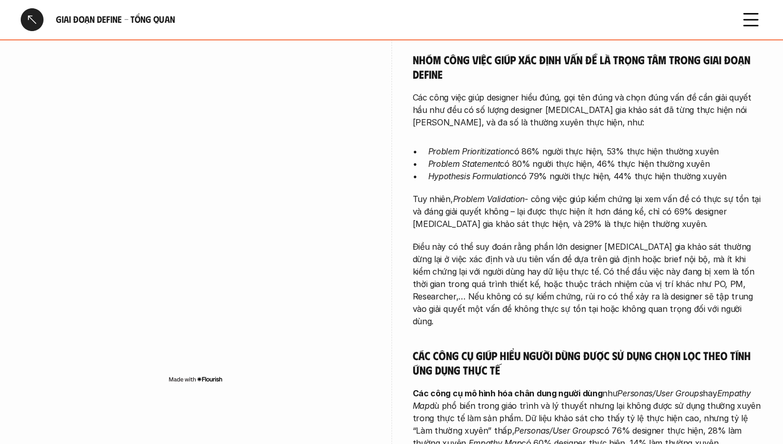
drag, startPoint x: 605, startPoint y: 203, endPoint x: 605, endPoint y: 265, distance: 62.1
click at [605, 265] on p "Điều này có thể suy đoán rằng phần lớn designer [MEDICAL_DATA] gia khảo sát thư…" at bounding box center [588, 283] width 350 height 87
click at [610, 276] on p "Điều này có thể suy đoán rằng phần lớn designer [MEDICAL_DATA] gia khảo sát thư…" at bounding box center [588, 283] width 350 height 87
drag, startPoint x: 623, startPoint y: 201, endPoint x: 603, endPoint y: 267, distance: 69.3
click at [603, 267] on div "Stakeholder Alignment là hoạt động được thực hiện phổ biến và thường xuyên nhất…" at bounding box center [588, 147] width 350 height 723
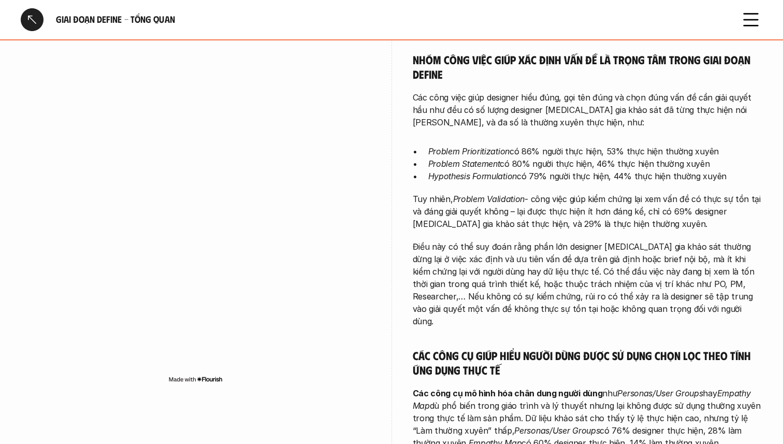
click at [604, 270] on p "Điều này có thể suy đoán rằng phần lớn designer [MEDICAL_DATA] gia khảo sát thư…" at bounding box center [588, 283] width 350 height 87
drag, startPoint x: 617, startPoint y: 207, endPoint x: 600, endPoint y: 262, distance: 57.8
click at [600, 262] on p "Điều này có thể suy đoán rằng phần lớn designer [MEDICAL_DATA] gia khảo sát thư…" at bounding box center [588, 283] width 350 height 87
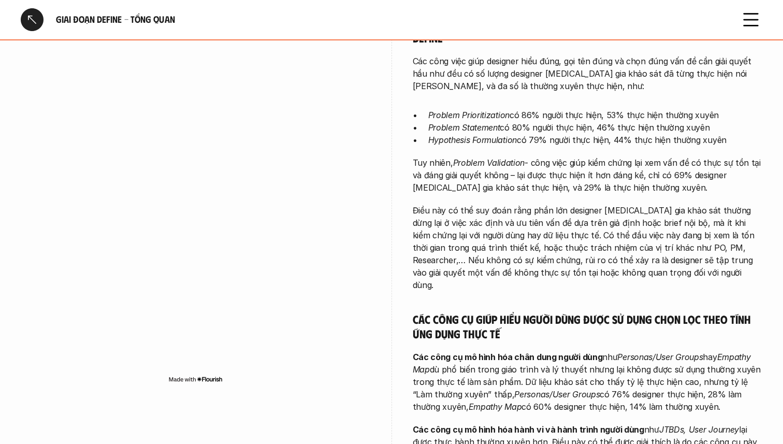
scroll to position [578, 0]
click at [626, 229] on p "Điều này có thể suy đoán rằng phần lớn designer [MEDICAL_DATA] gia khảo sát thư…" at bounding box center [588, 246] width 350 height 87
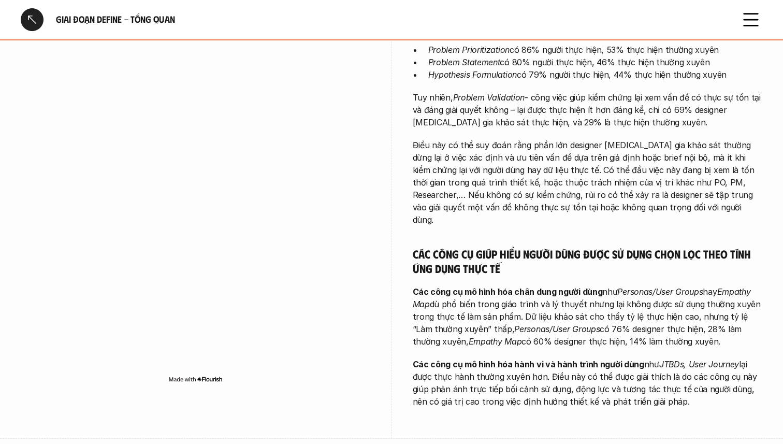
scroll to position [645, 0]
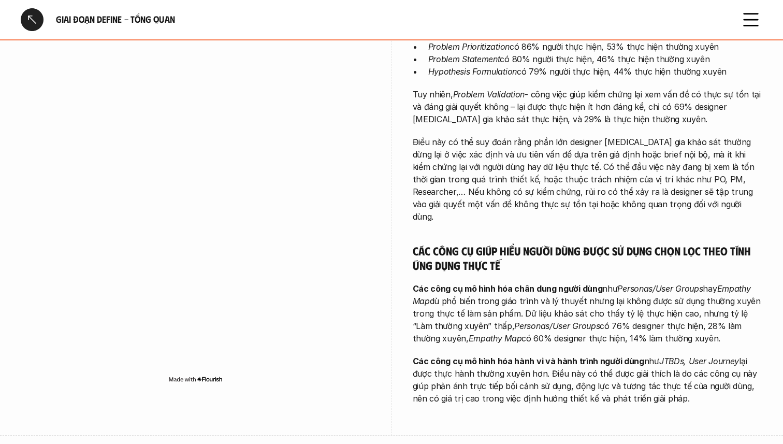
drag, startPoint x: 574, startPoint y: 216, endPoint x: 603, endPoint y: 269, distance: 60.2
click at [603, 269] on div "Stakeholder Alignment là hoạt động được thực hiện phổ biến và thường xuyên nhất…" at bounding box center [588, 42] width 350 height 723
click at [612, 297] on div "Stakeholder Alignment là hoạt động được thực hiện phổ biến và thường xuyên nhất…" at bounding box center [588, 42] width 350 height 723
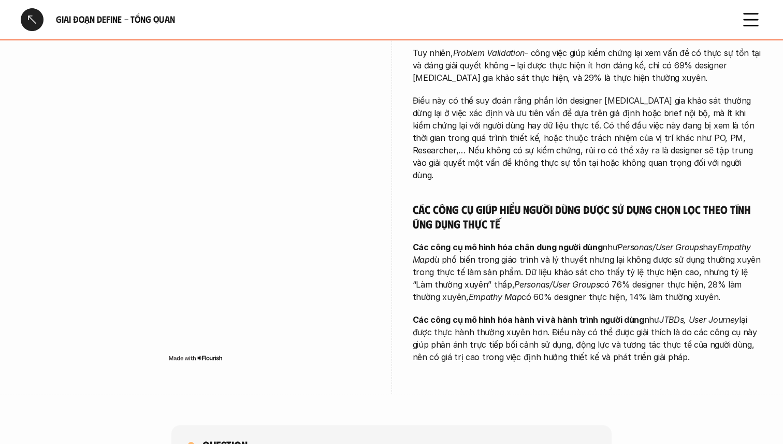
scroll to position [691, 0]
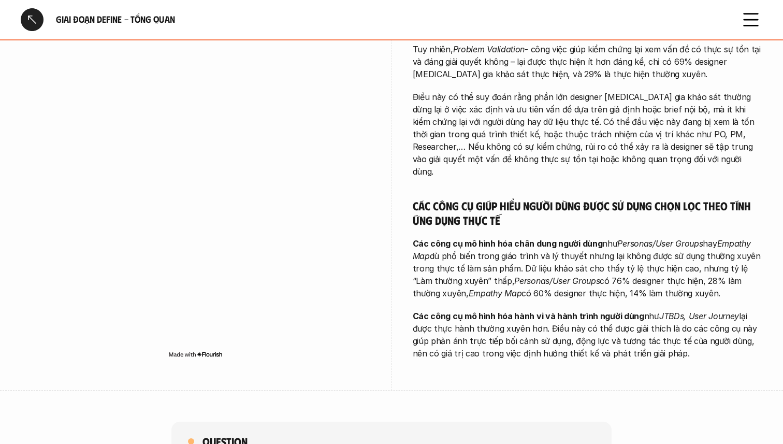
drag, startPoint x: 616, startPoint y: 190, endPoint x: 634, endPoint y: 242, distance: 55.2
click at [634, 242] on p "Các công cụ mô hình hóa chân dung người dùng như Personas/User Groups hay Empat…" at bounding box center [588, 268] width 350 height 62
click at [636, 311] on strong "Các công cụ mô hình hóa hành vi và hành trình người dùng" at bounding box center [528, 316] width 231 height 10
drag, startPoint x: 682, startPoint y: 241, endPoint x: 555, endPoint y: 196, distance: 133.9
click at [555, 237] on p "Các công cụ mô hình hóa chân dung người dùng như Personas/User Groups hay Empat…" at bounding box center [588, 268] width 350 height 62
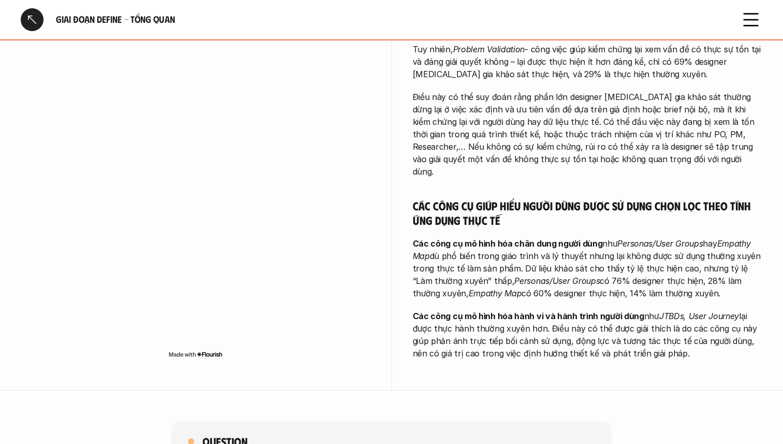
click at [565, 237] on p "Các công cụ mô hình hóa chân dung người dùng như Personas/User Groups hay Empat…" at bounding box center [588, 268] width 350 height 62
drag, startPoint x: 603, startPoint y: 181, endPoint x: 615, endPoint y: 235, distance: 55.1
click at [625, 249] on p "Các công cụ mô hình hóa chân dung người dùng như Personas/User Groups hay Empat…" at bounding box center [588, 268] width 350 height 62
drag, startPoint x: 679, startPoint y: 239, endPoint x: 535, endPoint y: 196, distance: 150.7
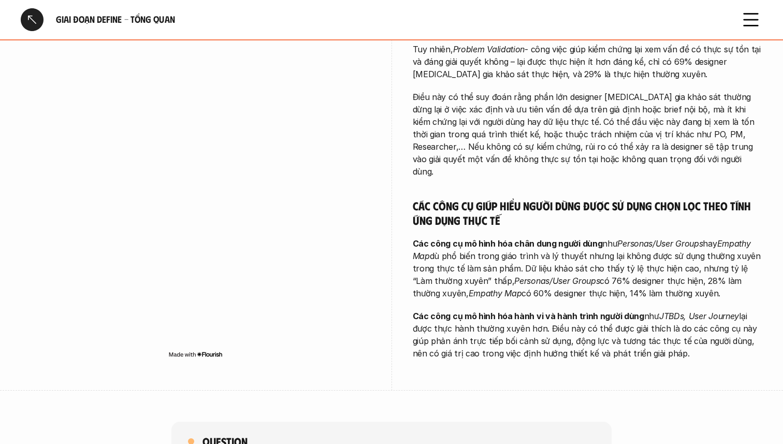
click at [535, 237] on p "Các công cụ mô hình hóa chân dung người dùng như Personas/User Groups hay Empat…" at bounding box center [588, 268] width 350 height 62
drag, startPoint x: 571, startPoint y: 263, endPoint x: 578, endPoint y: 311, distance: 48.1
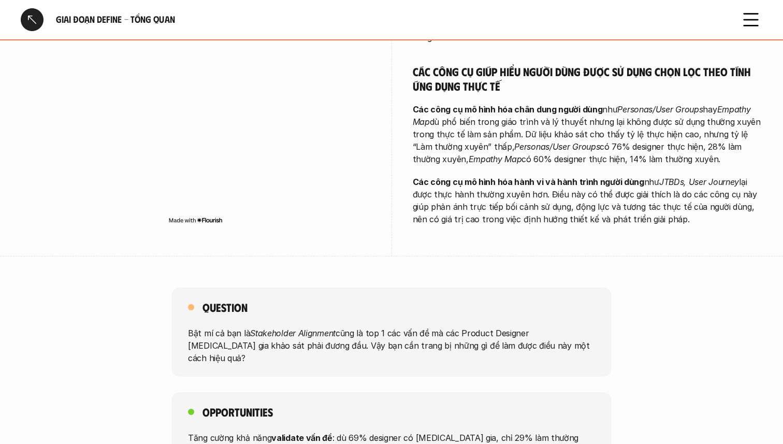
scroll to position [825, 0]
drag, startPoint x: 268, startPoint y: 279, endPoint x: 410, endPoint y: 299, distance: 143.7
click at [410, 326] on p "Bật mí cả bạn là Stakeholder Alignment cũng là top 1 các vấn đề mà các Product …" at bounding box center [391, 344] width 407 height 37
click at [425, 316] on div "Question Bật mí cả bạn là Stakeholder Alignment cũng là top 1 các vấn đề mà các…" at bounding box center [391, 425] width 783 height 276
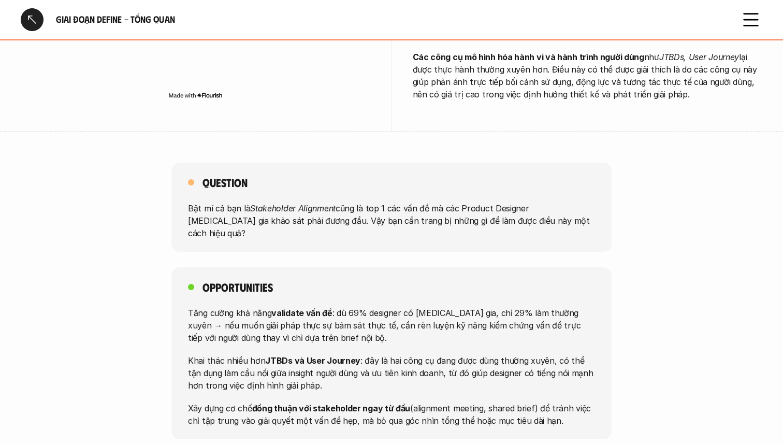
scroll to position [951, 0]
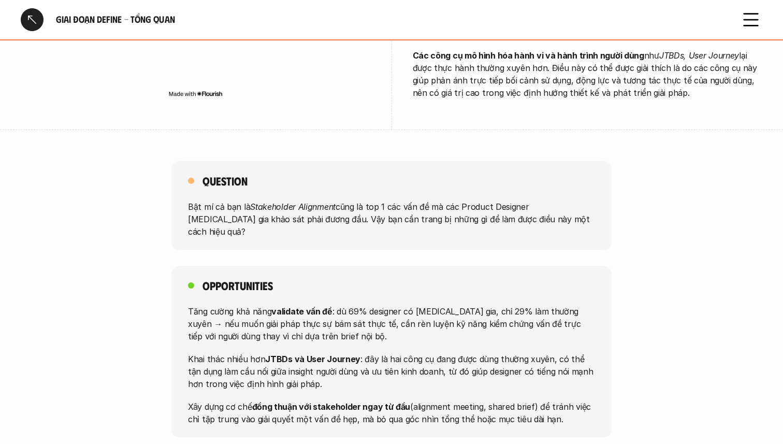
drag, startPoint x: 322, startPoint y: 248, endPoint x: 333, endPoint y: 300, distance: 52.9
click at [333, 304] on div "Tăng cường khả năng validate vấn đề : dù 69% designer có [MEDICAL_DATA] gia, ch…" at bounding box center [391, 364] width 407 height 120
click at [348, 352] on p "Khai thác nhiều hơn JTBDs và User Journey : đây là hai công cụ đang được dùng t…" at bounding box center [391, 370] width 407 height 37
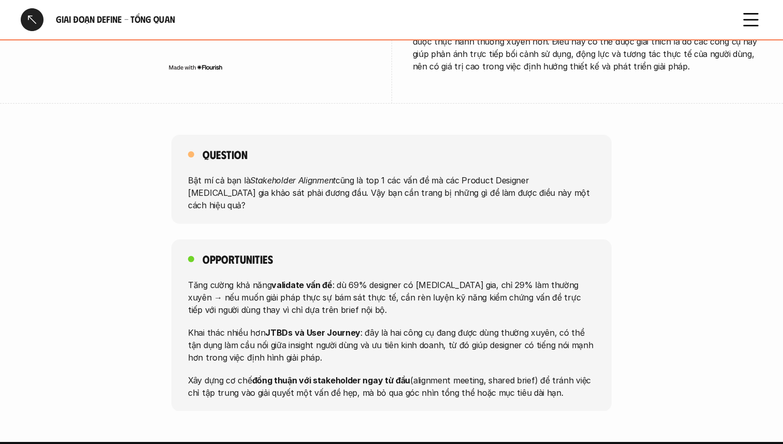
scroll to position [980, 0]
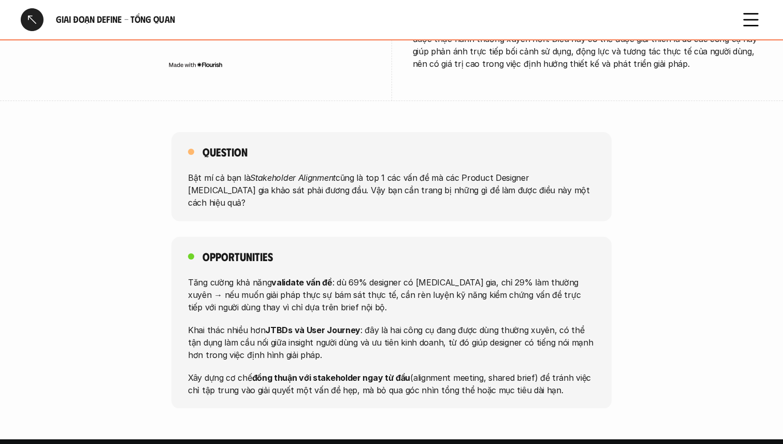
drag, startPoint x: 341, startPoint y: 214, endPoint x: 342, endPoint y: 252, distance: 37.3
click at [342, 275] on div "Tăng cường khả năng validate vấn đề : dù 69% designer có [MEDICAL_DATA] gia, ch…" at bounding box center [391, 335] width 407 height 120
click at [364, 323] on p "Khai thác nhiều hơn JTBDs và User Journey : đây là hai công cụ đang được dùng t…" at bounding box center [391, 341] width 407 height 37
drag, startPoint x: 345, startPoint y: 241, endPoint x: 353, endPoint y: 217, distance: 25.0
click at [353, 275] on p "Tăng cường khả năng validate vấn đề : dù 69% designer có [MEDICAL_DATA] gia, ch…" at bounding box center [391, 293] width 407 height 37
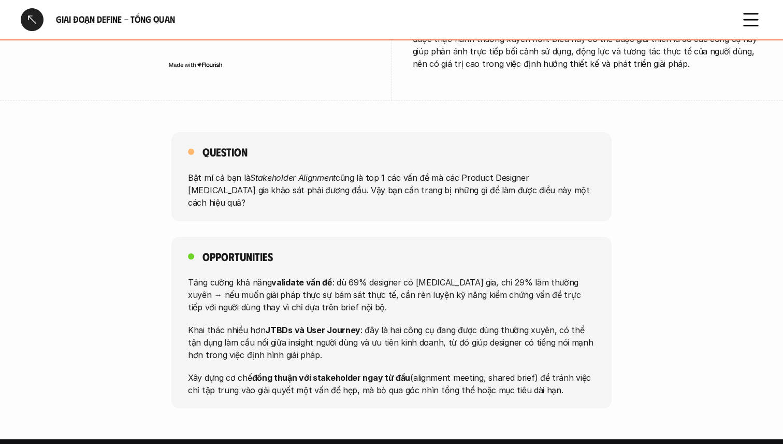
click at [394, 275] on p "Tăng cường khả năng validate vấn đề : dù 69% designer có [MEDICAL_DATA] gia, ch…" at bounding box center [391, 293] width 407 height 37
drag, startPoint x: 362, startPoint y: 246, endPoint x: 416, endPoint y: 220, distance: 60.0
click at [416, 275] on p "Tăng cường khả năng validate vấn đề : dù 69% designer có [MEDICAL_DATA] gia, ch…" at bounding box center [391, 293] width 407 height 37
click at [400, 323] on p "Khai thác nhiều hơn JTBDs và User Journey : đây là hai công cụ đang được dùng t…" at bounding box center [391, 341] width 407 height 37
drag, startPoint x: 406, startPoint y: 270, endPoint x: 411, endPoint y: 290, distance: 20.8
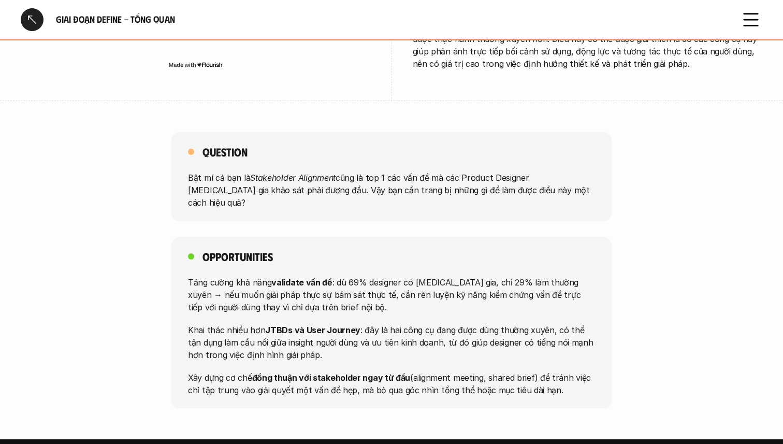
click at [411, 323] on p "Khai thác nhiều hơn JTBDs và User Journey : đây là hai công cụ đang được dùng t…" at bounding box center [391, 341] width 407 height 37
click at [404, 372] on strong "đồng thuận với stakeholder ngay từ đầu" at bounding box center [331, 377] width 158 height 10
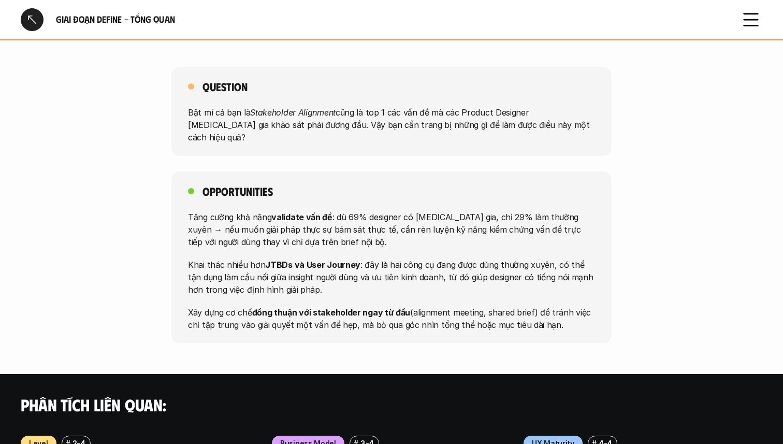
scroll to position [1048, 0]
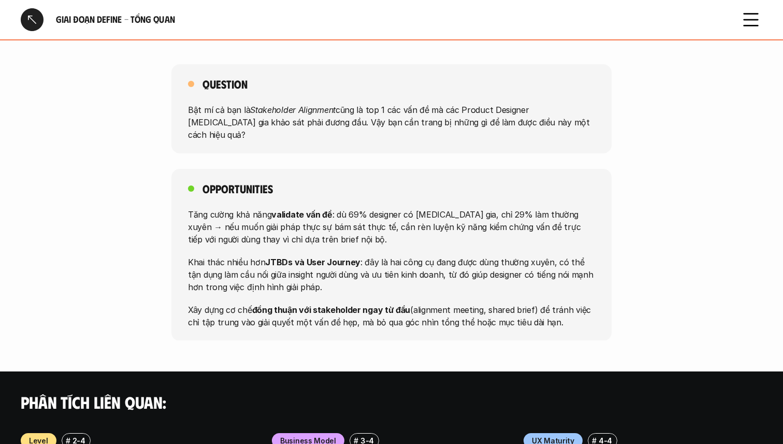
drag, startPoint x: 374, startPoint y: 238, endPoint x: 388, endPoint y: 275, distance: 39.1
click at [388, 275] on div "Opportunities Tăng cường khả năng validate vấn đề : dù 69% designer có [MEDICAL…" at bounding box center [391, 255] width 440 height 172
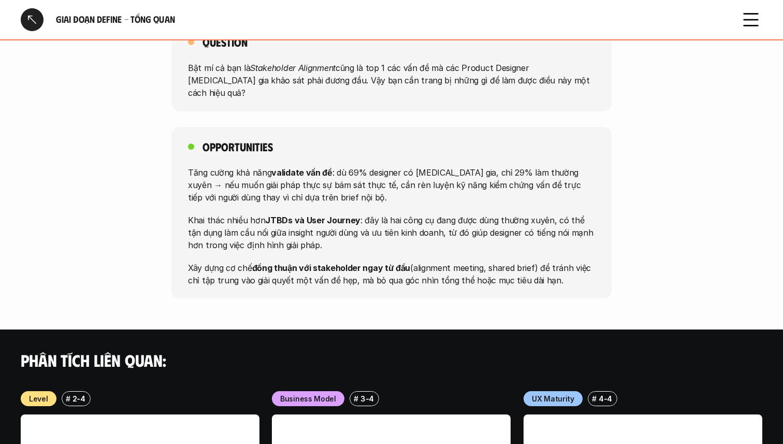
scroll to position [1084, 0]
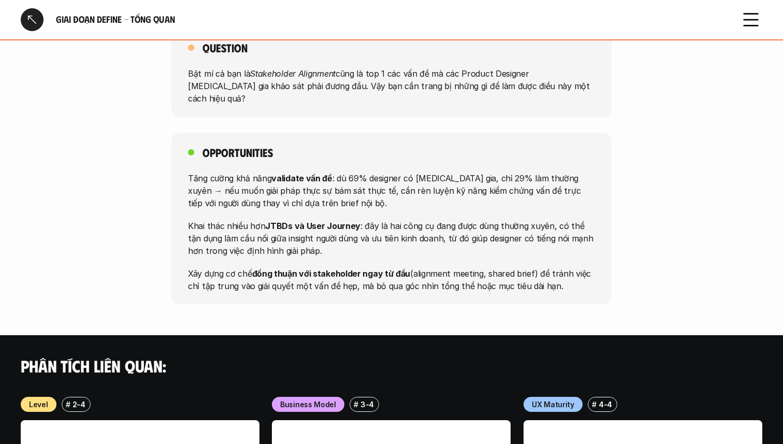
drag, startPoint x: 403, startPoint y: 228, endPoint x: 335, endPoint y: 211, distance: 70.1
click at [335, 267] on p "Xây dựng cơ chế đồng thuận với stakeholder ngay từ đầu (alignment meeting, shar…" at bounding box center [391, 279] width 407 height 25
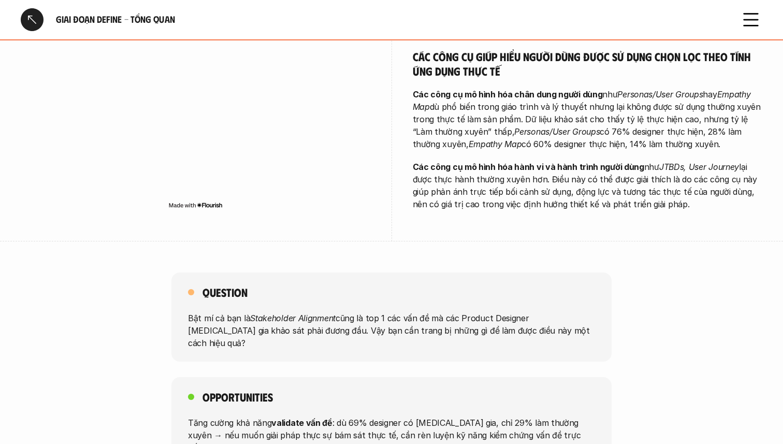
scroll to position [844, 0]
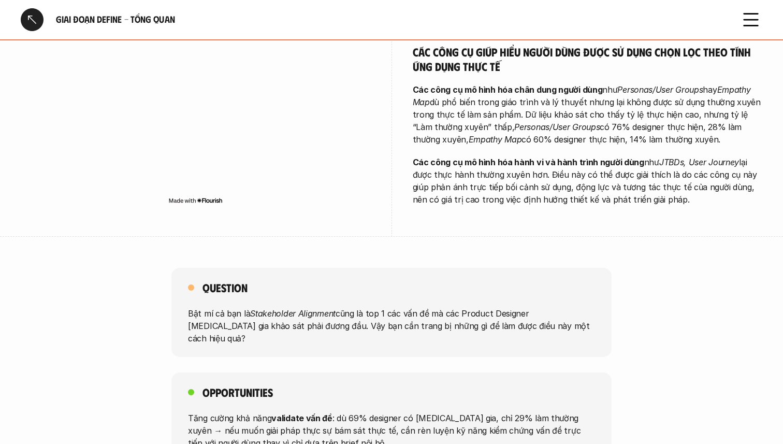
drag, startPoint x: 368, startPoint y: 259, endPoint x: 394, endPoint y: 312, distance: 59.5
click at [394, 312] on div "Question Bật mí cả bạn là Stakeholder Alignment cũng là top 1 các vấn đề mà các…" at bounding box center [391, 406] width 783 height 276
click at [409, 411] on p "Tăng cường khả năng validate vấn đề : dù 69% designer có [MEDICAL_DATA] gia, ch…" at bounding box center [391, 429] width 407 height 37
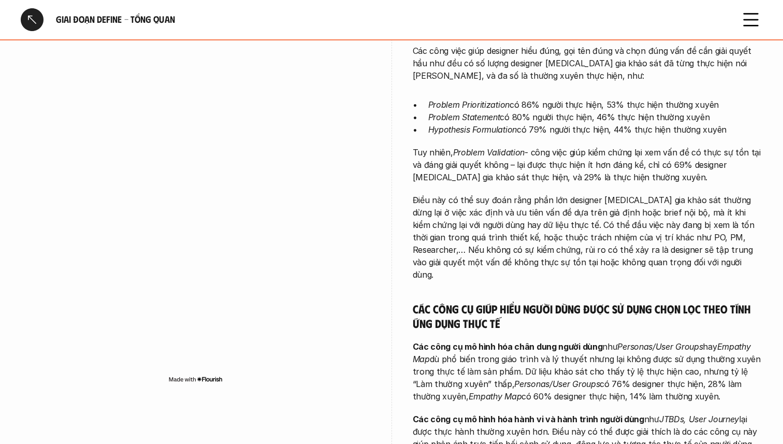
scroll to position [582, 0]
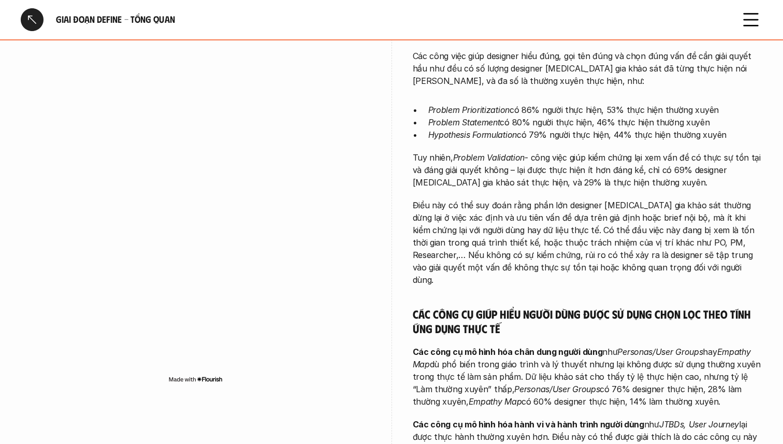
click at [33, 14] on div at bounding box center [32, 19] width 23 height 23
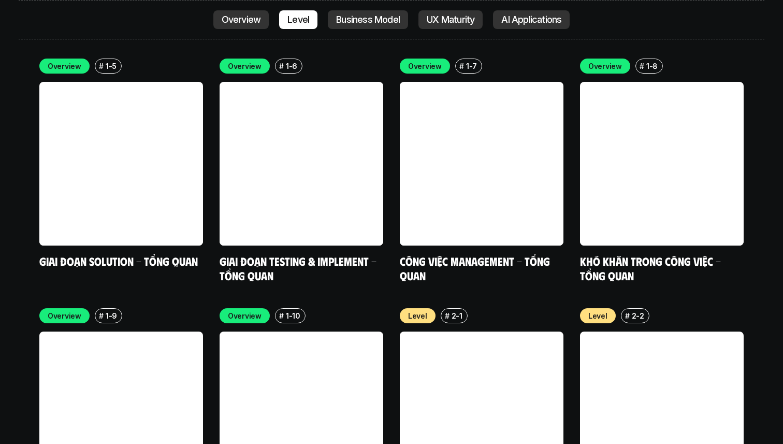
scroll to position [3279, 0]
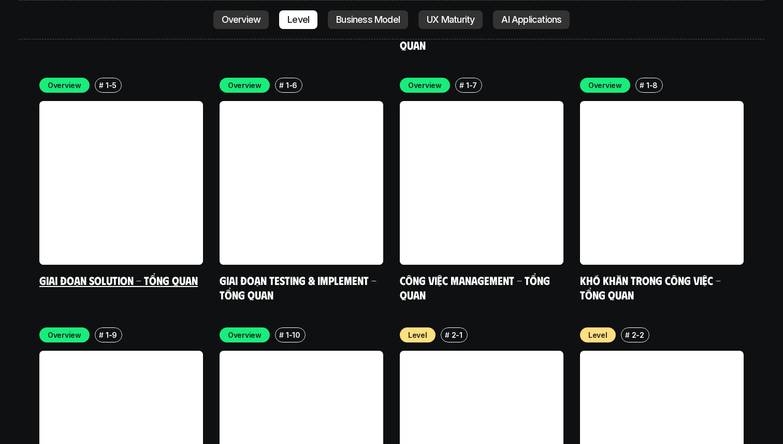
click at [126, 273] on link "Giai đoạn Solution - Tổng quan" at bounding box center [118, 280] width 158 height 14
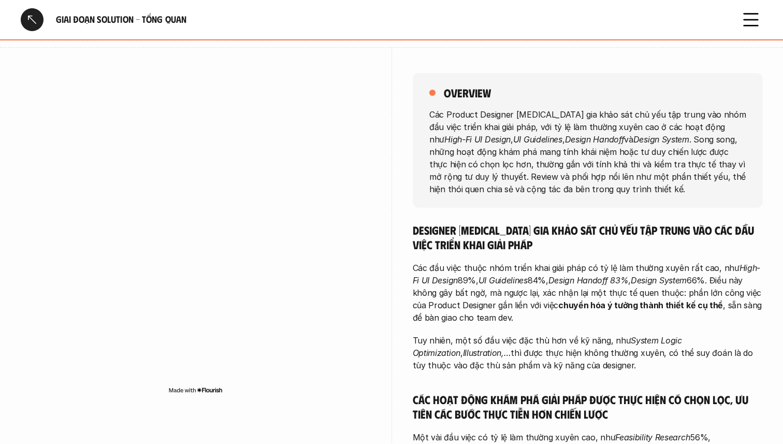
scroll to position [93, 0]
